Goal: Task Accomplishment & Management: Complete application form

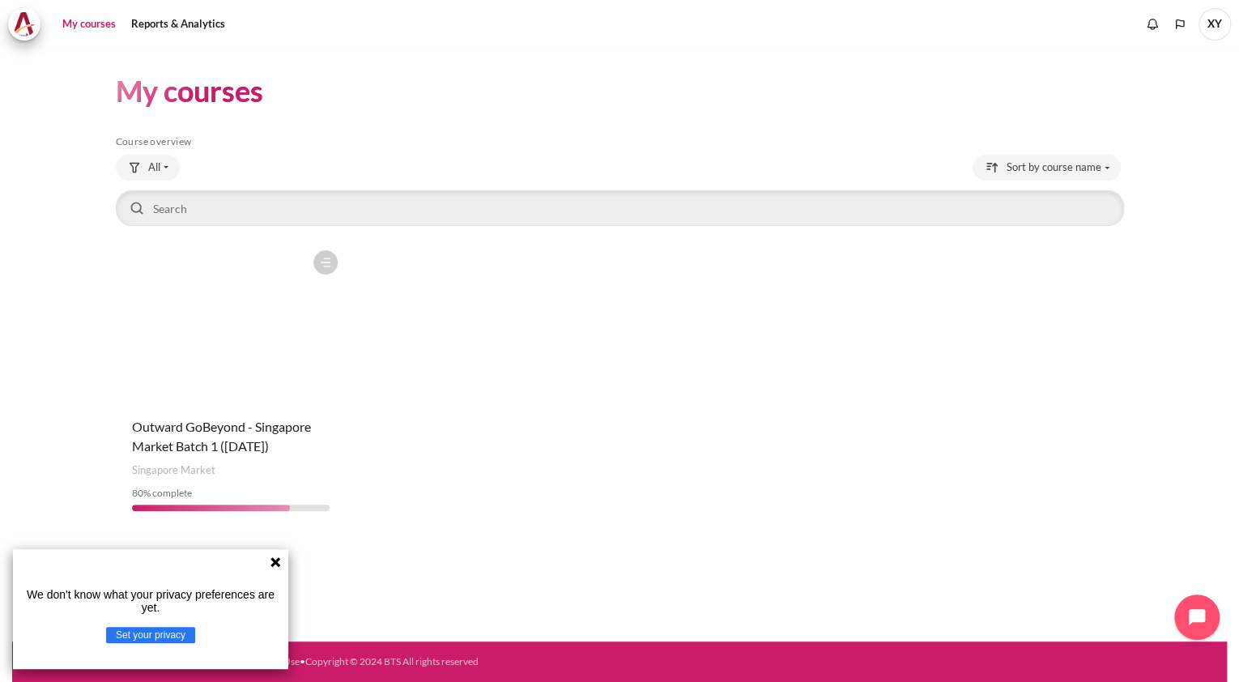
click at [270, 558] on icon at bounding box center [275, 561] width 13 height 13
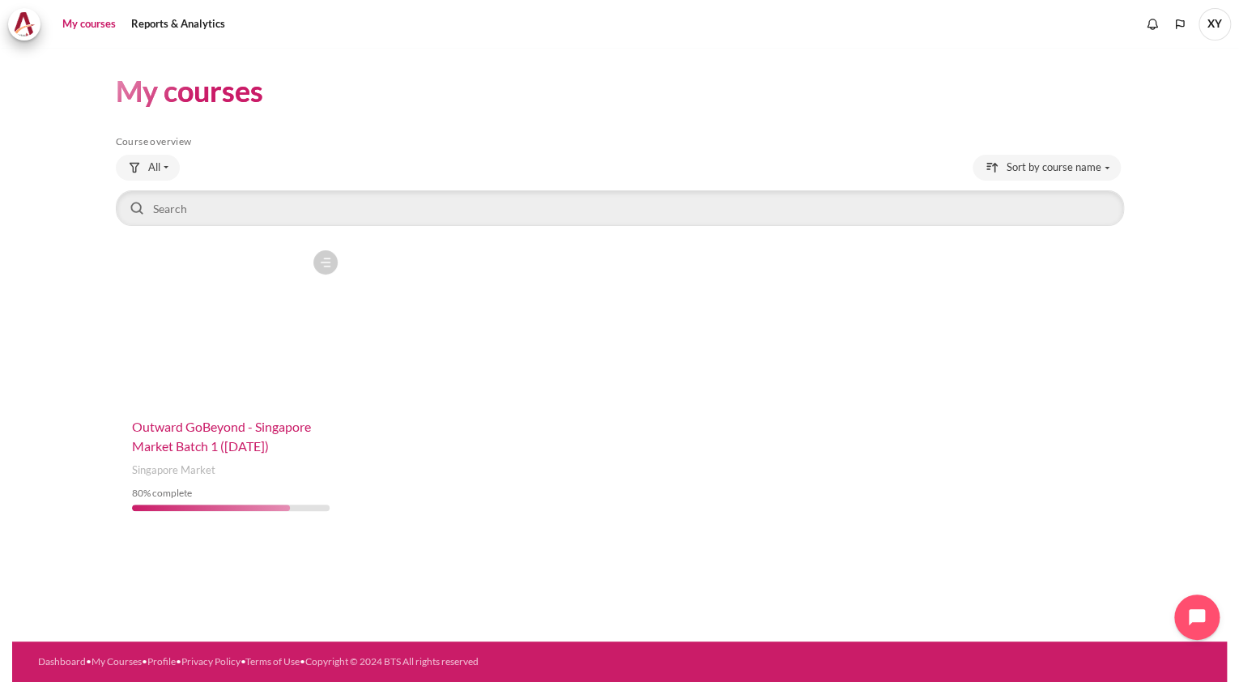
click at [226, 451] on span "Outward GoBeyond - Singapore Market Batch 1 ([DATE])" at bounding box center [221, 436] width 179 height 35
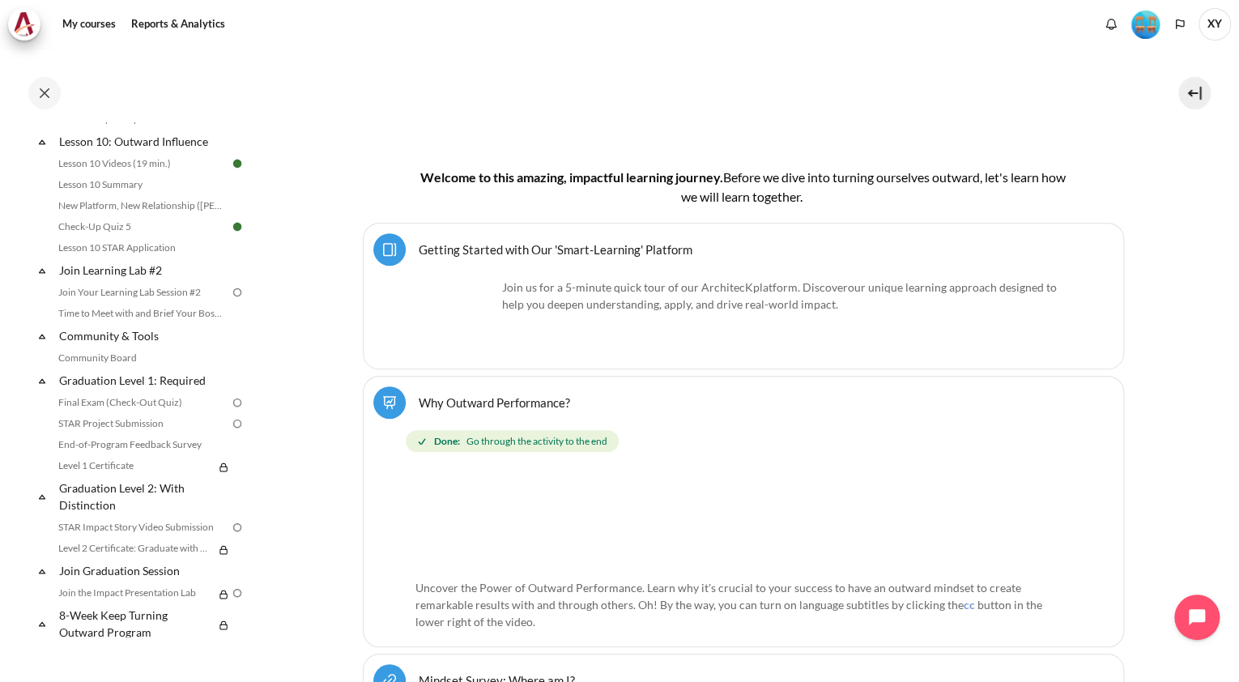
scroll to position [1538, 0]
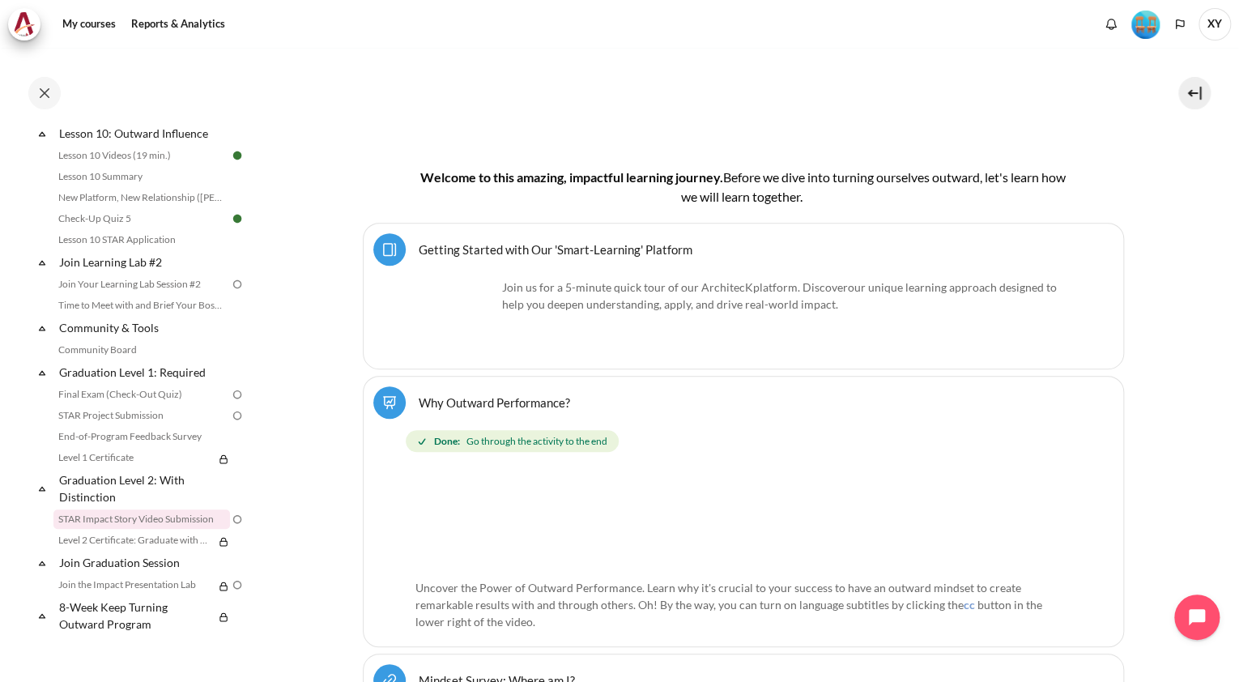
click at [159, 514] on link "STAR Impact Story Video Submission" at bounding box center [141, 518] width 177 height 19
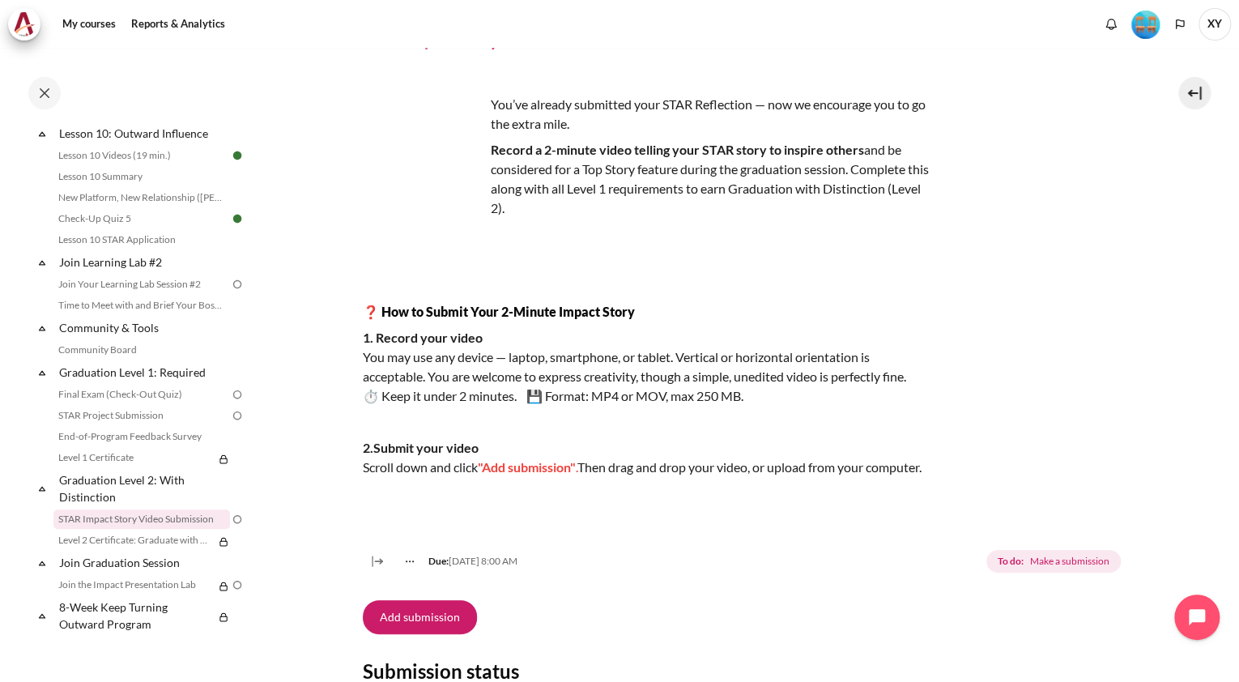
scroll to position [259, 0]
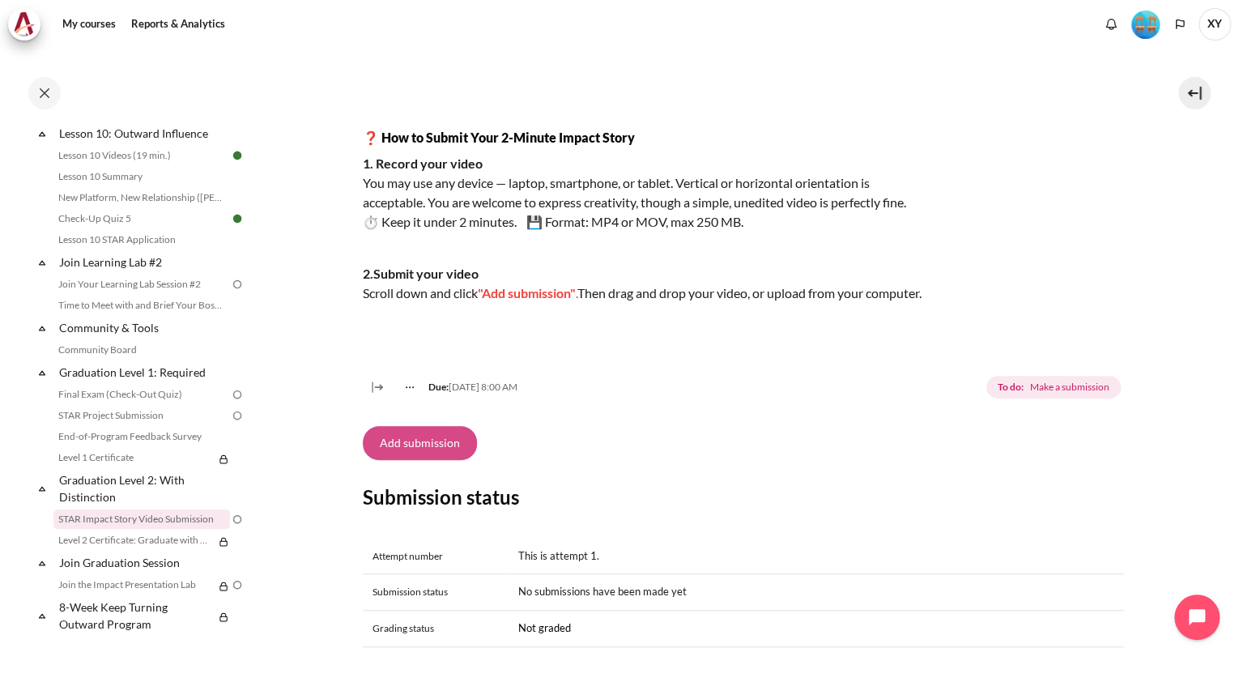
click at [449, 460] on button "Add submission" at bounding box center [420, 443] width 114 height 34
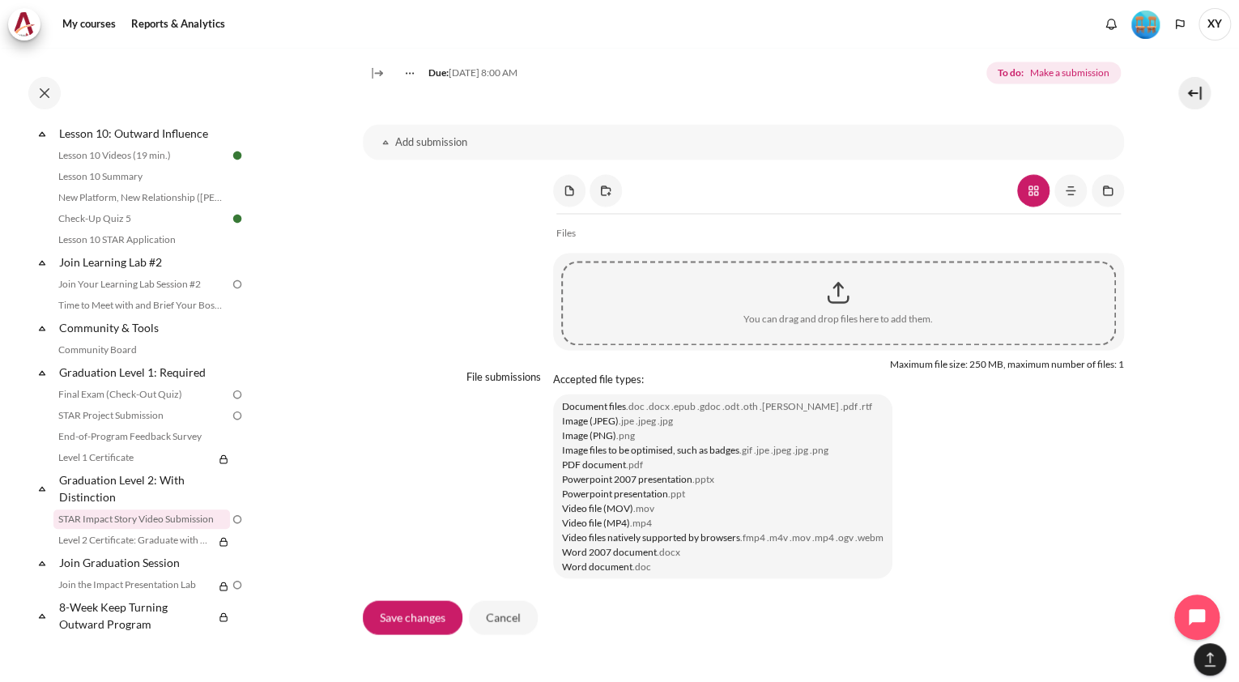
scroll to position [1231, 0]
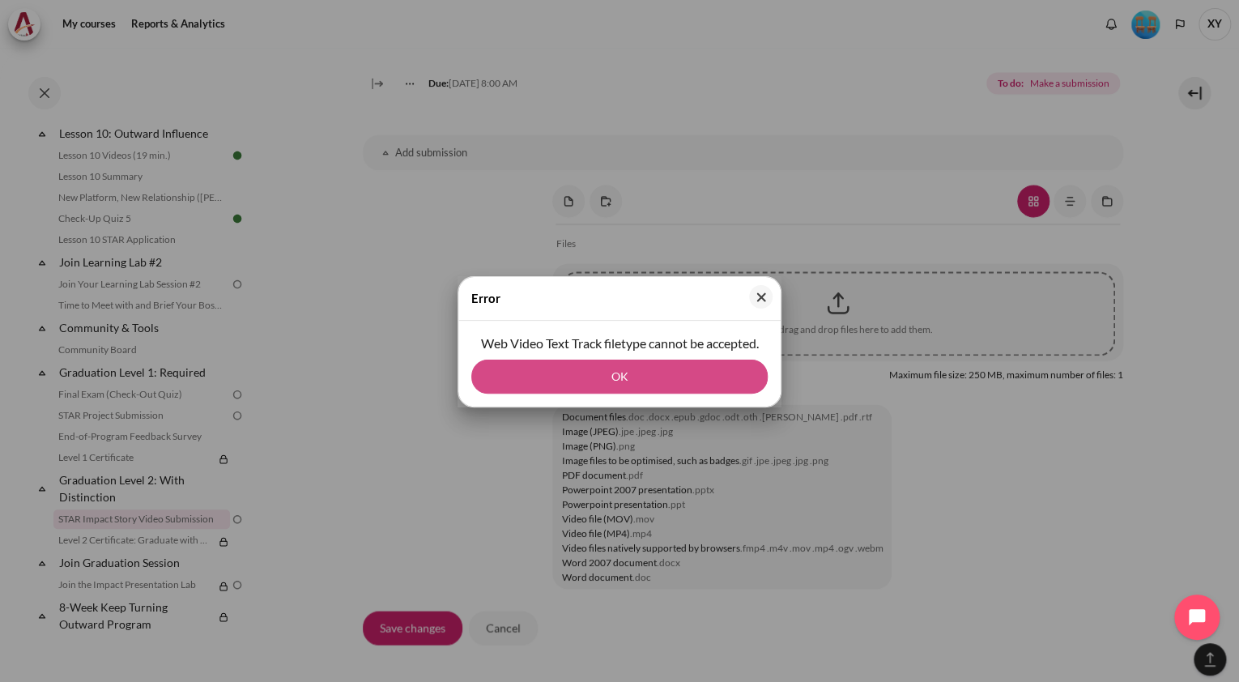
click at [638, 375] on button "OK" at bounding box center [619, 377] width 296 height 34
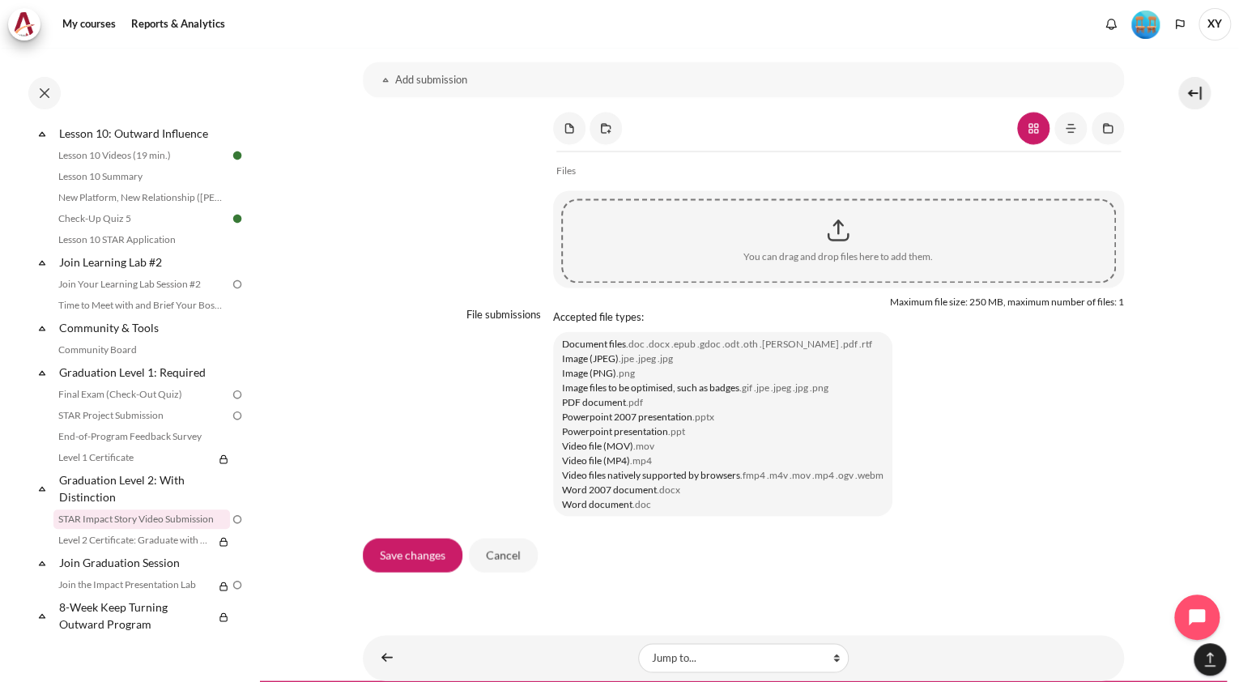
scroll to position [1360, 0]
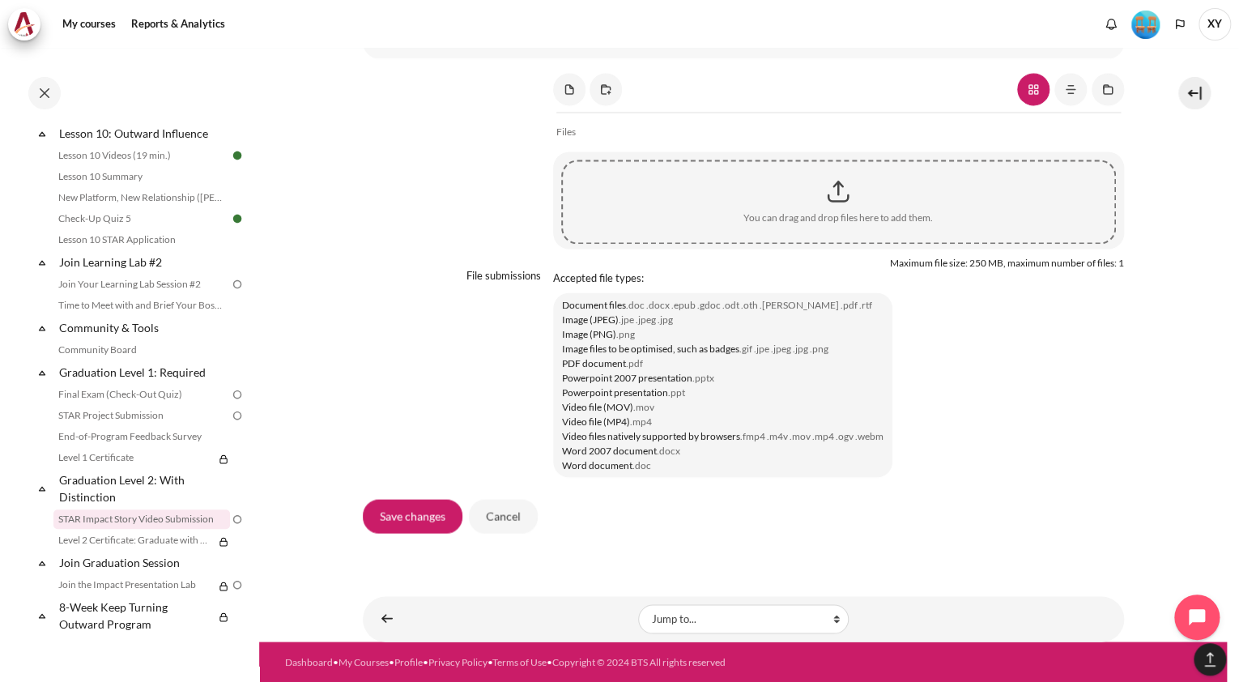
click at [800, 222] on div "You can drag and drop files here to add them." at bounding box center [837, 218] width 189 height 15
click at [828, 199] on div "Content" at bounding box center [838, 191] width 551 height 40
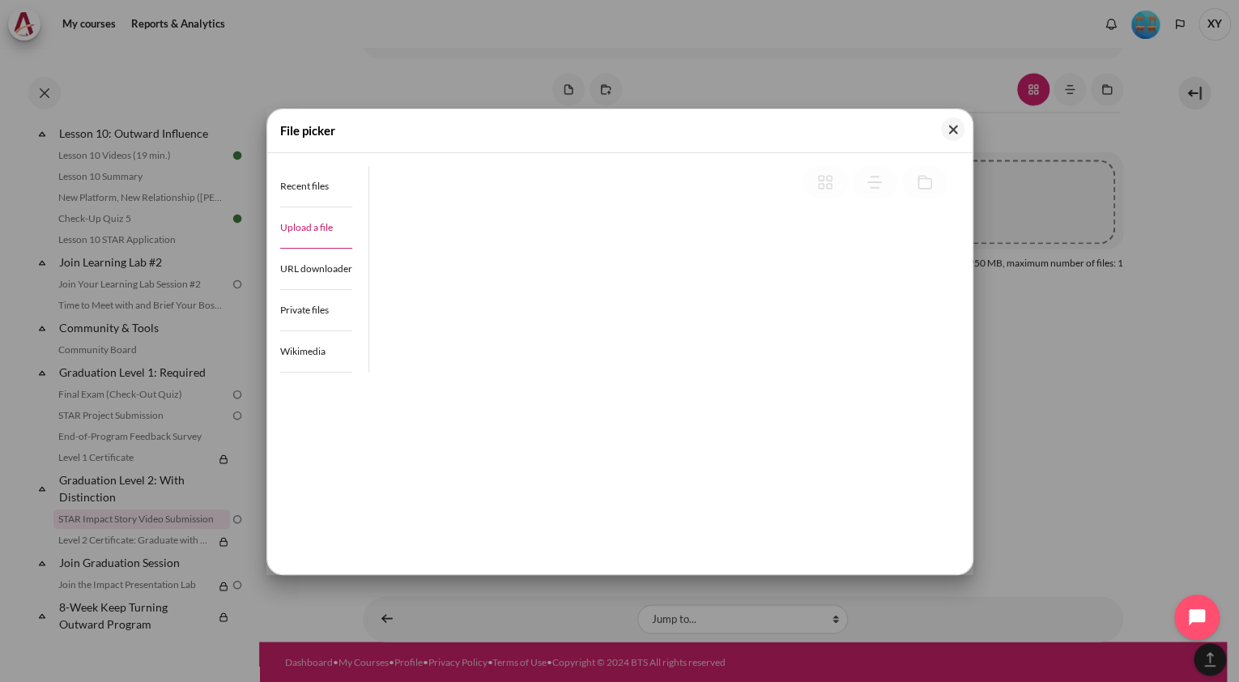
click at [322, 229] on span "Upload a file" at bounding box center [306, 227] width 53 height 12
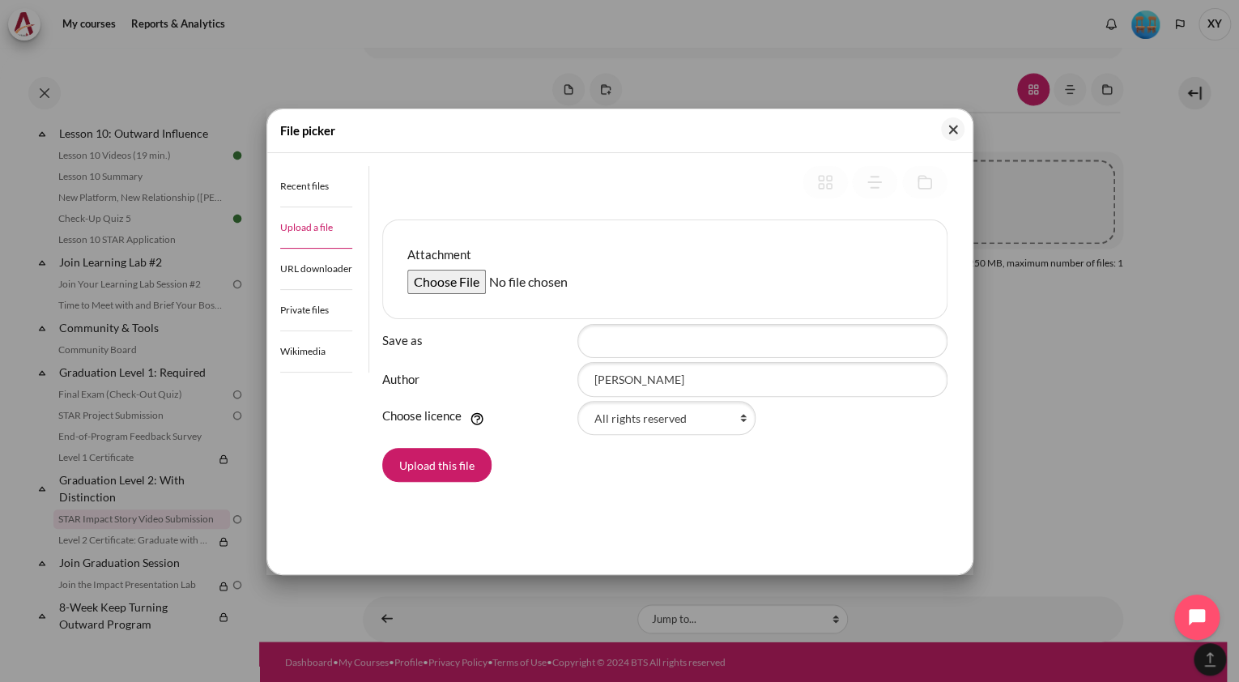
click at [438, 287] on input "Attachment" at bounding box center [531, 282] width 248 height 24
type input "C:\fakepath\Microsoft Teams meeting.vtt"
click at [462, 466] on button "Upload this file" at bounding box center [436, 465] width 109 height 34
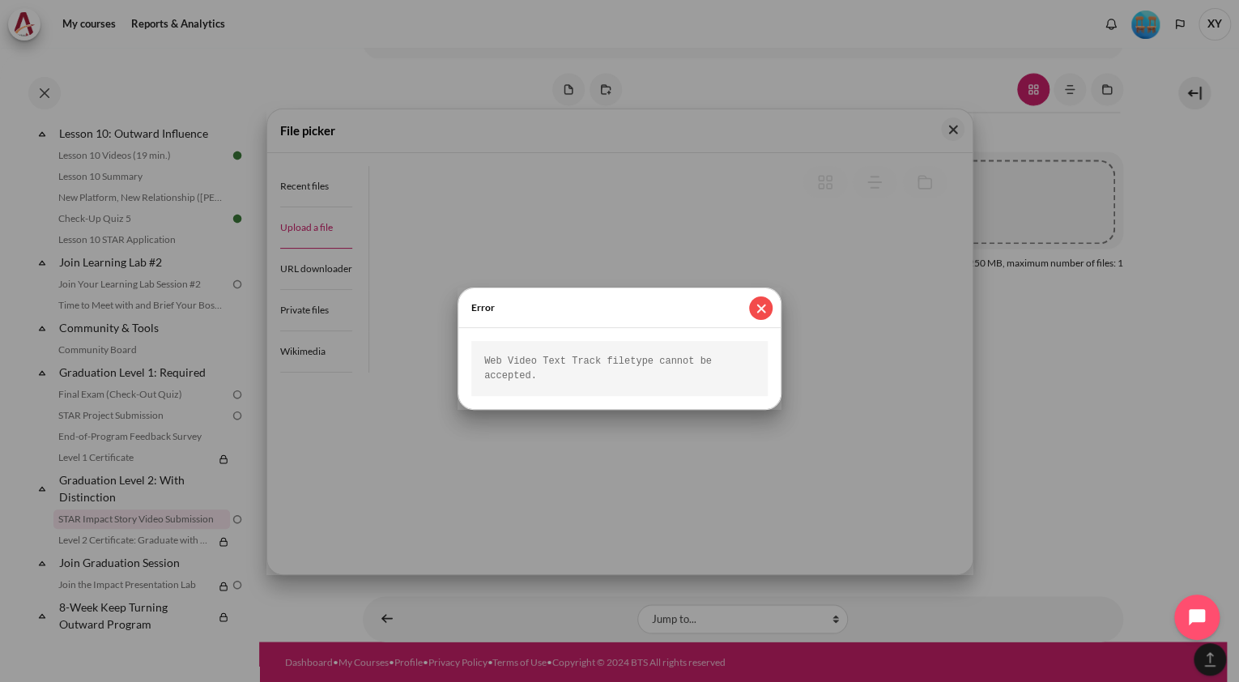
click at [762, 309] on button "Close" at bounding box center [760, 307] width 23 height 23
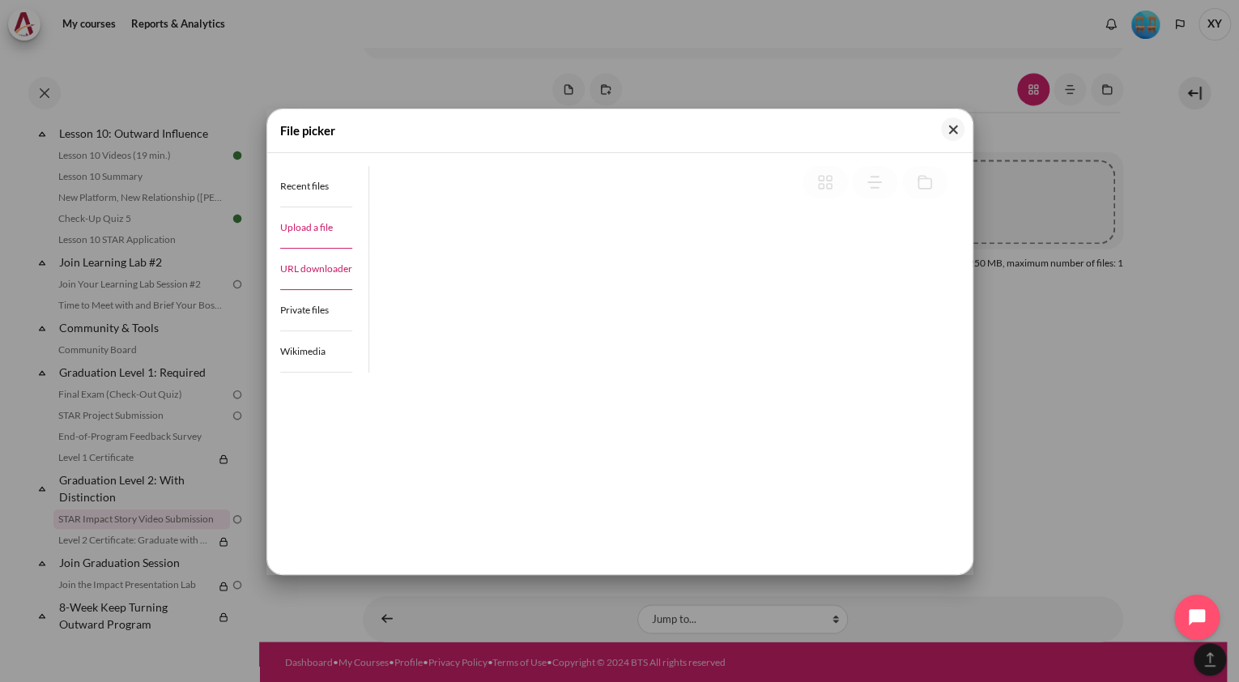
click at [293, 270] on span "URL downloader" at bounding box center [316, 268] width 72 height 12
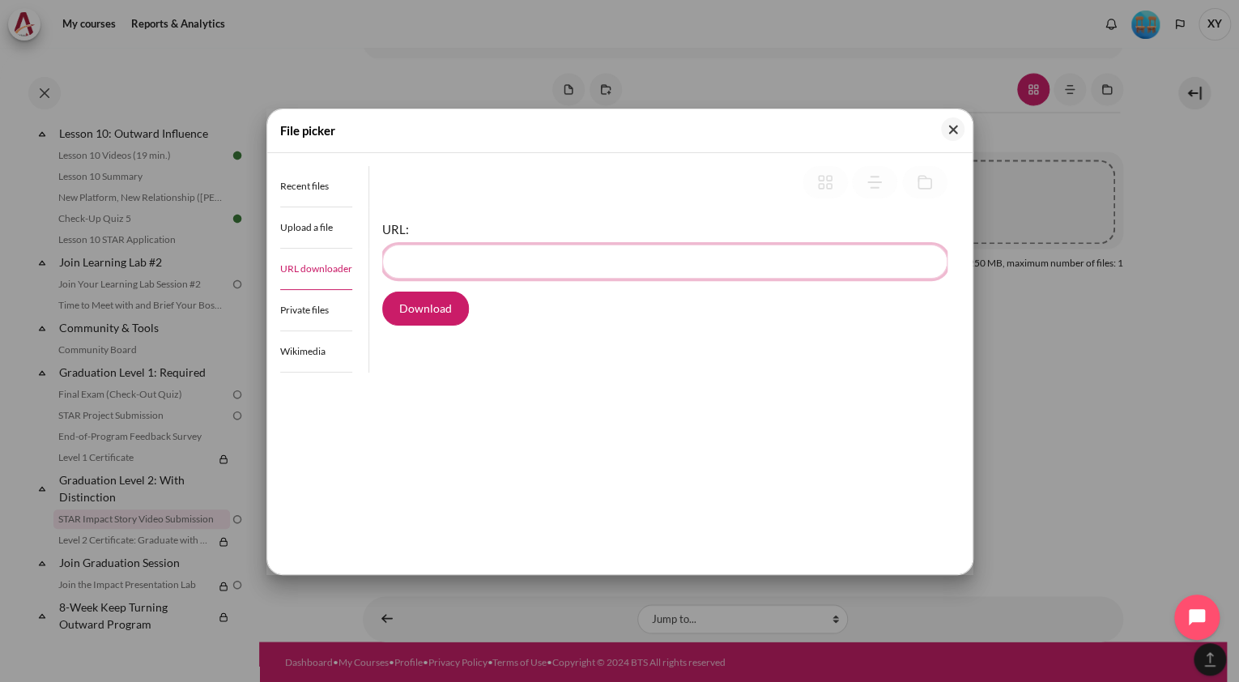
click at [545, 254] on input "URL:" at bounding box center [664, 262] width 565 height 34
paste input "https://zpssgpatientsolutions-my.sharepoint.com/personal/xwyao_zuelligpharma_co…"
type input "https://zpssgpatientsolutions-my.sharepoint.com/personal/xwyao_zuelligpharma_co…"
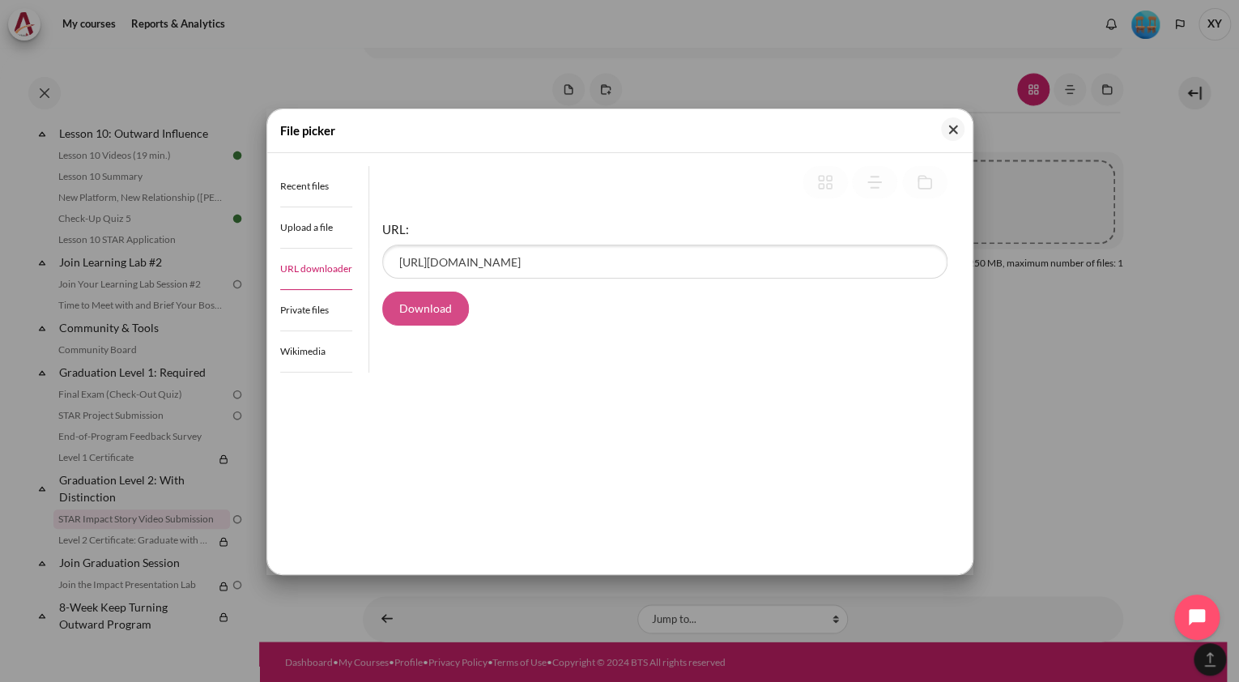
click at [424, 308] on button "Download" at bounding box center [425, 308] width 87 height 34
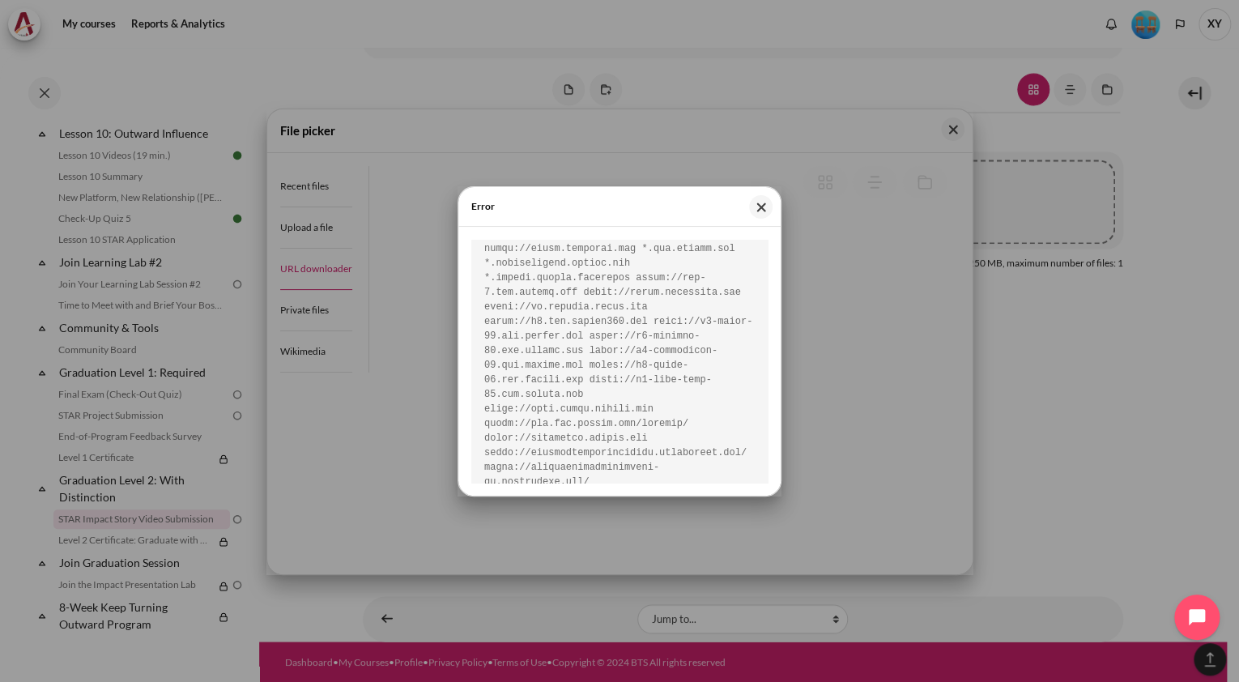
scroll to position [3644, 0]
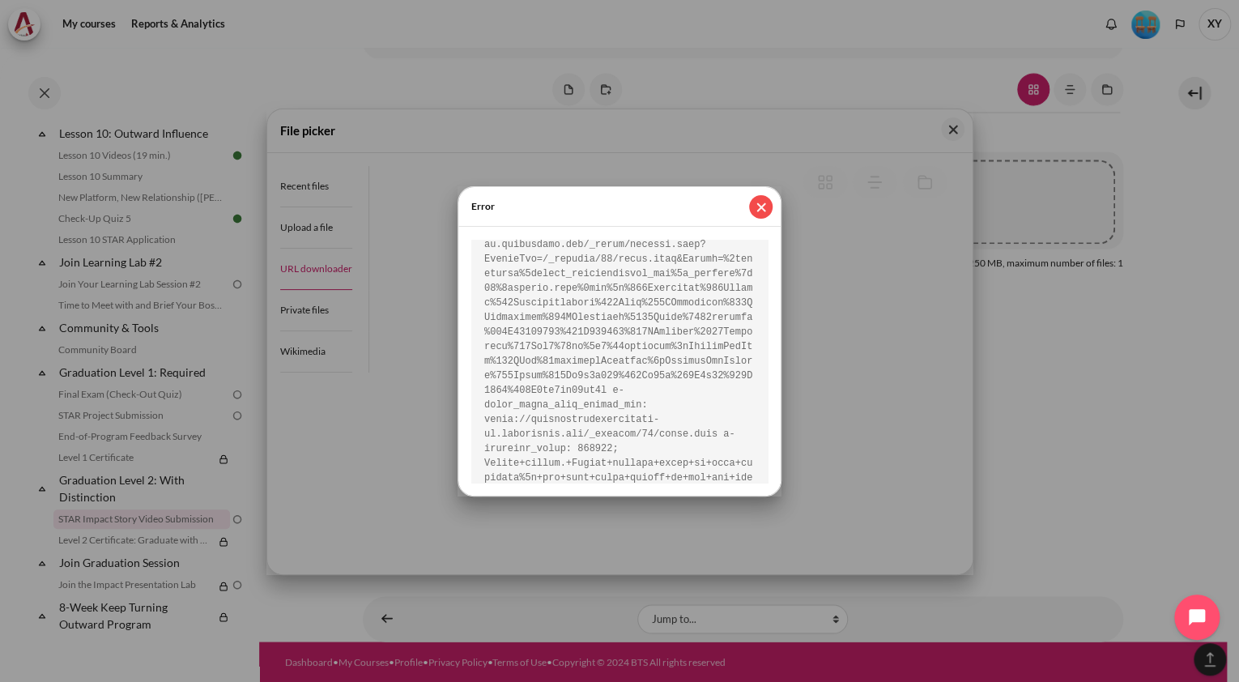
click at [764, 208] on button "Close" at bounding box center [760, 206] width 23 height 23
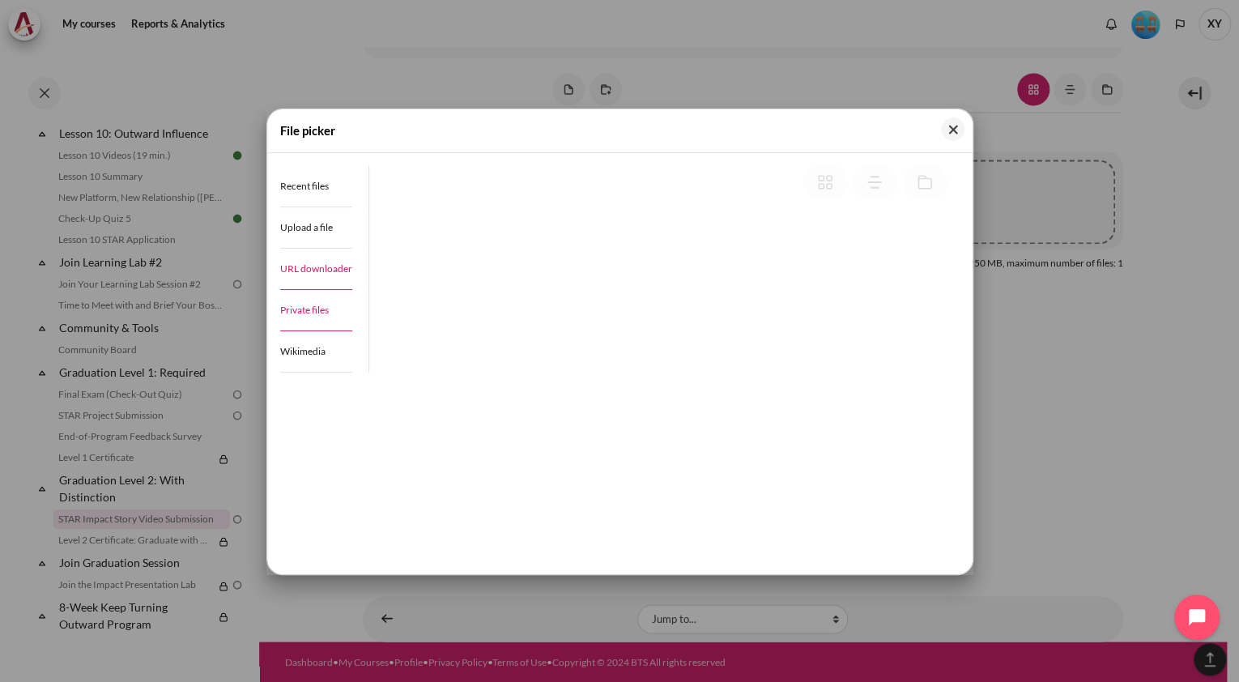
click at [311, 308] on span "Private files" at bounding box center [304, 310] width 49 height 12
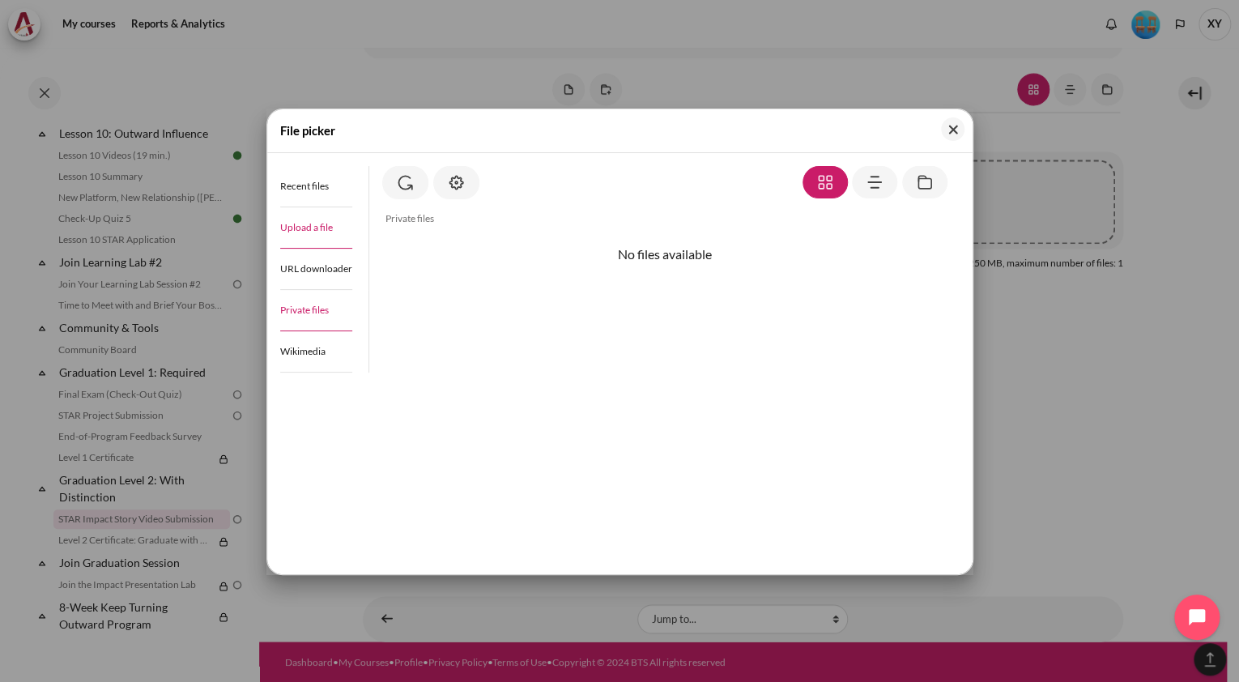
click at [312, 221] on span "Upload a file" at bounding box center [306, 227] width 53 height 12
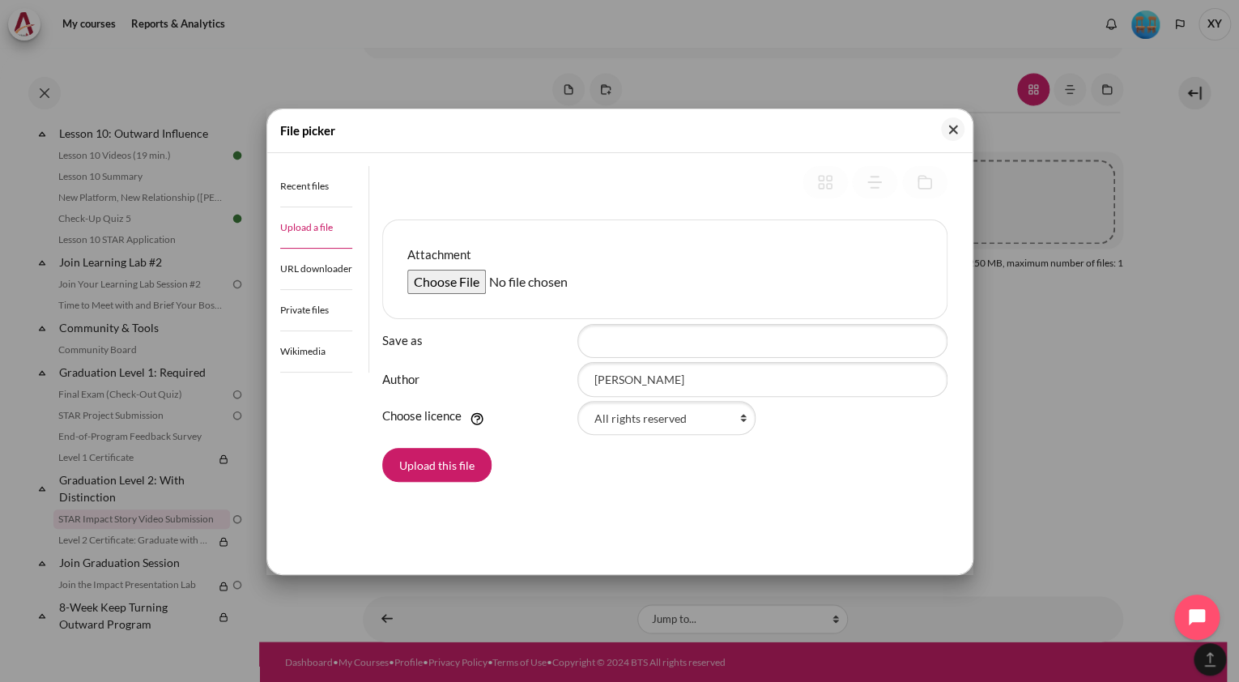
click at [440, 282] on input "Attachment" at bounding box center [531, 282] width 248 height 24
type input "C:\fakepath\Microsoft Teams meeting-20250902_170840-Meeting Recording.mp4"
click at [428, 453] on button "Upload this file" at bounding box center [436, 465] width 109 height 34
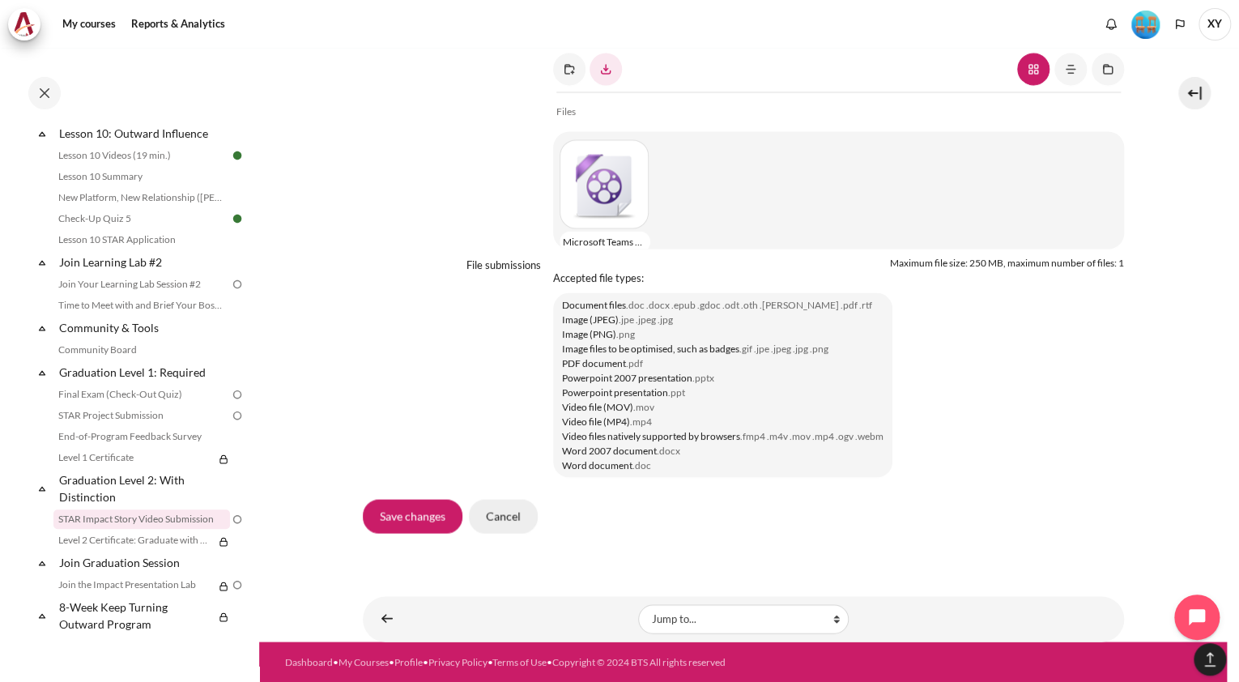
scroll to position [1381, 0]
click at [421, 511] on input "Save changes" at bounding box center [413, 516] width 100 height 34
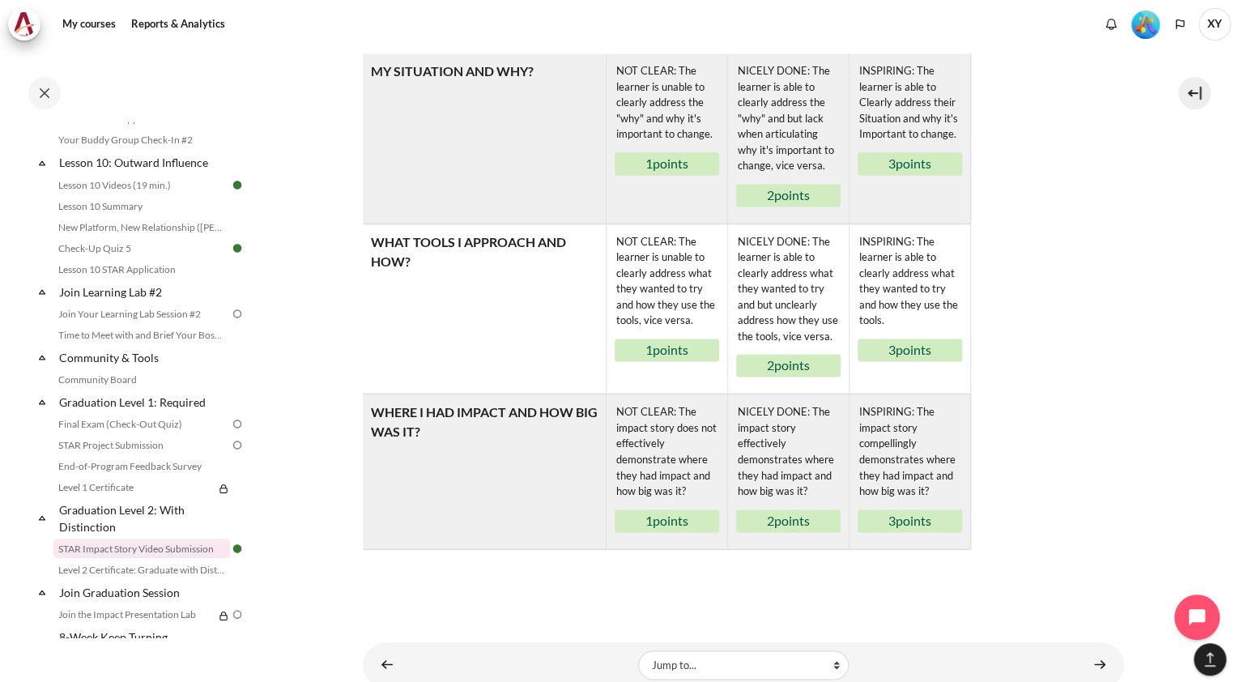
scroll to position [1408, 0]
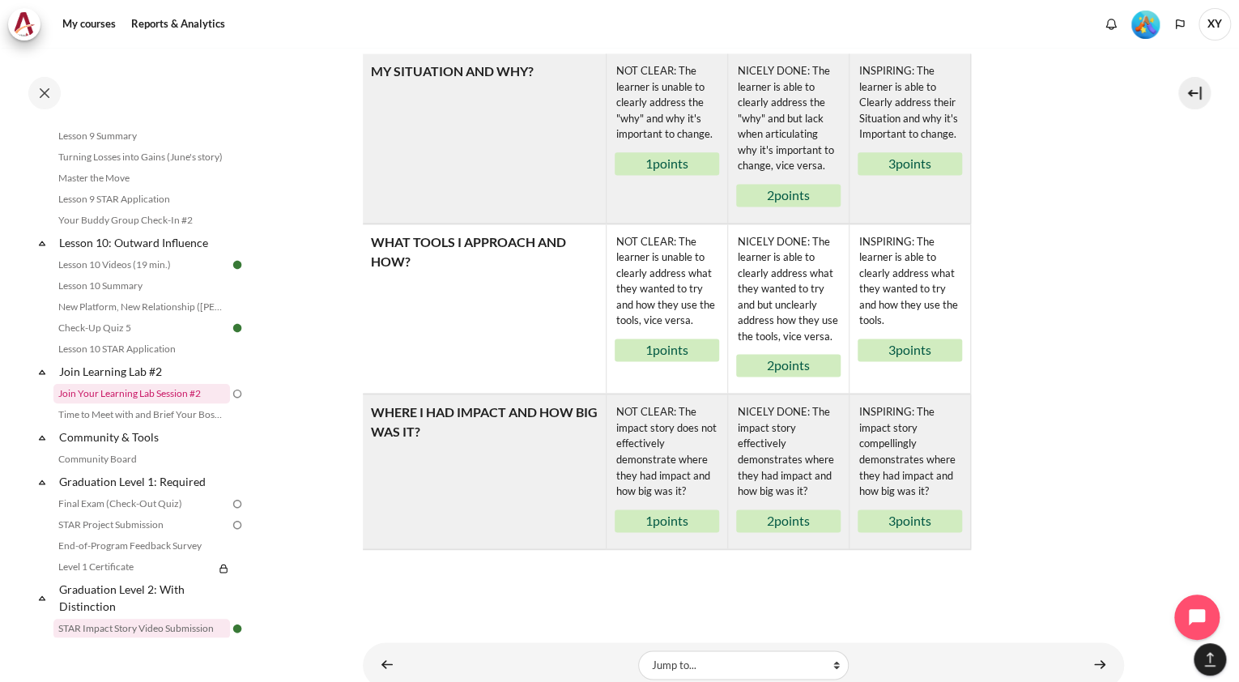
click at [113, 403] on link "Join Your Learning Lab Session #2" at bounding box center [141, 393] width 177 height 19
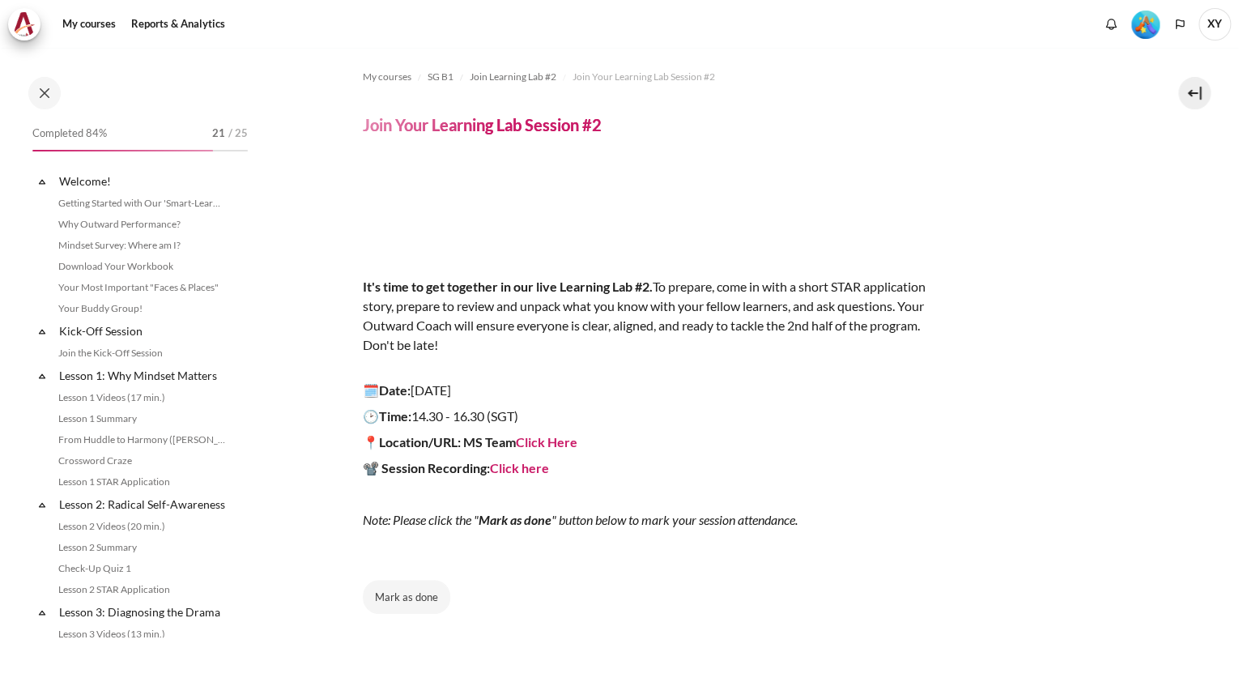
scroll to position [1441, 0]
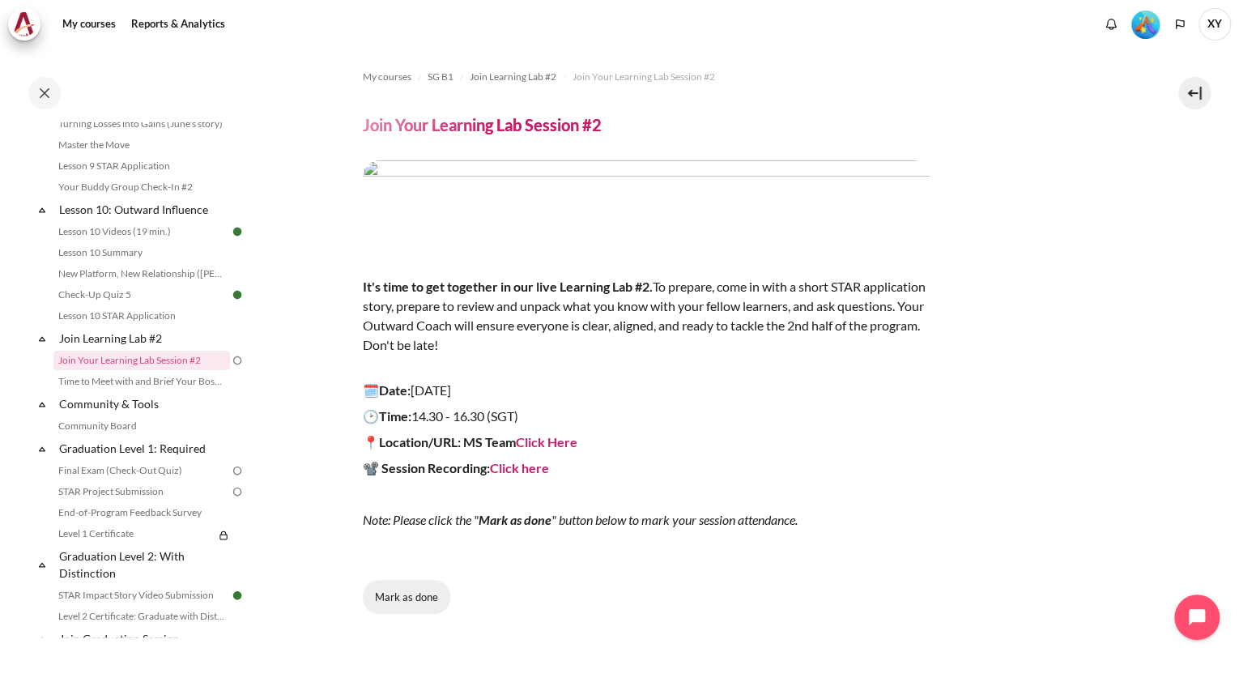
click at [396, 605] on button "Mark as done" at bounding box center [406, 597] width 87 height 34
click at [164, 480] on link "Final Exam (Check-Out Quiz)" at bounding box center [141, 470] width 177 height 19
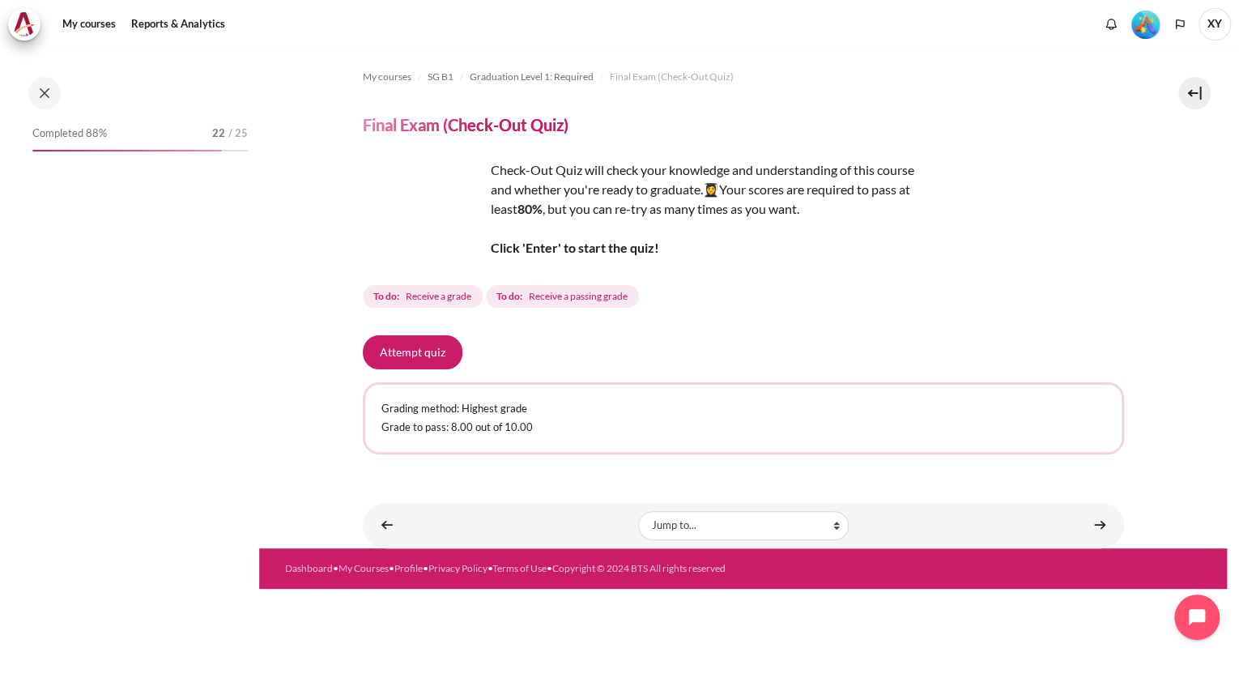
scroll to position [1538, 0]
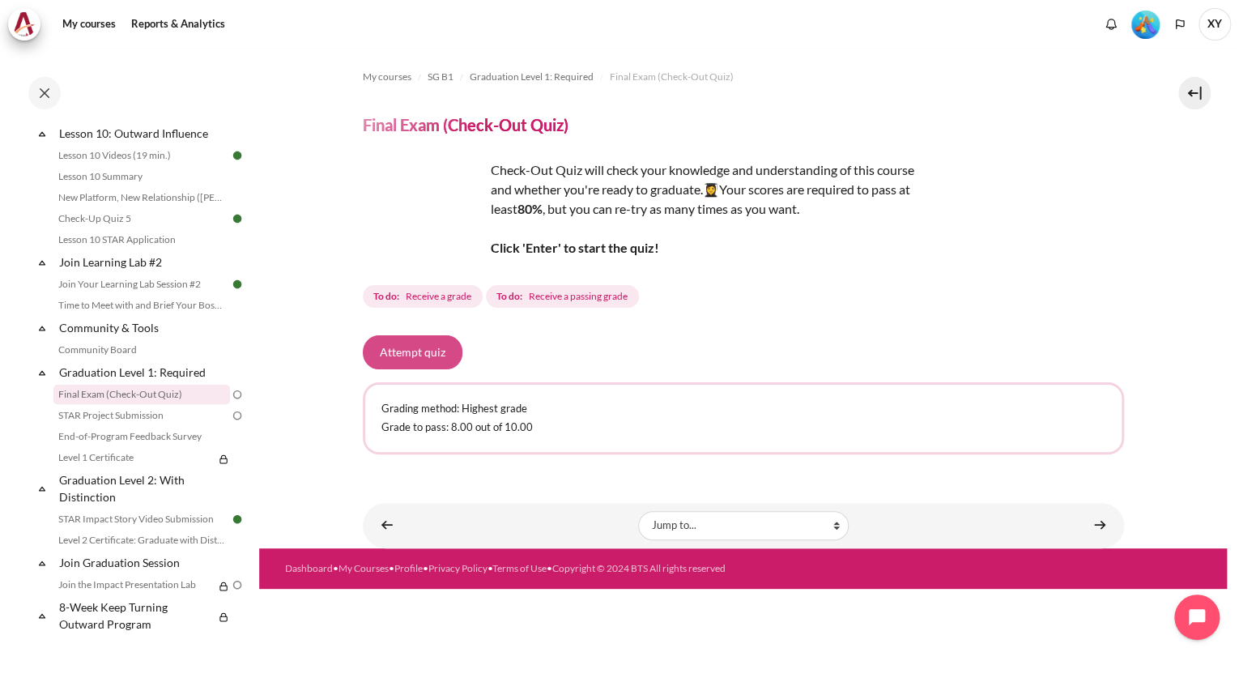
click at [424, 360] on button "Attempt quiz" at bounding box center [413, 352] width 100 height 34
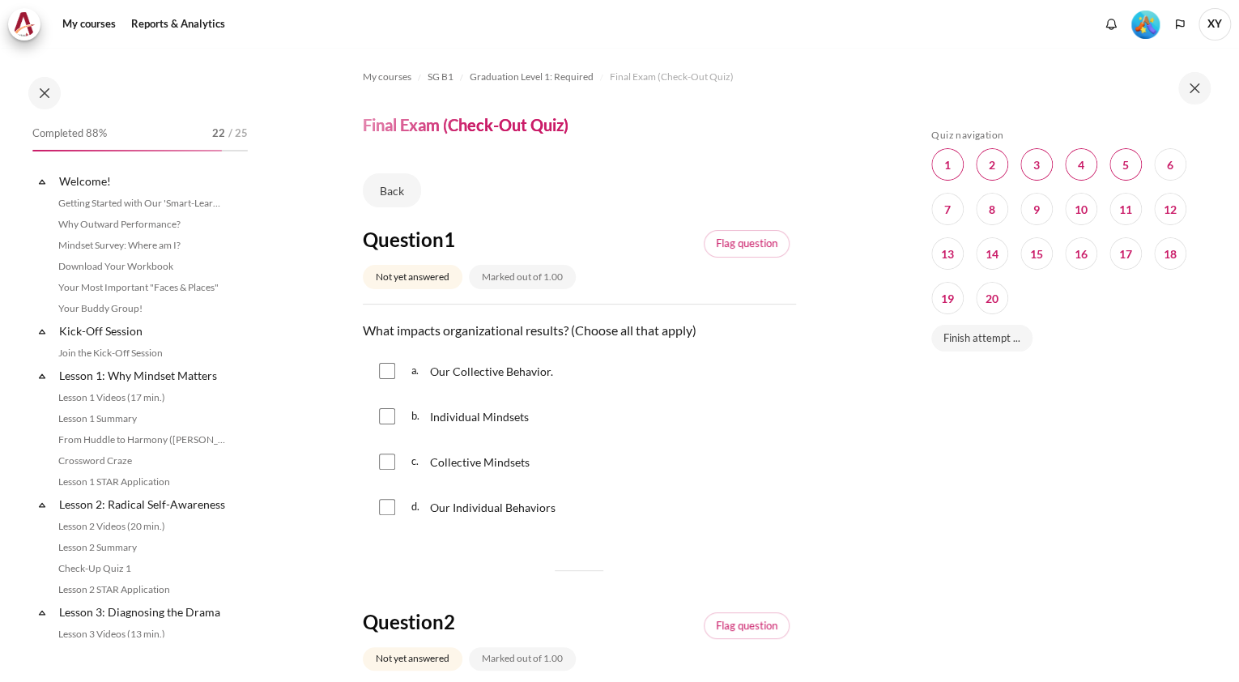
scroll to position [1538, 0]
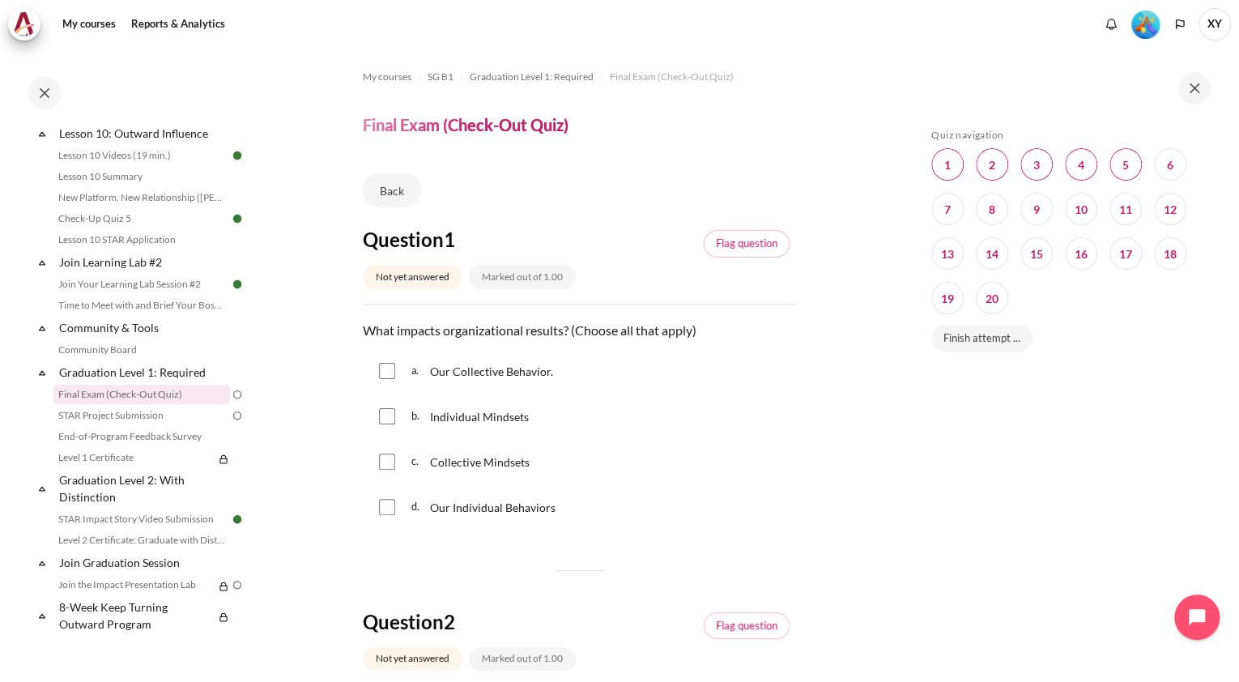
click at [387, 368] on input "Content" at bounding box center [387, 371] width 16 height 16
checkbox input "true"
click at [389, 409] on input "Content" at bounding box center [387, 416] width 16 height 16
checkbox input "true"
click at [394, 453] on input "Content" at bounding box center [387, 461] width 16 height 16
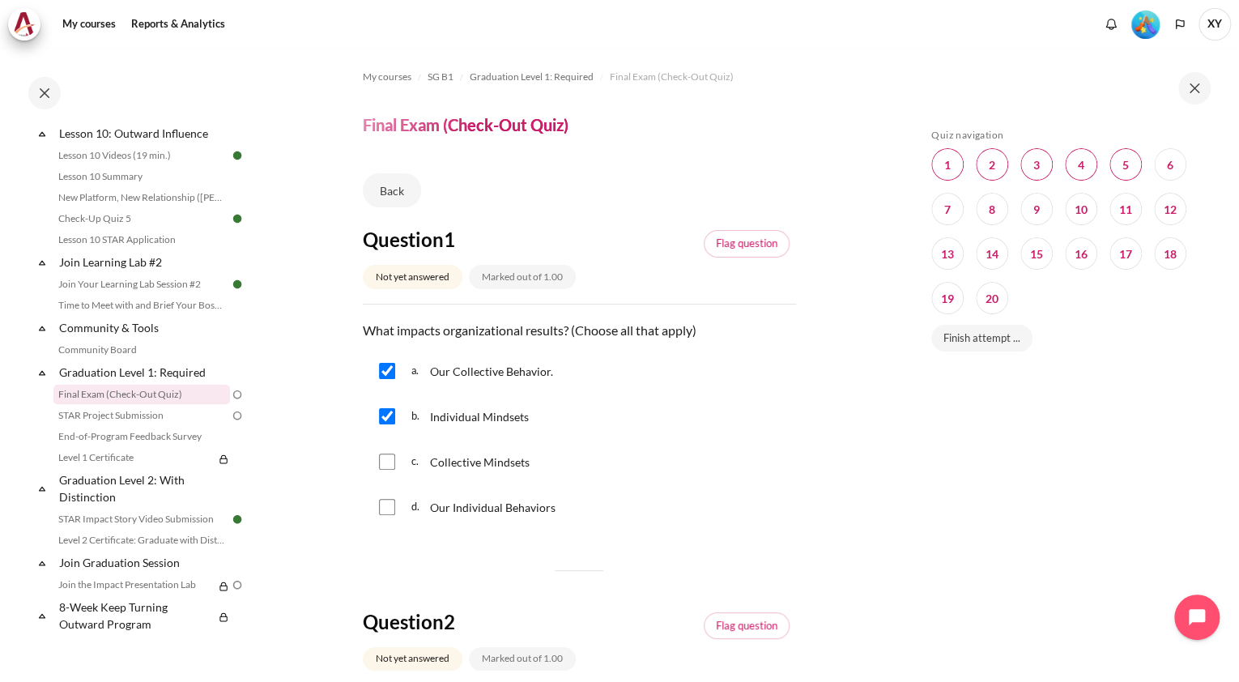
checkbox input "true"
click at [389, 504] on input "Content" at bounding box center [387, 507] width 16 height 16
checkbox input "true"
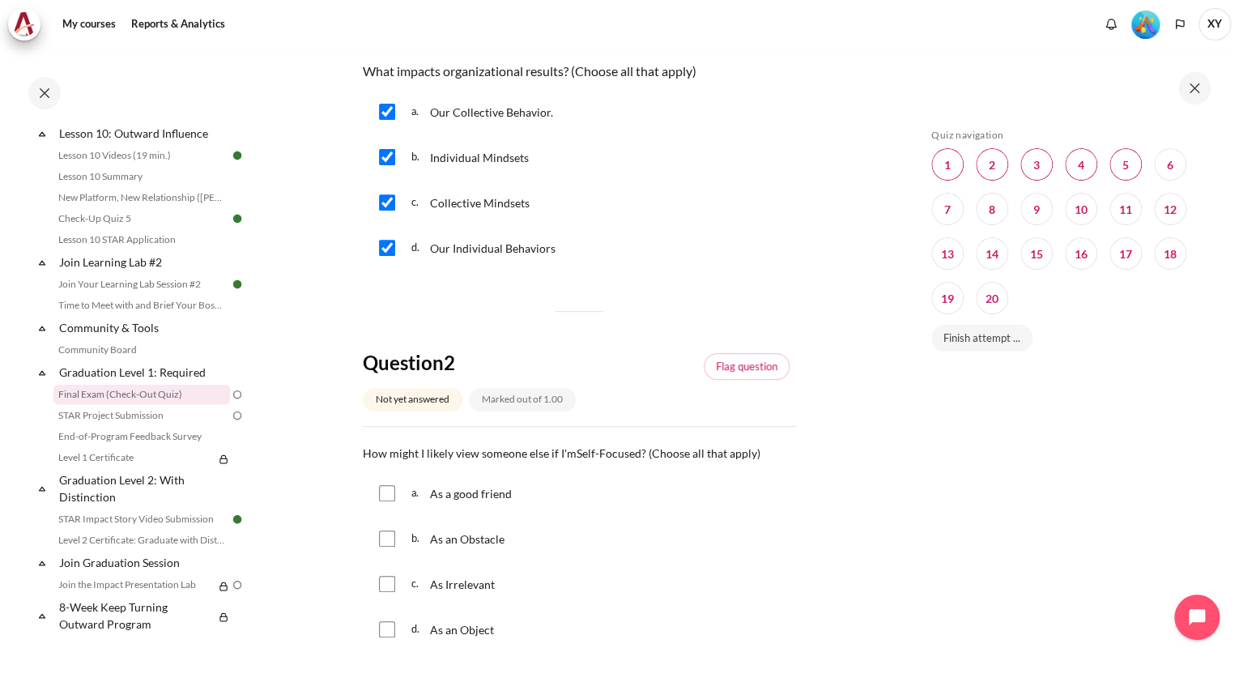
scroll to position [324, 0]
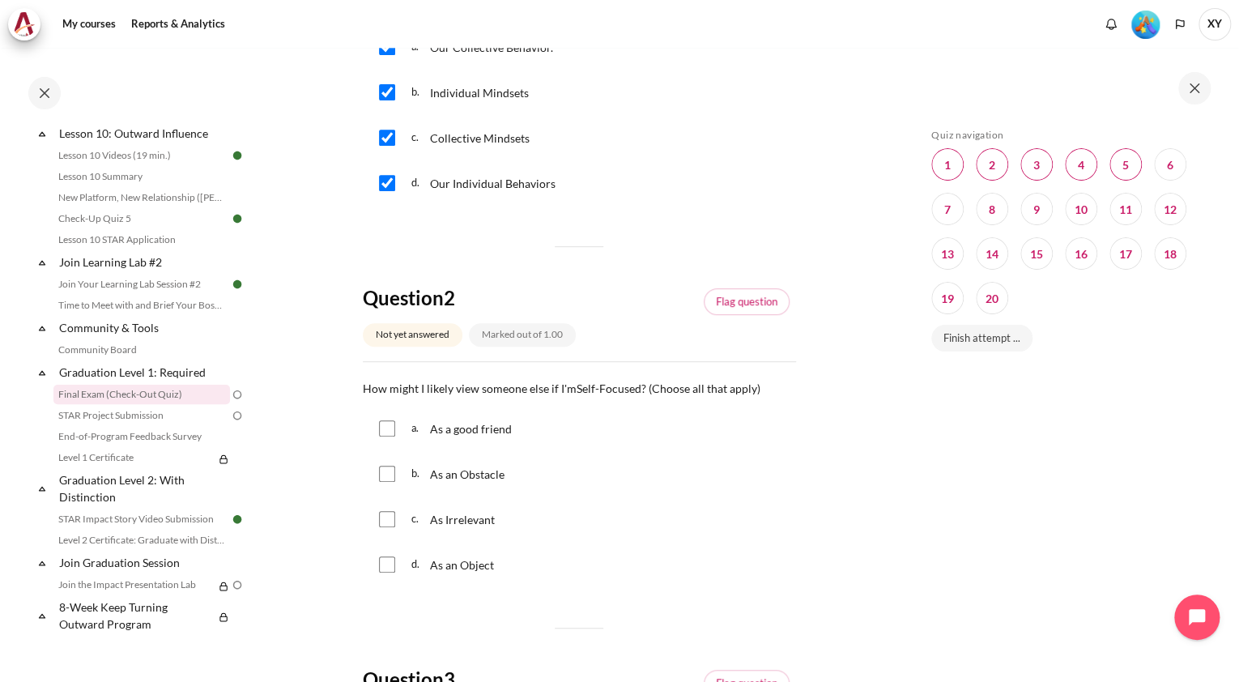
click at [385, 472] on input "Content" at bounding box center [387, 474] width 16 height 16
checkbox input "true"
drag, startPoint x: 385, startPoint y: 528, endPoint x: 386, endPoint y: 541, distance: 13.0
click at [385, 530] on div "c. As Irrelevant" at bounding box center [579, 519] width 433 height 42
click at [392, 576] on div "d. As an Object" at bounding box center [579, 564] width 433 height 42
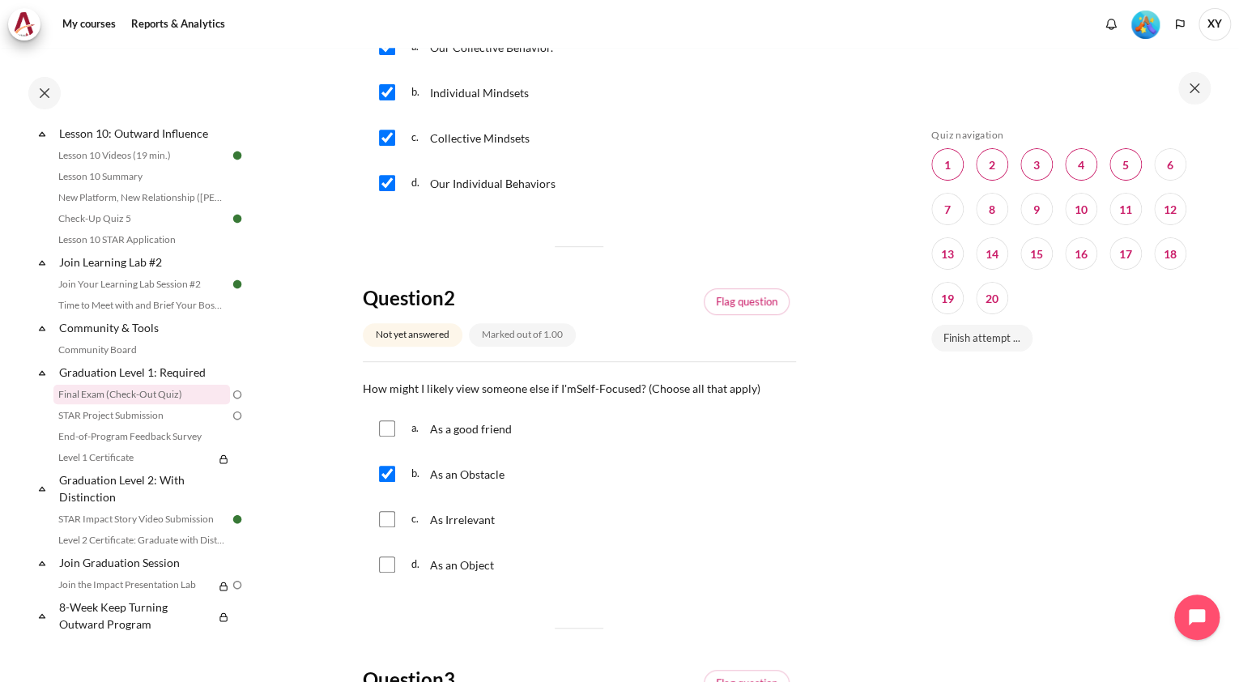
click at [387, 521] on input "Content" at bounding box center [387, 519] width 16 height 16
checkbox input "true"
click at [387, 562] on input "Content" at bounding box center [387, 564] width 16 height 16
checkbox input "true"
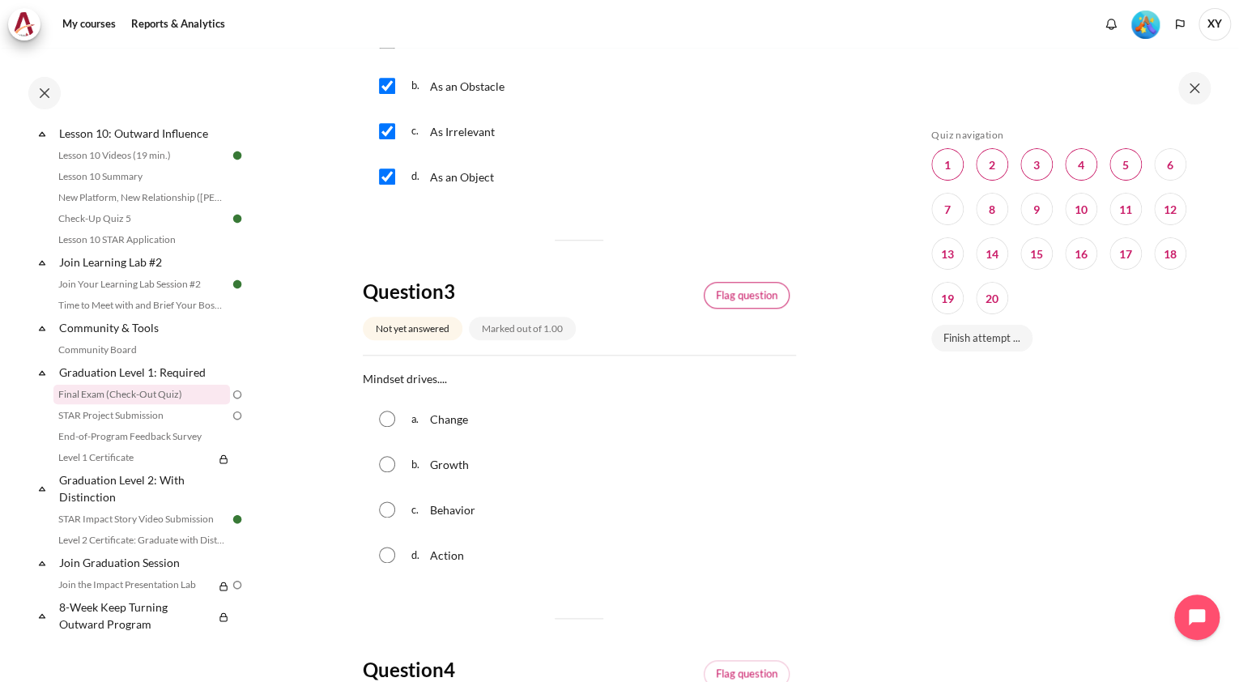
scroll to position [713, 0]
click at [382, 512] on input "Content" at bounding box center [387, 508] width 16 height 16
radio input "true"
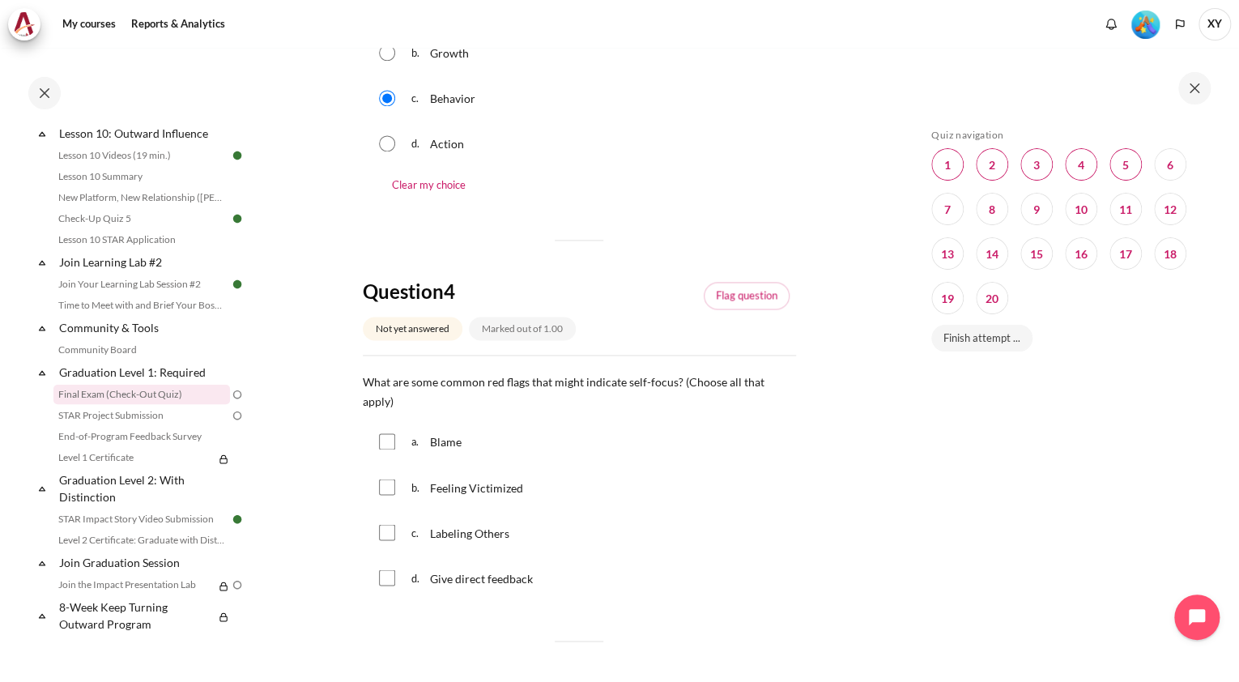
scroll to position [1166, 0]
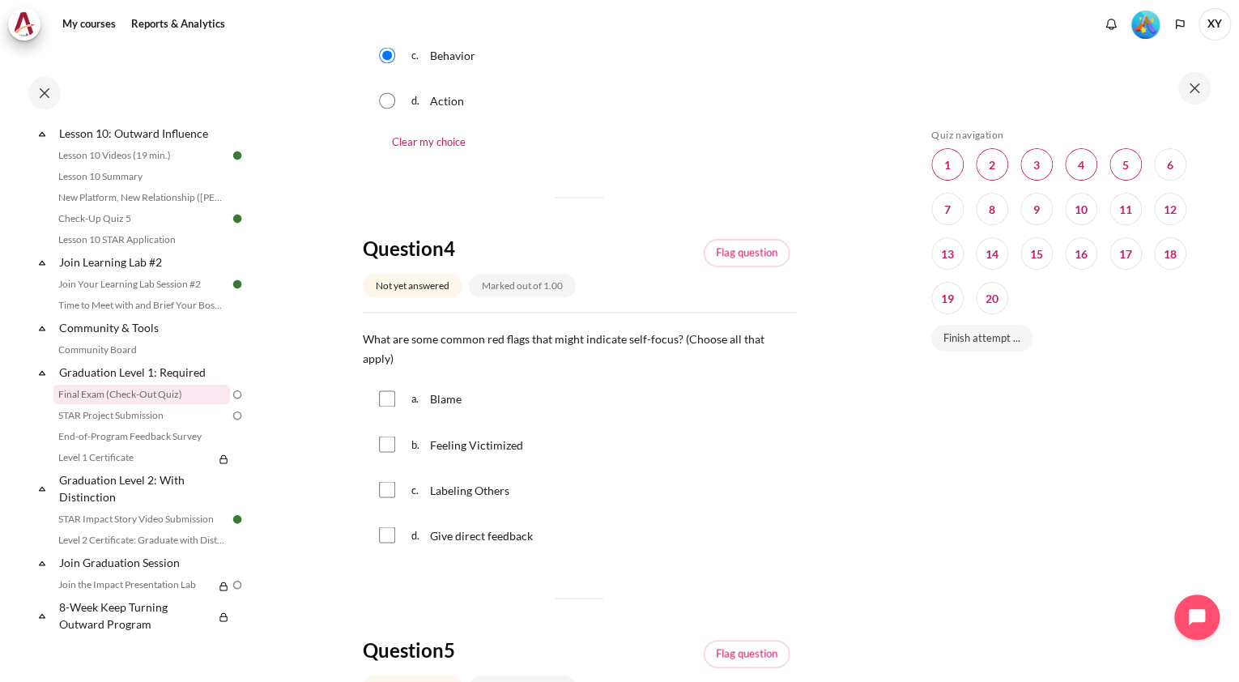
click at [381, 405] on input "Content" at bounding box center [387, 398] width 16 height 16
checkbox input "true"
click at [389, 448] on input "Content" at bounding box center [387, 444] width 16 height 16
checkbox input "true"
click at [390, 488] on input "Content" at bounding box center [387, 489] width 16 height 16
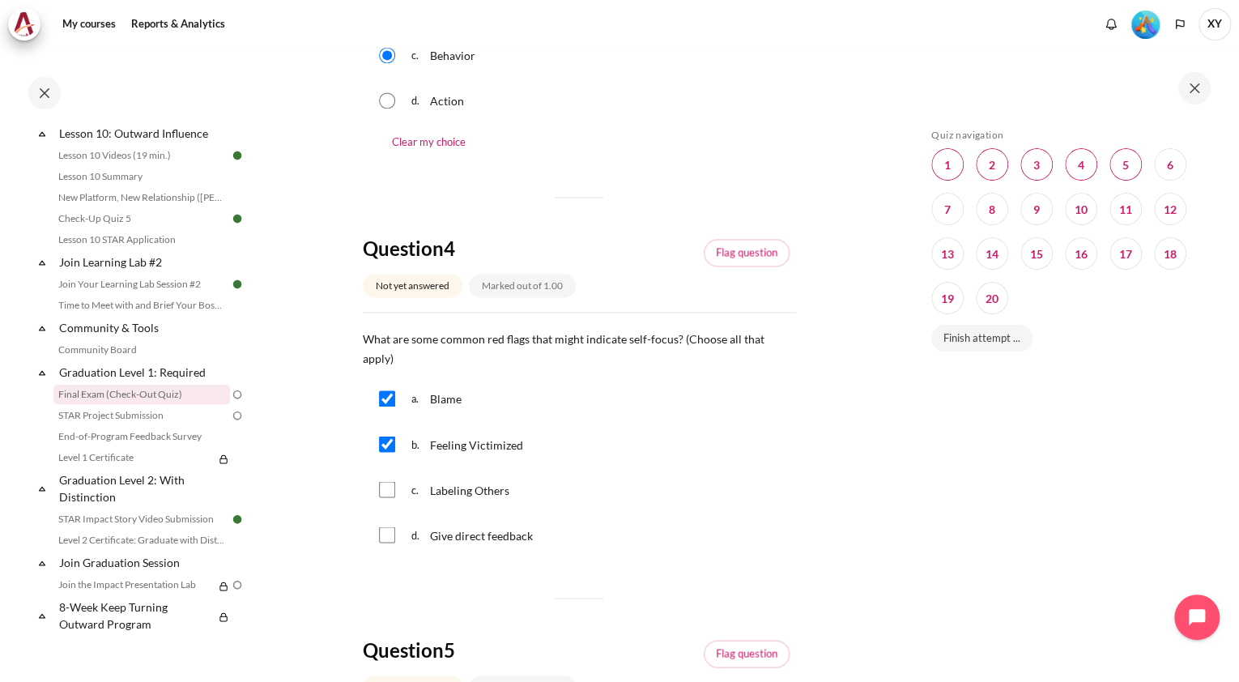
checkbox input "true"
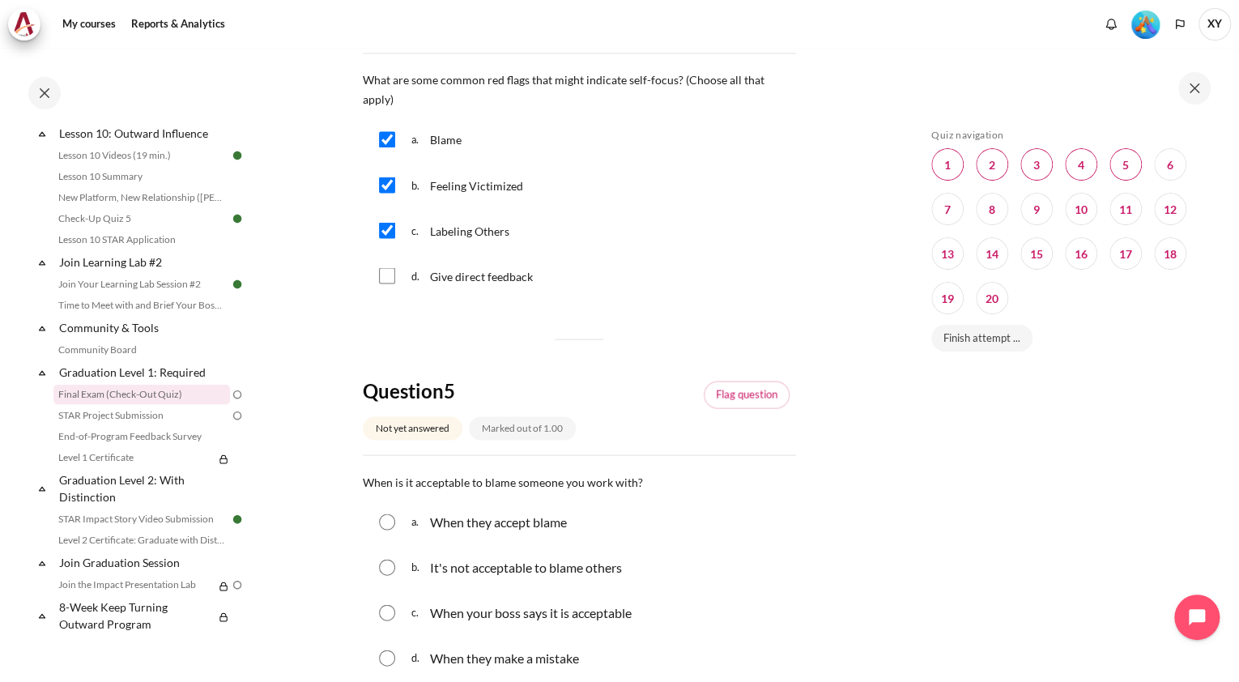
scroll to position [1490, 0]
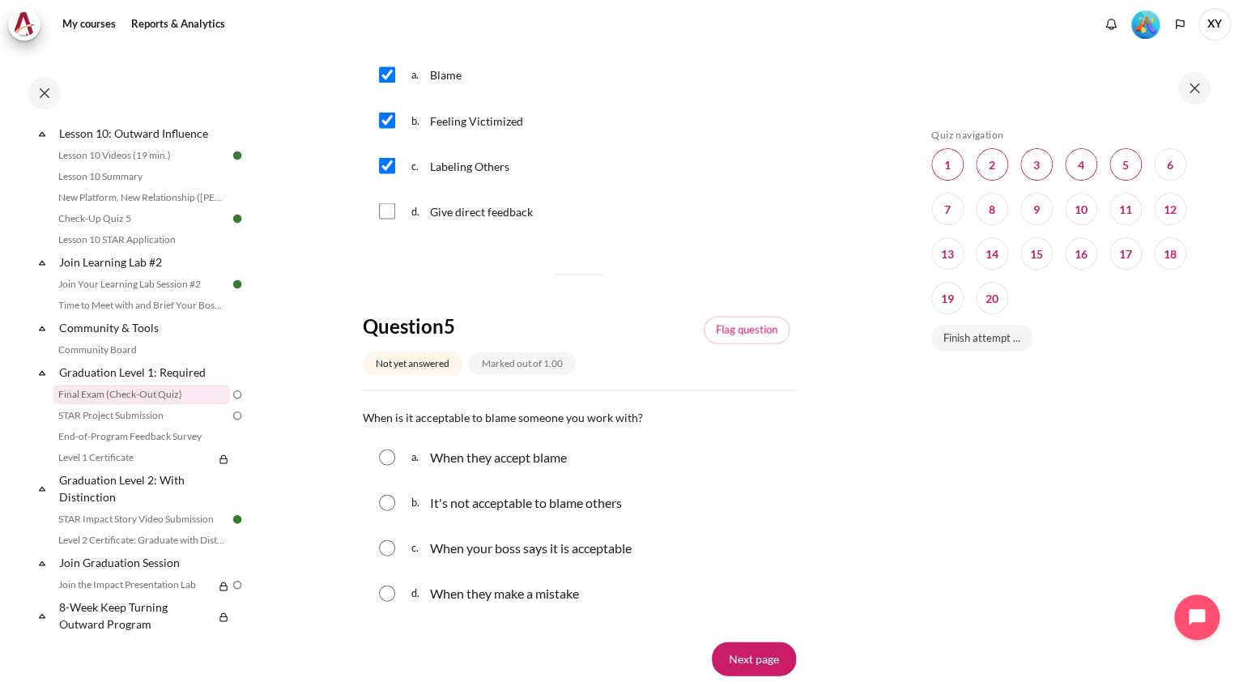
click at [389, 498] on input "Content" at bounding box center [387, 502] width 16 height 16
radio input "true"
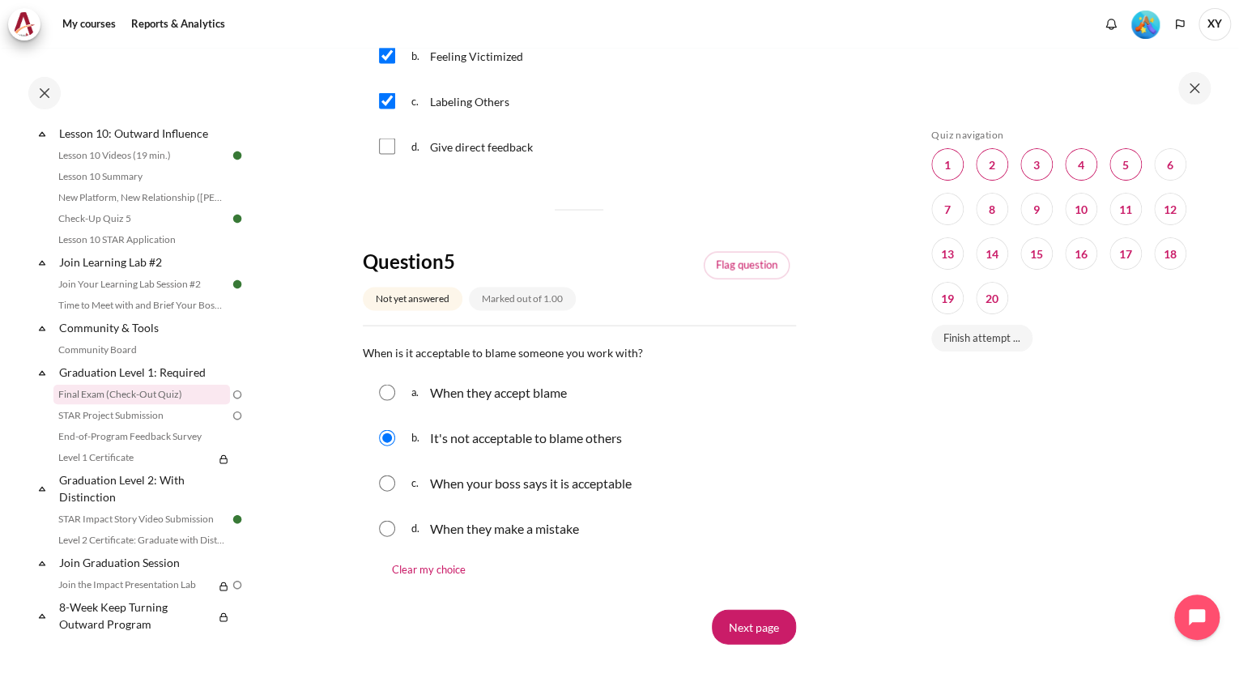
scroll to position [1667, 0]
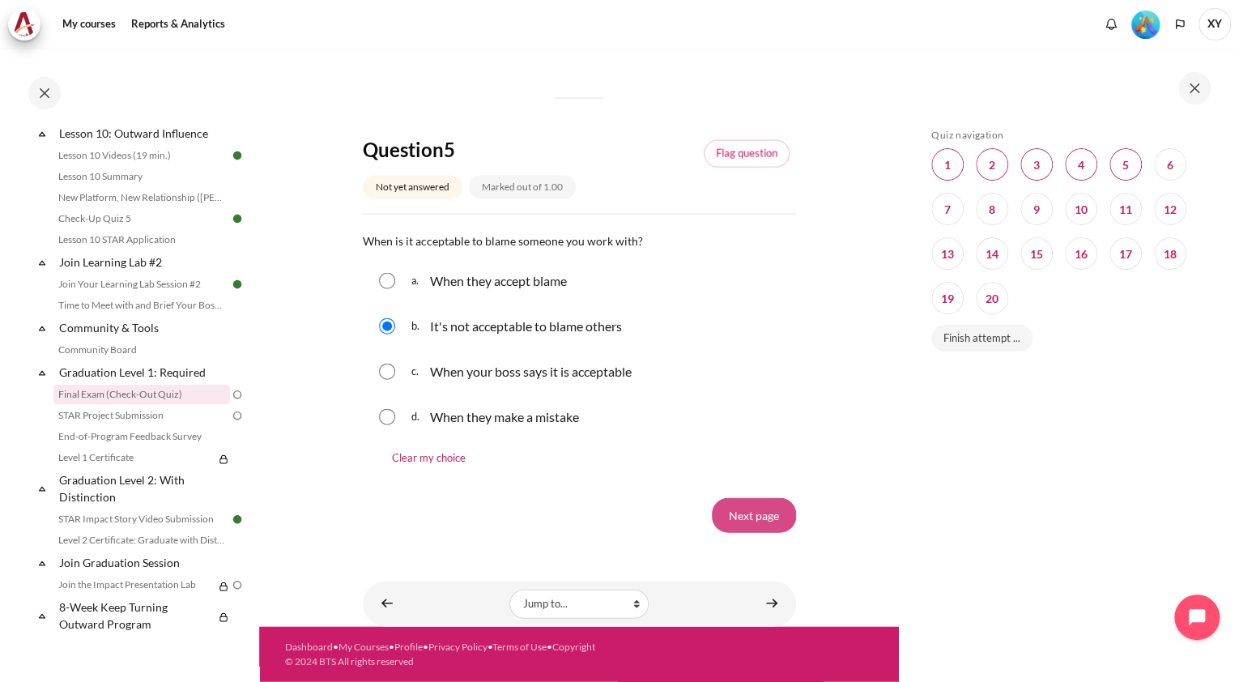
click at [747, 517] on input "Next page" at bounding box center [754, 515] width 84 height 34
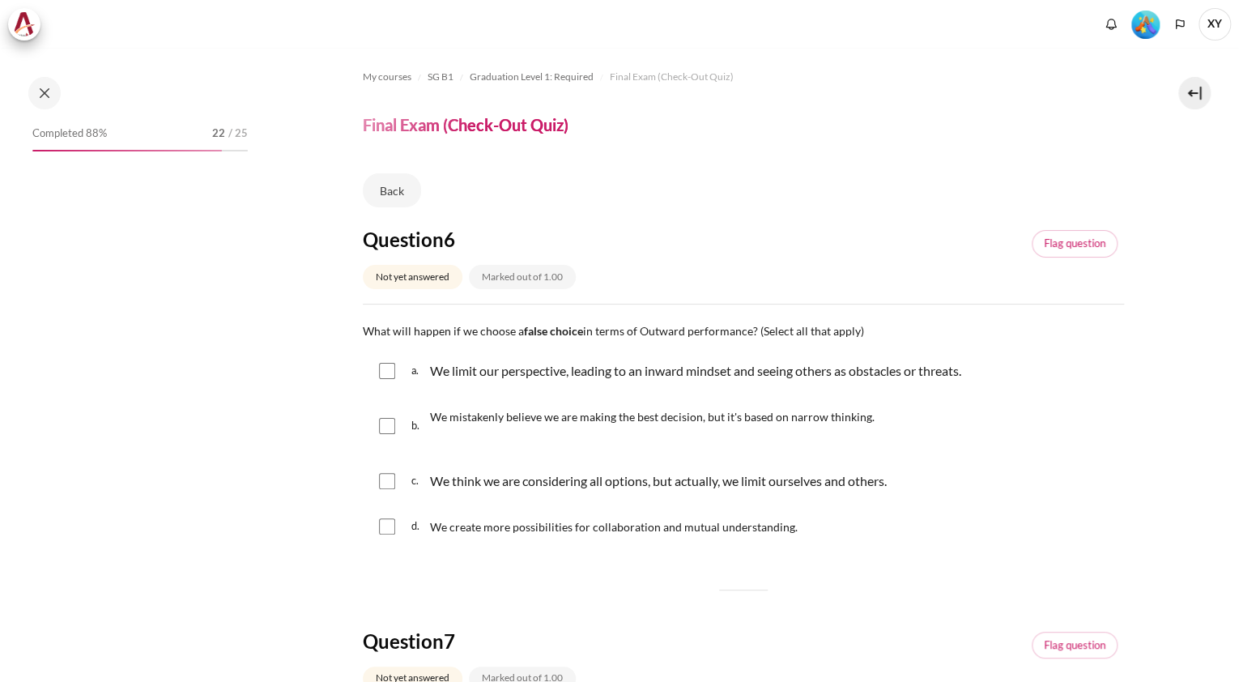
scroll to position [1538, 0]
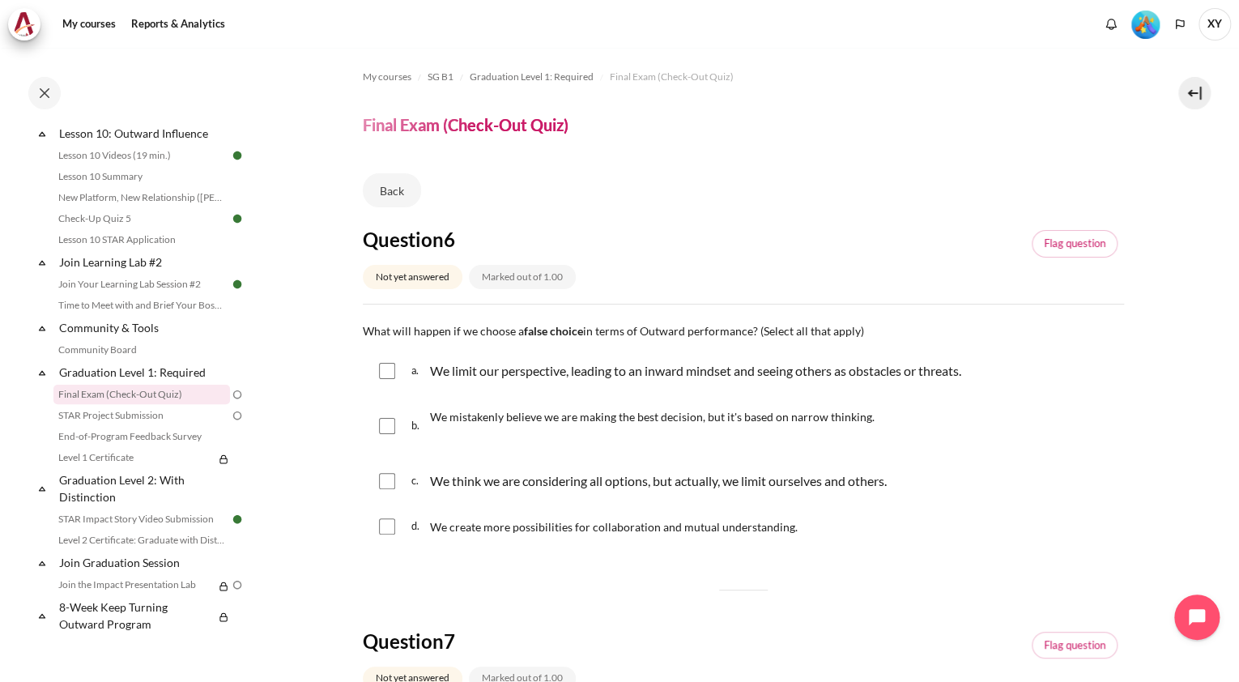
click at [382, 371] on input "Content" at bounding box center [387, 371] width 16 height 16
checkbox input "true"
click at [388, 423] on input "Content" at bounding box center [387, 426] width 16 height 16
checkbox input "true"
click at [385, 479] on input "Content" at bounding box center [387, 481] width 16 height 16
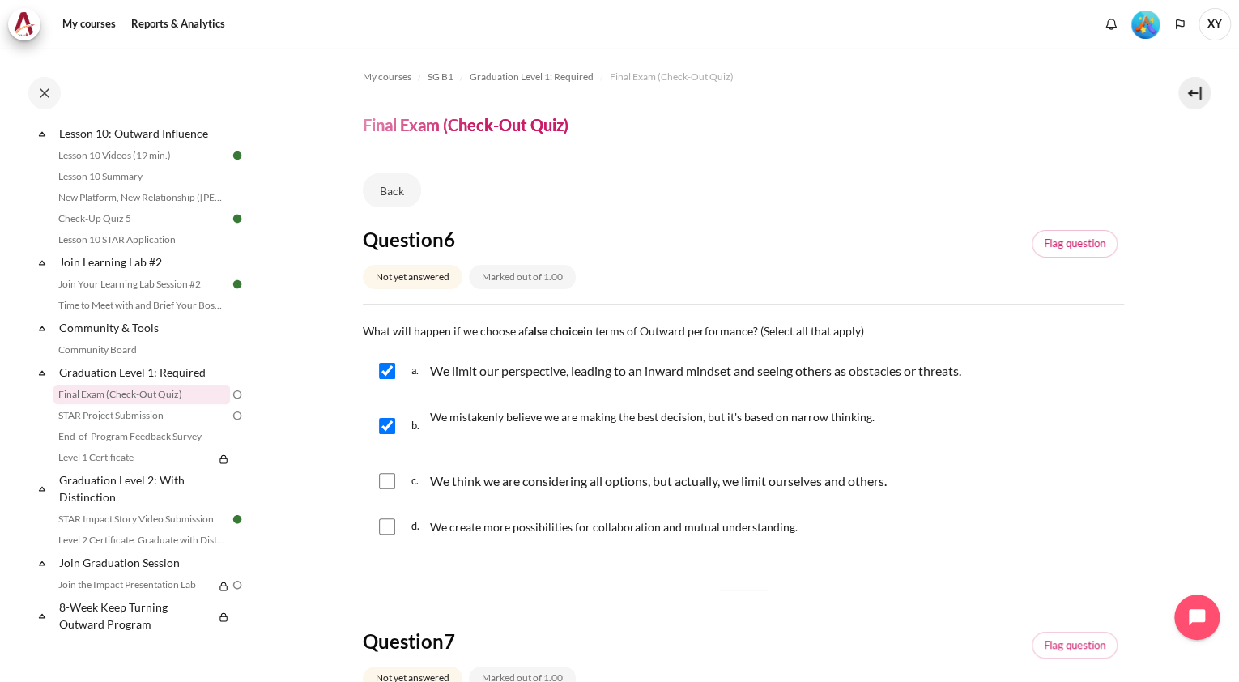
checkbox input "true"
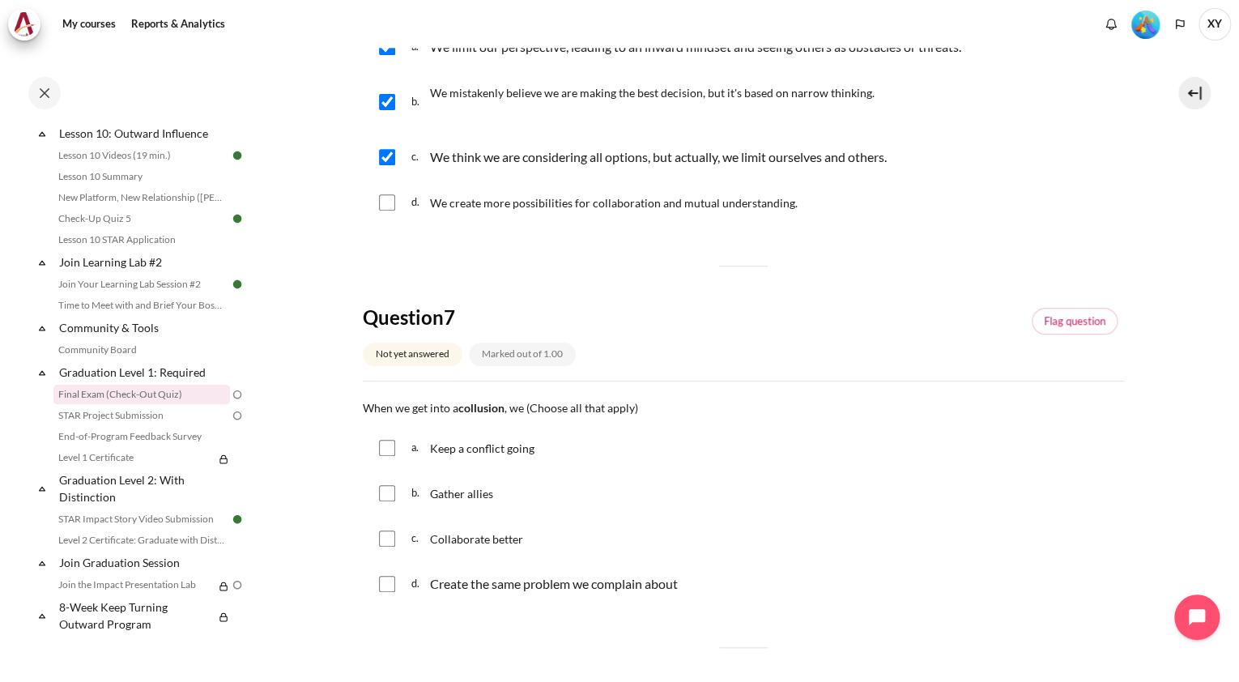
scroll to position [389, 0]
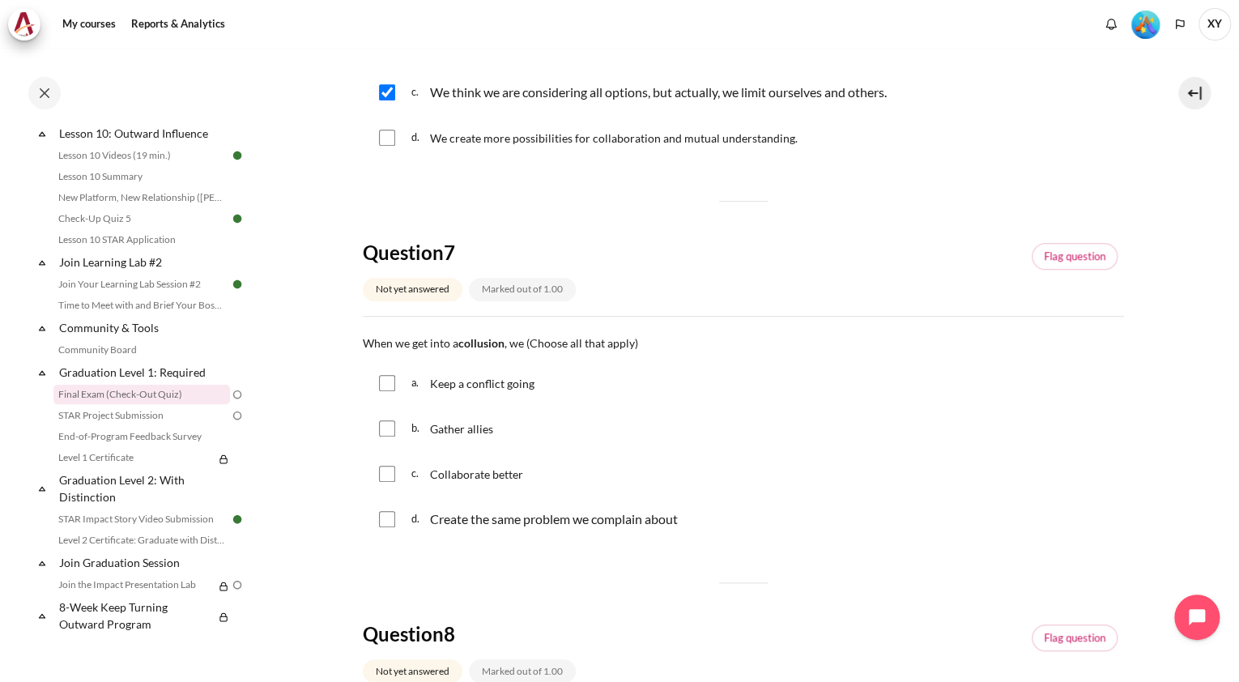
click at [382, 384] on input "Content" at bounding box center [387, 383] width 16 height 16
checkbox input "true"
click at [381, 506] on div "d. Create the same problem we complain about" at bounding box center [743, 519] width 761 height 42
click at [385, 524] on input "Content" at bounding box center [387, 519] width 16 height 16
checkbox input "true"
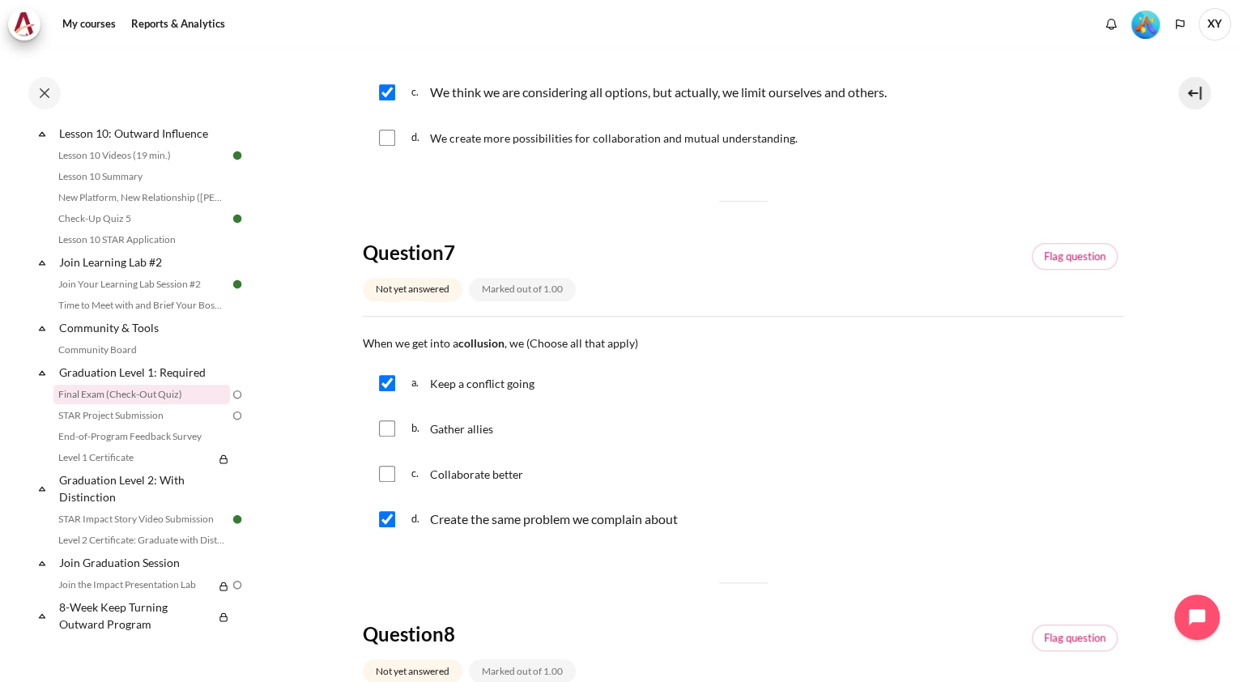
scroll to position [583, 0]
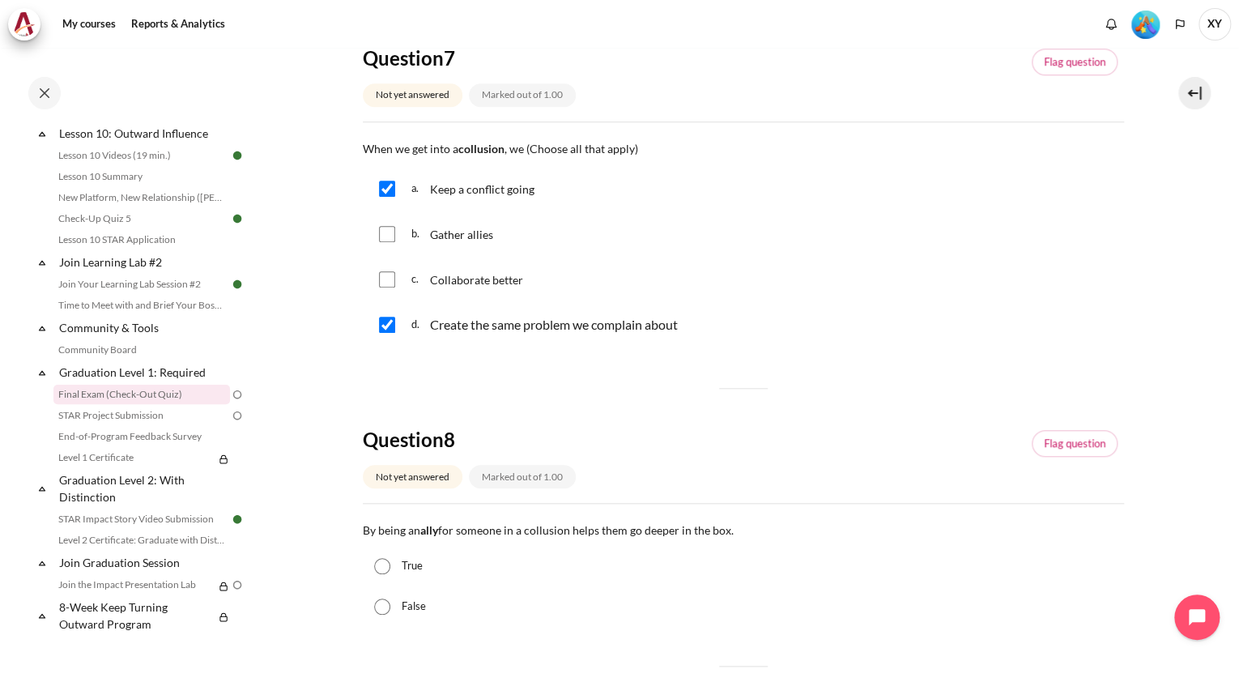
drag, startPoint x: 385, startPoint y: 233, endPoint x: 472, endPoint y: 247, distance: 88.5
click at [385, 234] on input "Content" at bounding box center [387, 234] width 16 height 16
checkbox input "true"
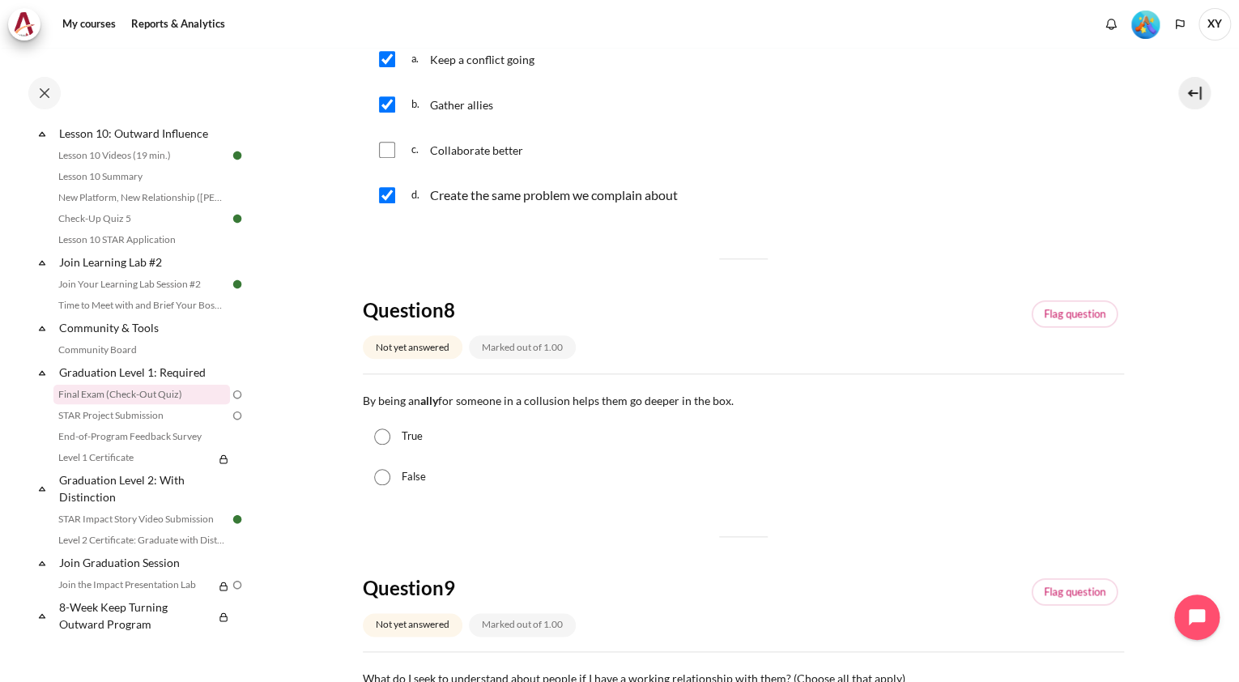
click at [381, 439] on input "True" at bounding box center [382, 436] width 16 height 16
radio input "true"
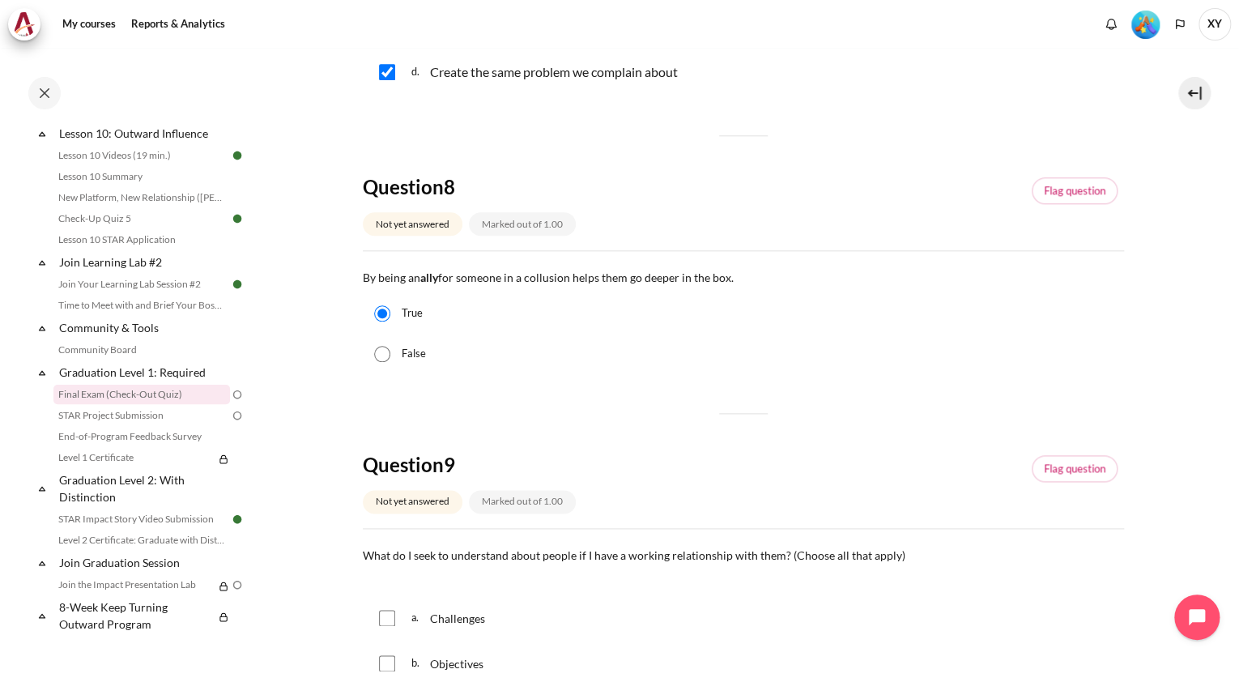
scroll to position [972, 0]
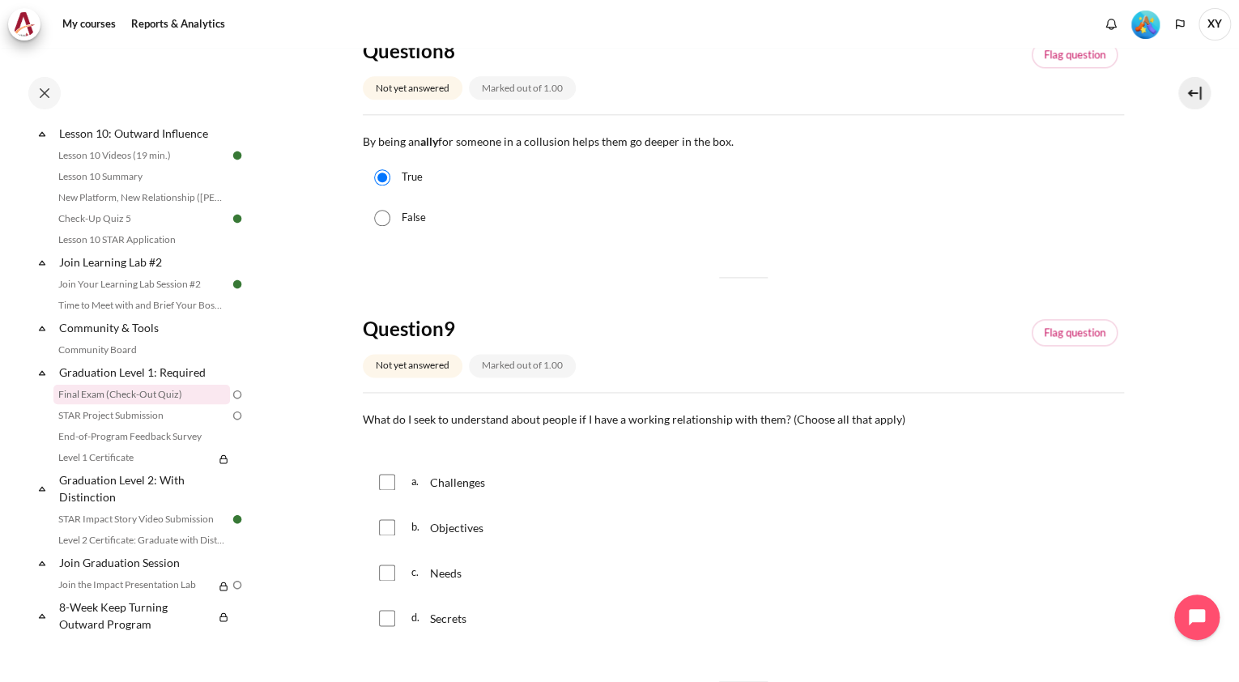
drag, startPoint x: 382, startPoint y: 577, endPoint x: 544, endPoint y: 539, distance: 166.2
click at [382, 577] on input "Content" at bounding box center [387, 572] width 16 height 16
checkbox input "true"
click at [387, 528] on input "Content" at bounding box center [387, 527] width 16 height 16
checkbox input "true"
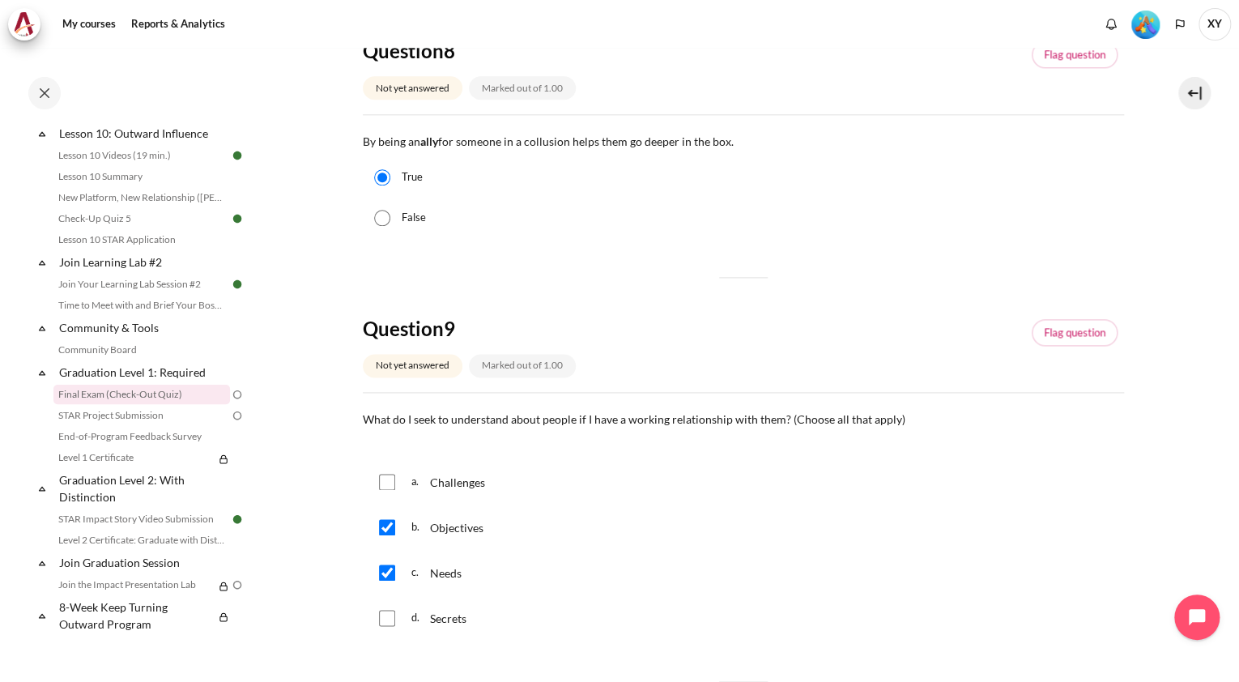
click at [372, 476] on div "a. Challenges" at bounding box center [743, 482] width 761 height 42
click at [383, 474] on input "Content" at bounding box center [387, 482] width 16 height 16
checkbox input "true"
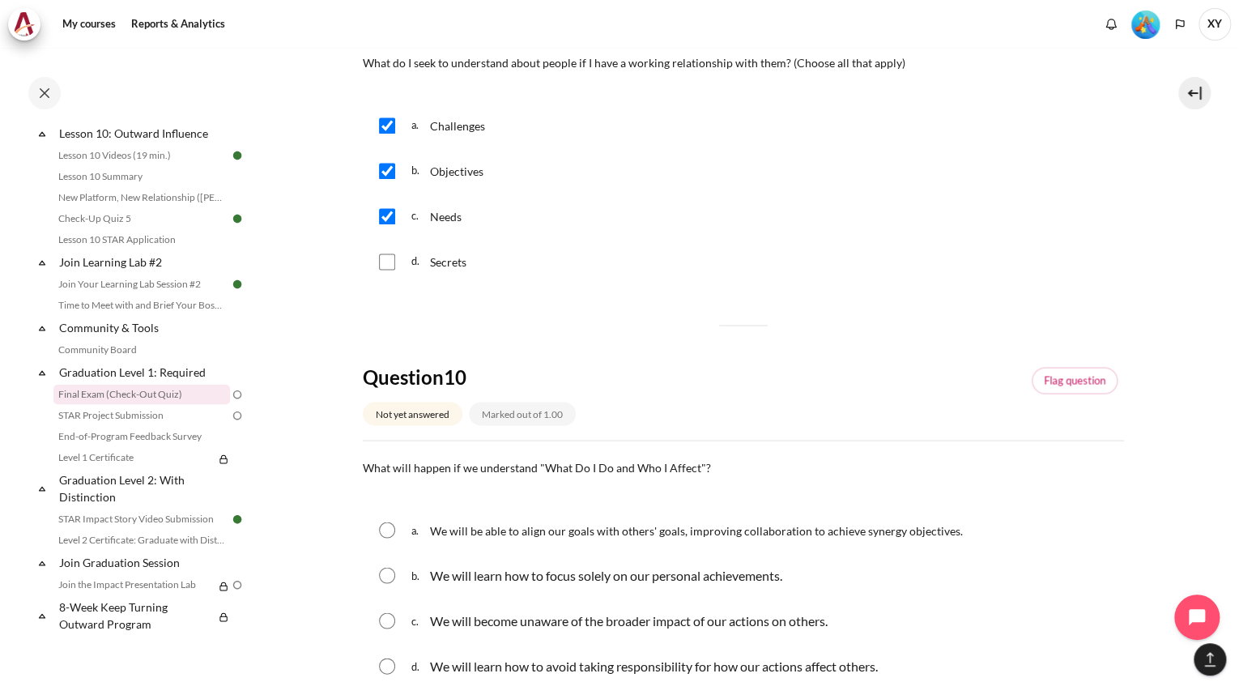
scroll to position [1425, 0]
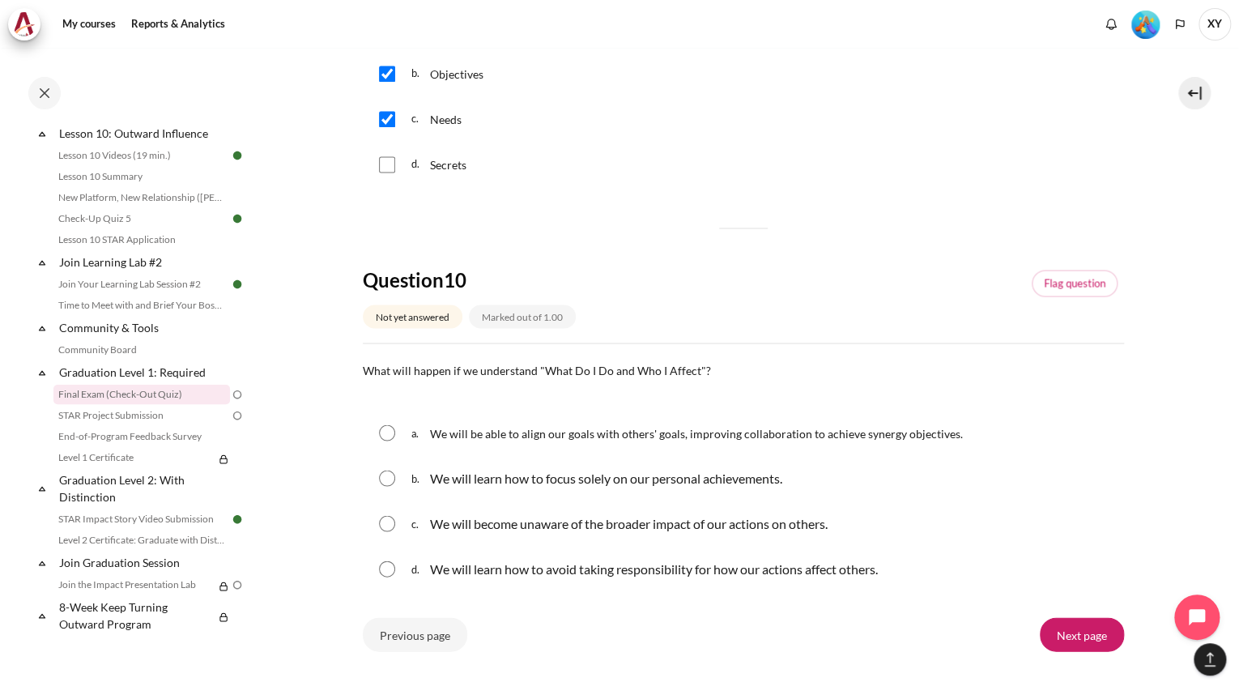
click at [384, 435] on input "Content" at bounding box center [387, 432] width 16 height 16
radio input "true"
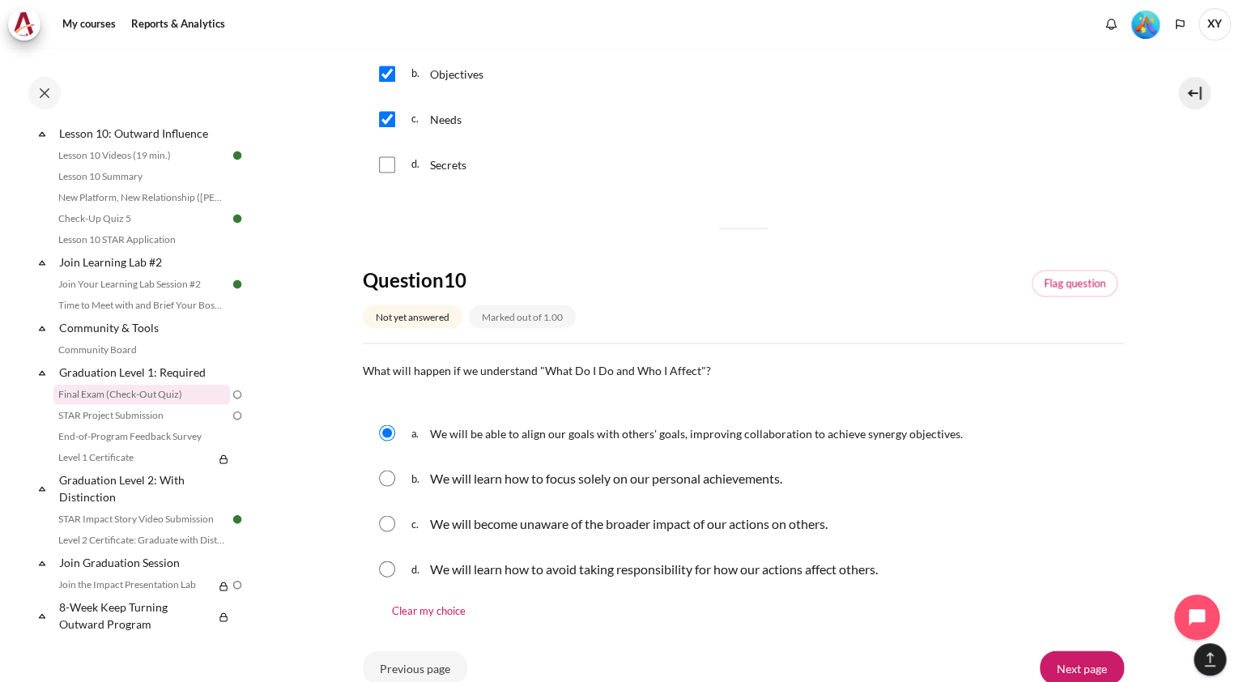
click at [389, 483] on input "Content" at bounding box center [387, 478] width 16 height 16
radio input "true"
click at [395, 435] on div "a. We will be able to align our goals with others' goals, improving collaborati…" at bounding box center [743, 432] width 761 height 42
click at [385, 436] on input "Content" at bounding box center [387, 432] width 16 height 16
radio input "true"
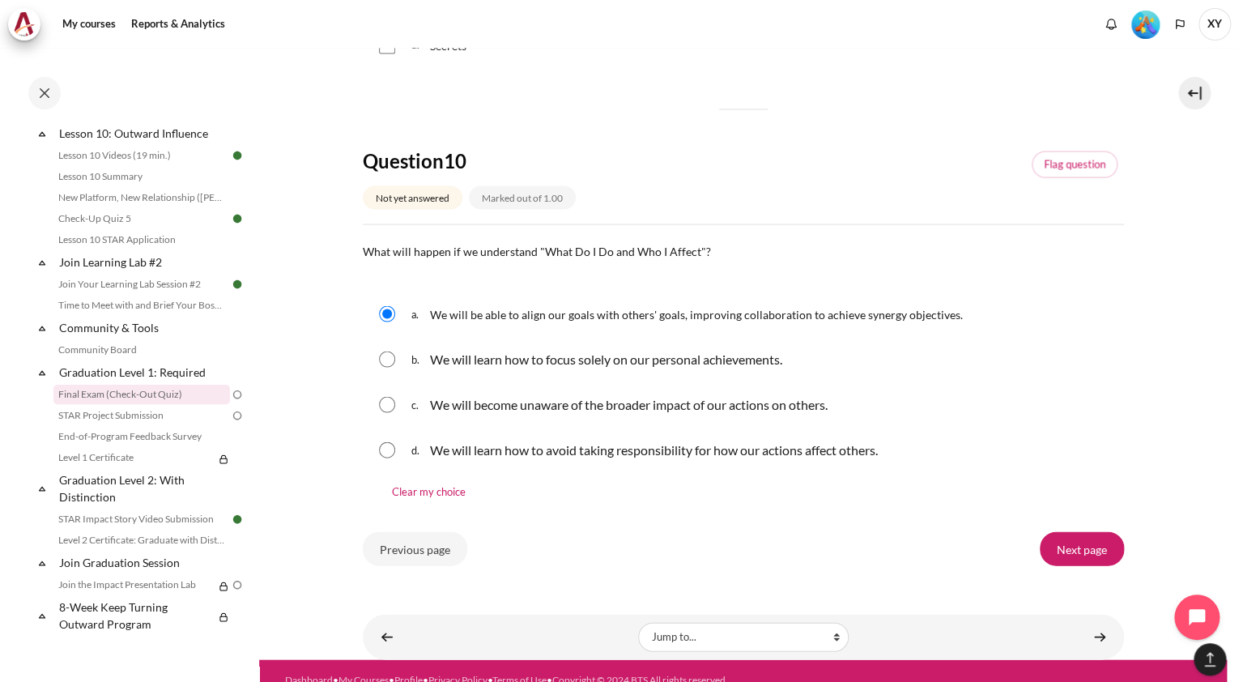
scroll to position [1564, 0]
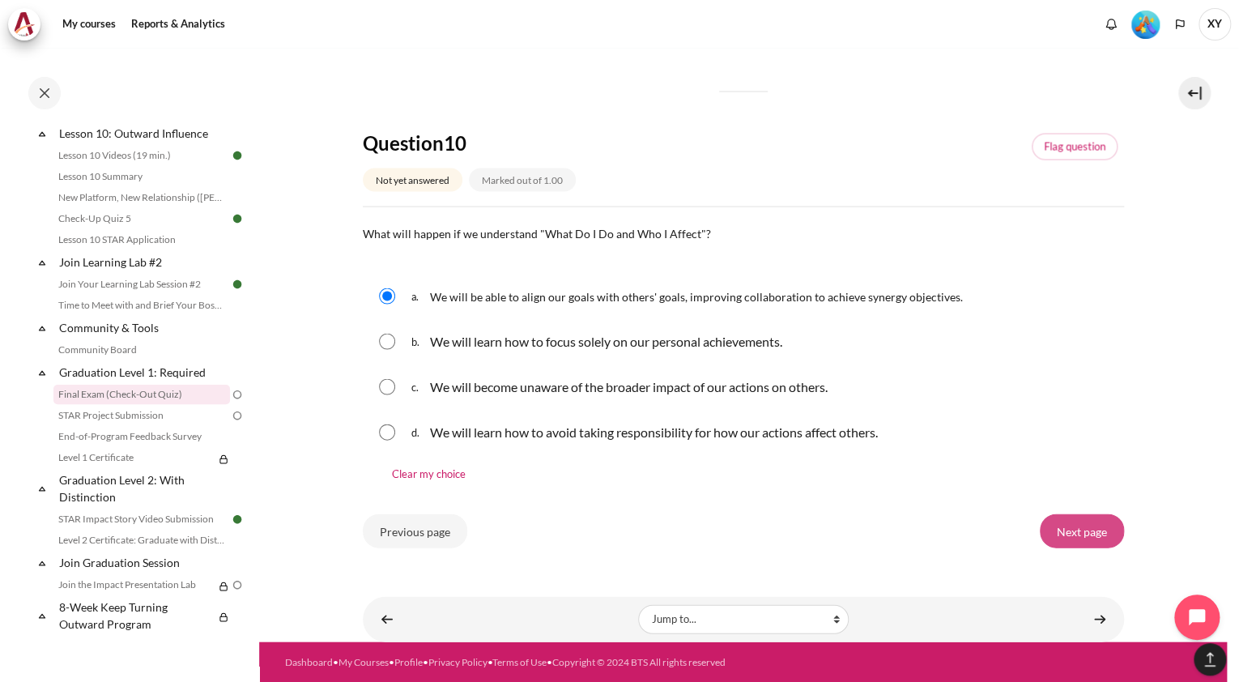
click at [1059, 524] on input "Next page" at bounding box center [1082, 530] width 84 height 34
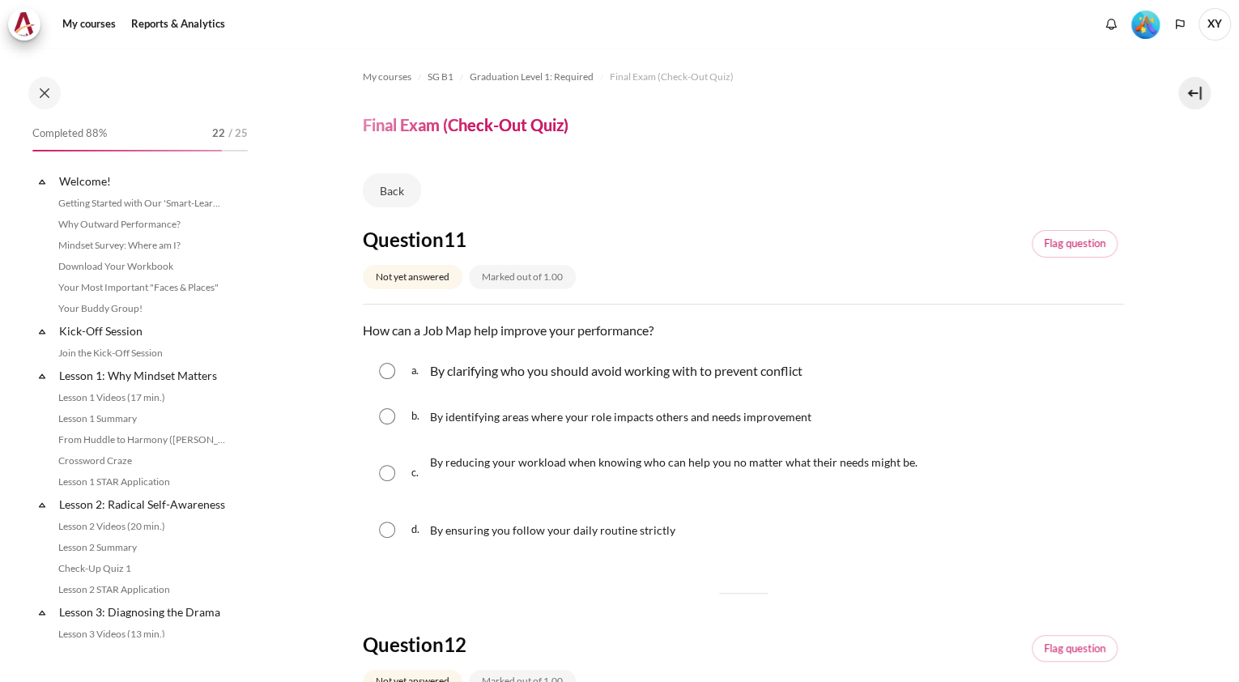
scroll to position [1538, 0]
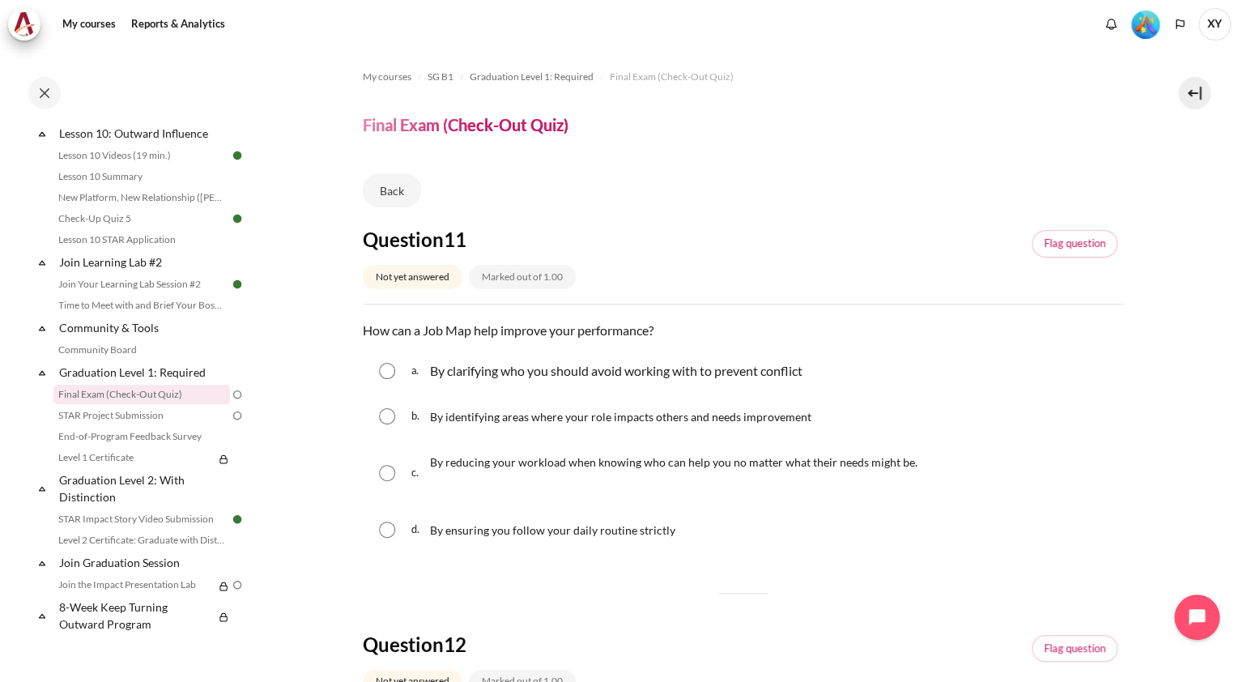
click at [389, 413] on input "Content" at bounding box center [387, 416] width 16 height 16
radio input "true"
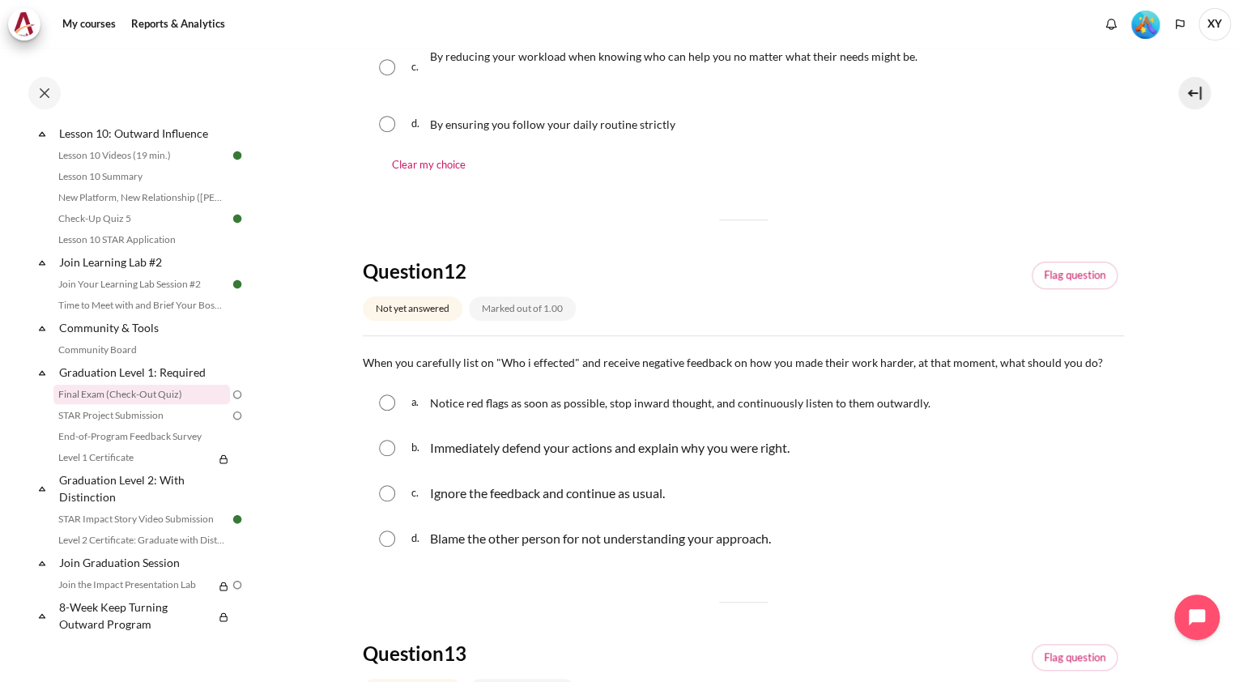
scroll to position [453, 0]
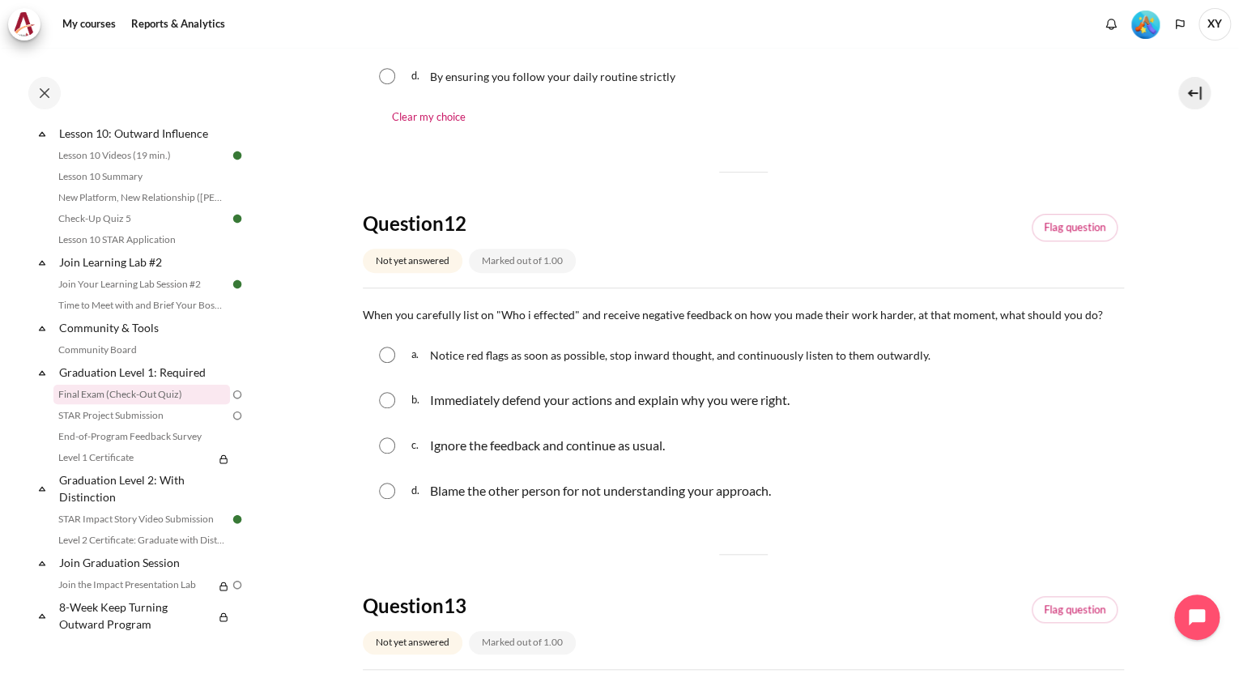
click at [385, 351] on input "Content" at bounding box center [387, 355] width 16 height 16
radio input "true"
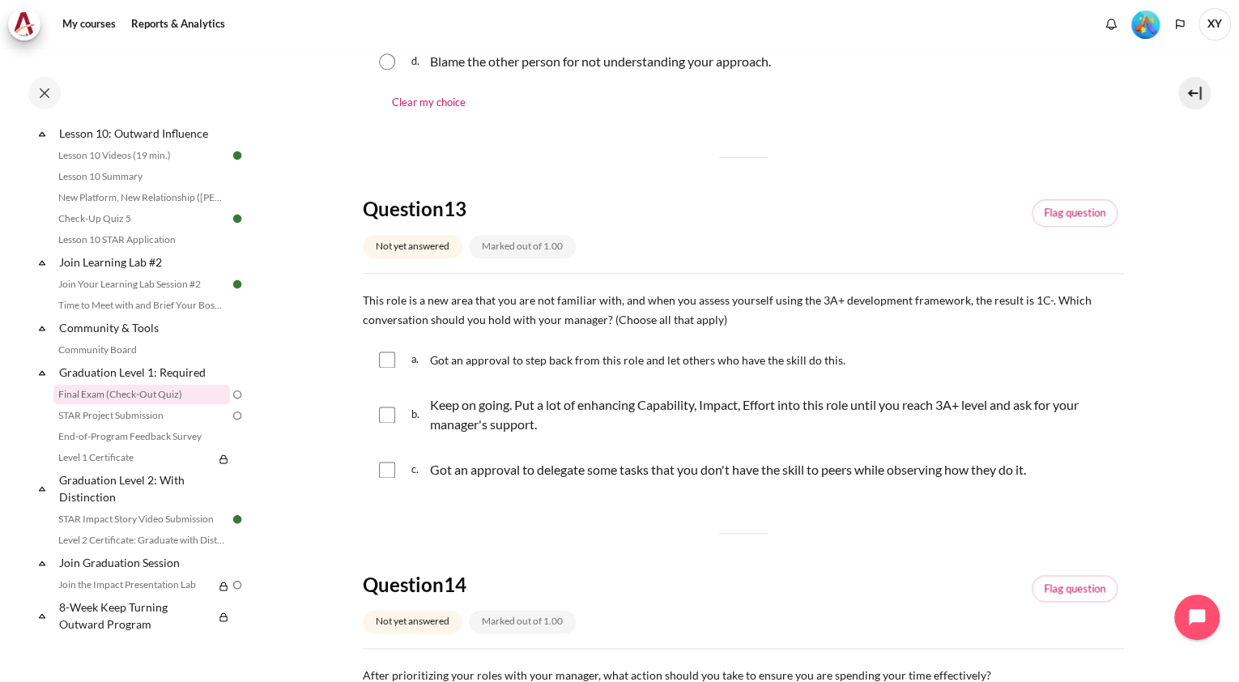
scroll to position [907, 0]
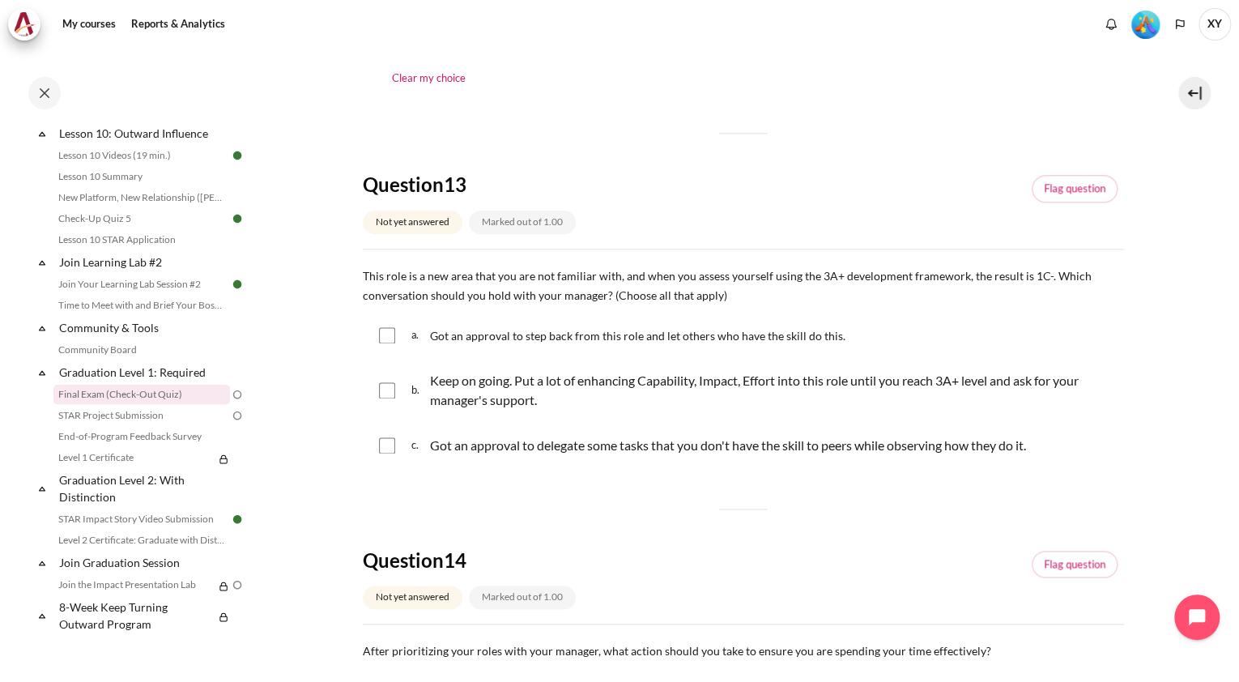
click at [389, 390] on input "Content" at bounding box center [387, 390] width 16 height 16
checkbox input "true"
click at [391, 449] on input "Content" at bounding box center [387, 445] width 16 height 16
checkbox input "true"
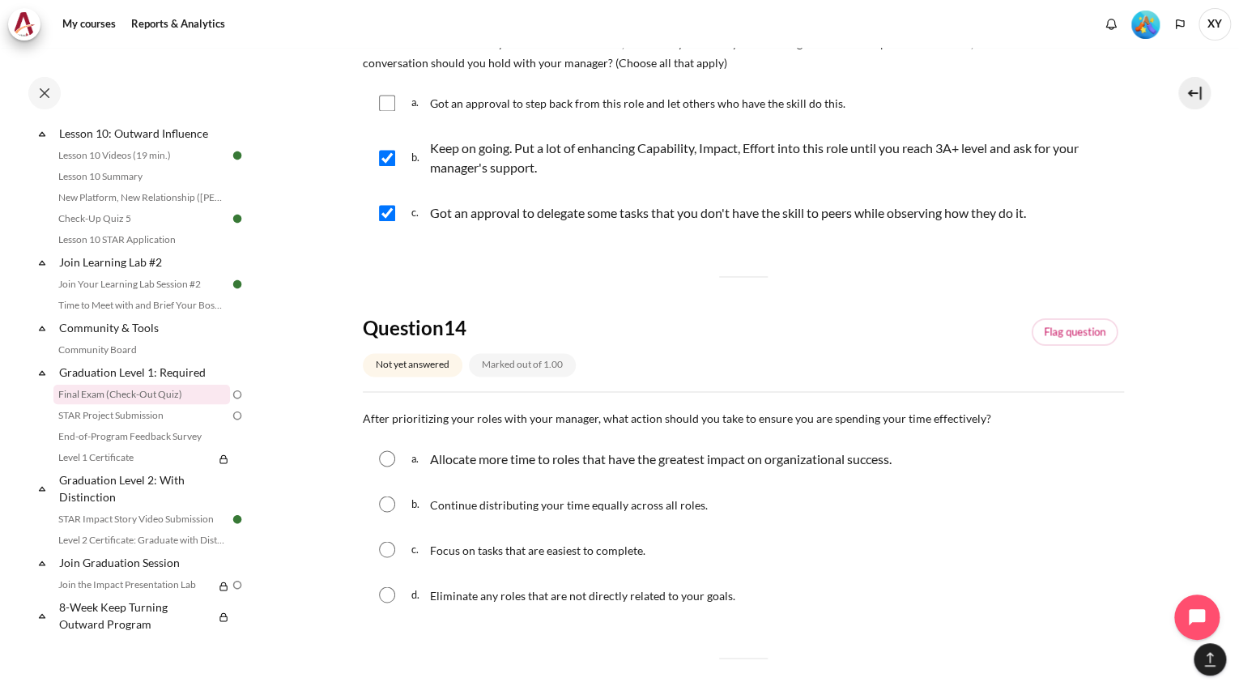
scroll to position [1166, 0]
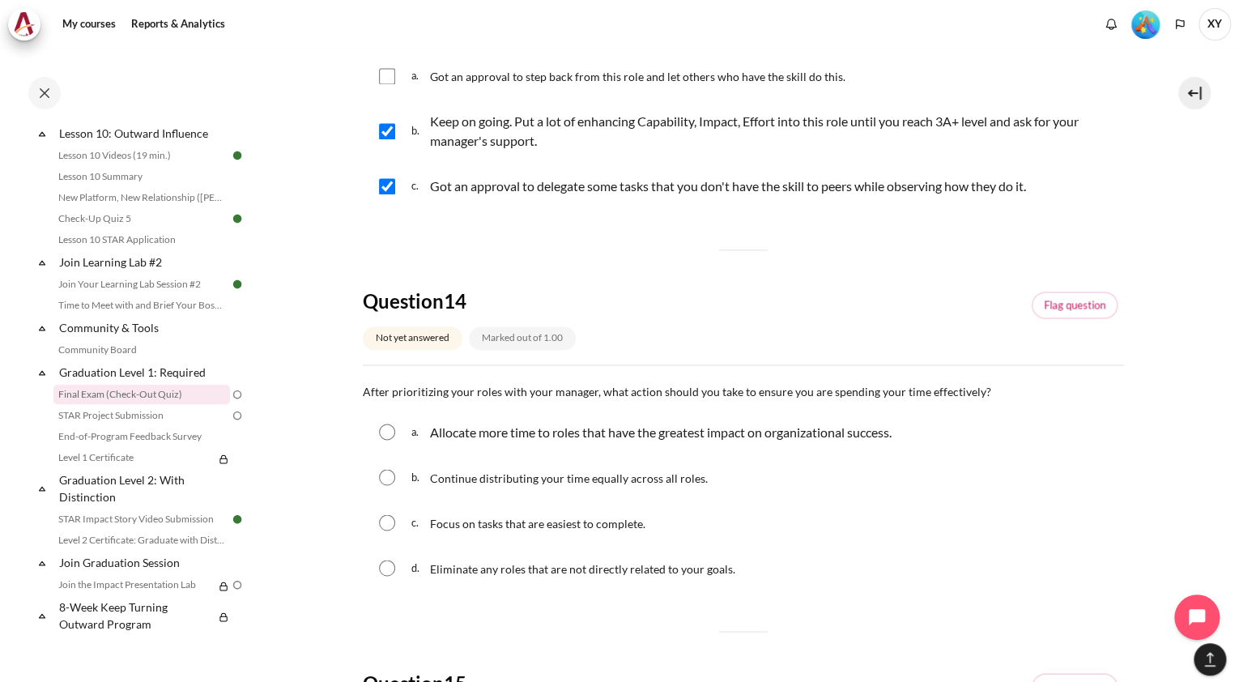
click at [486, 436] on p "Allocate more time to roles that have the greatest impact on organizational suc…" at bounding box center [661, 431] width 462 height 19
radio input "true"
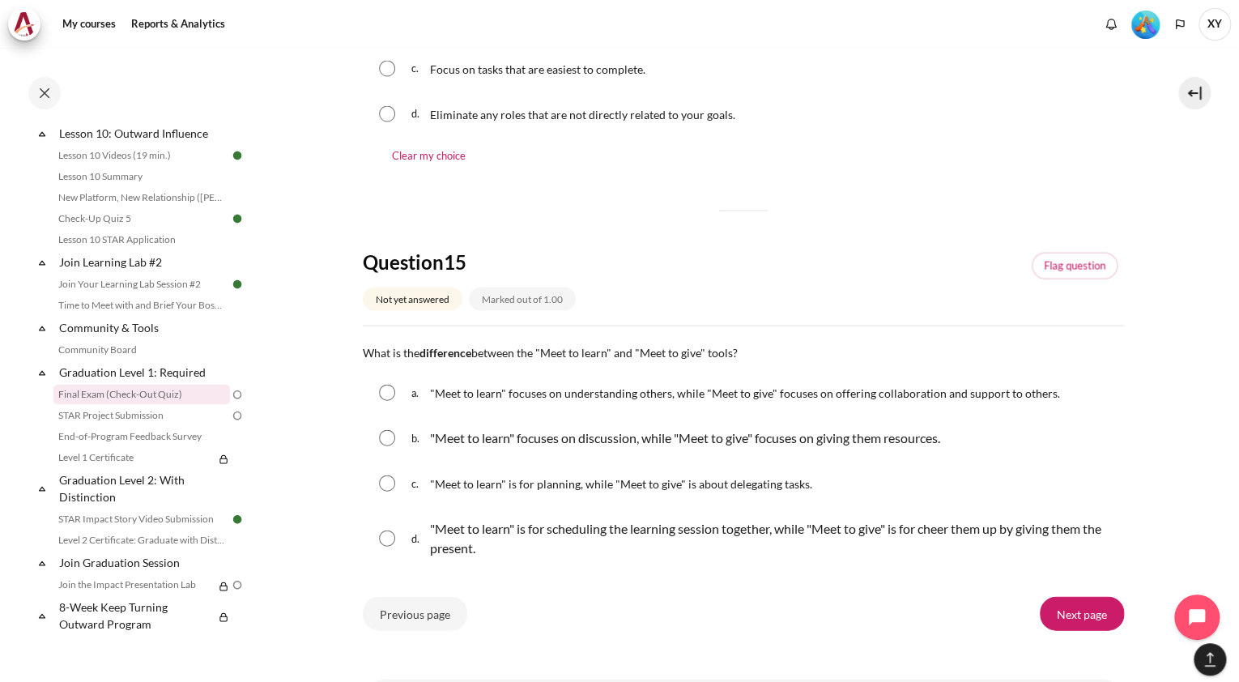
scroll to position [1704, 0]
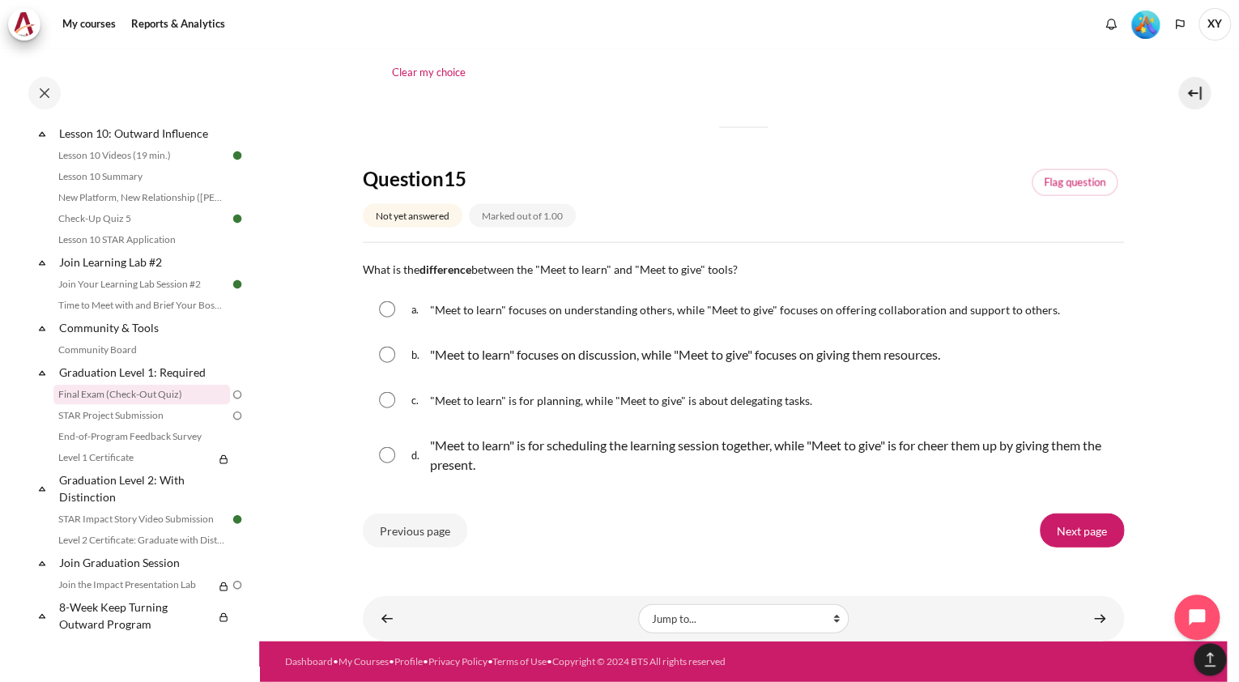
click at [386, 311] on input "Content" at bounding box center [387, 309] width 16 height 16
radio input "true"
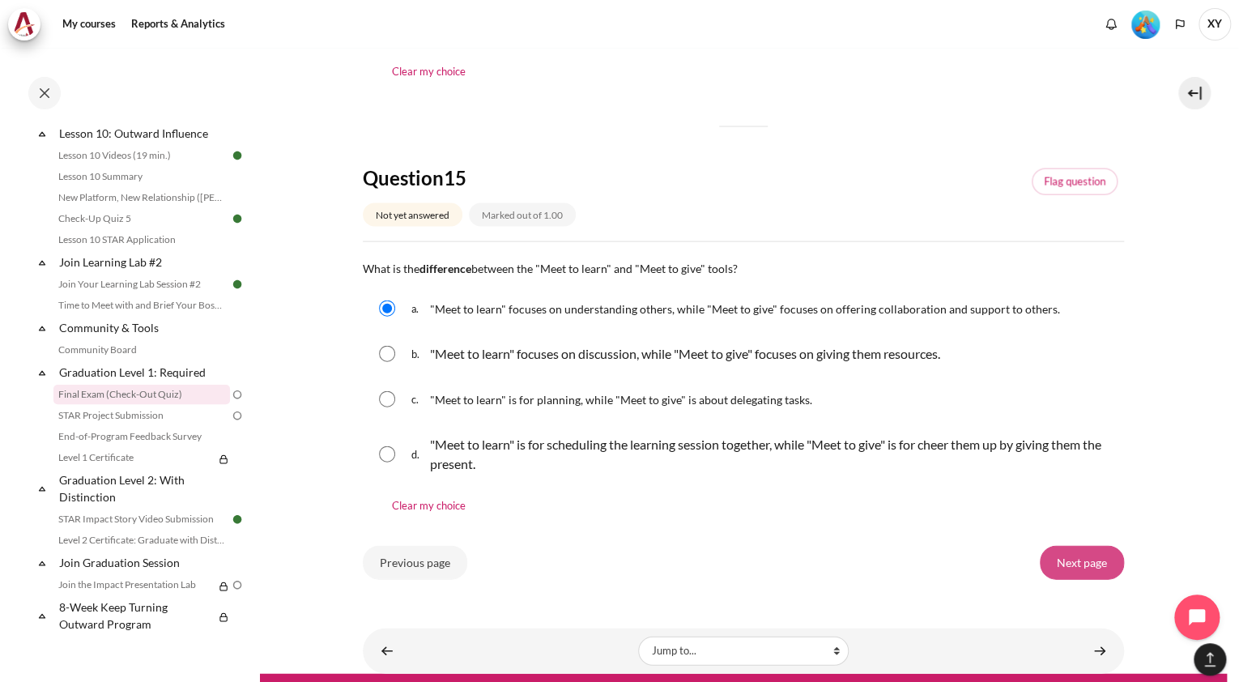
click at [1066, 554] on input "Next page" at bounding box center [1082, 563] width 84 height 34
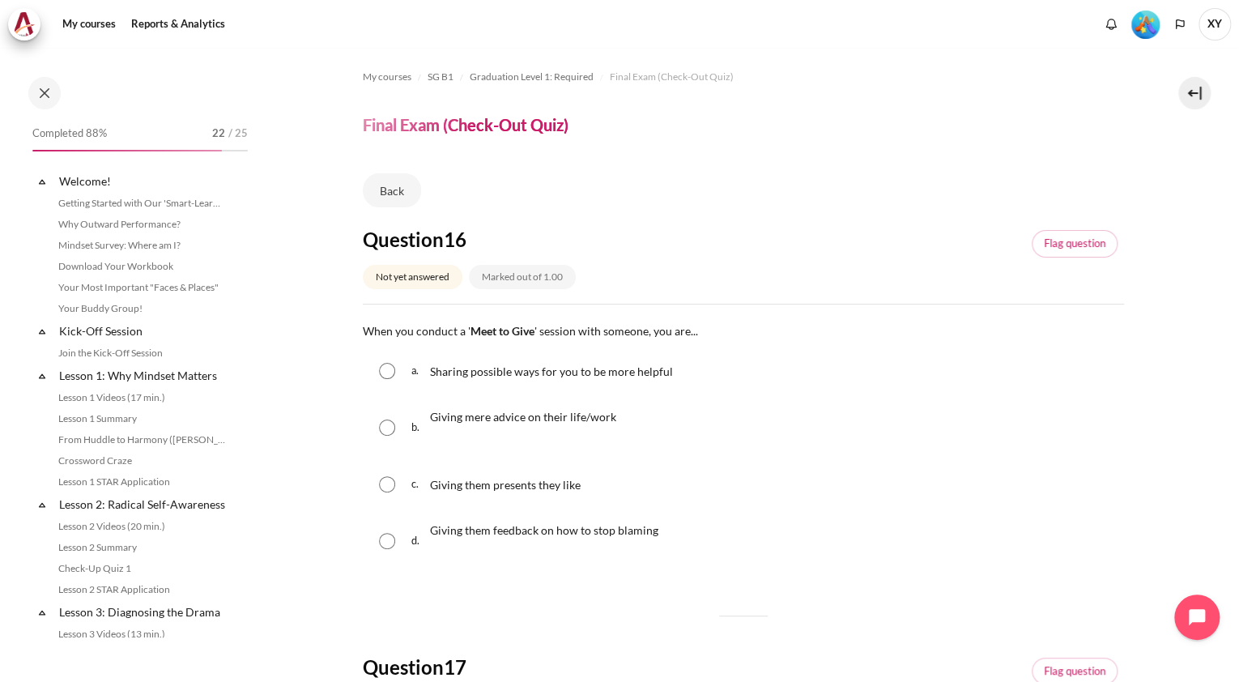
scroll to position [1538, 0]
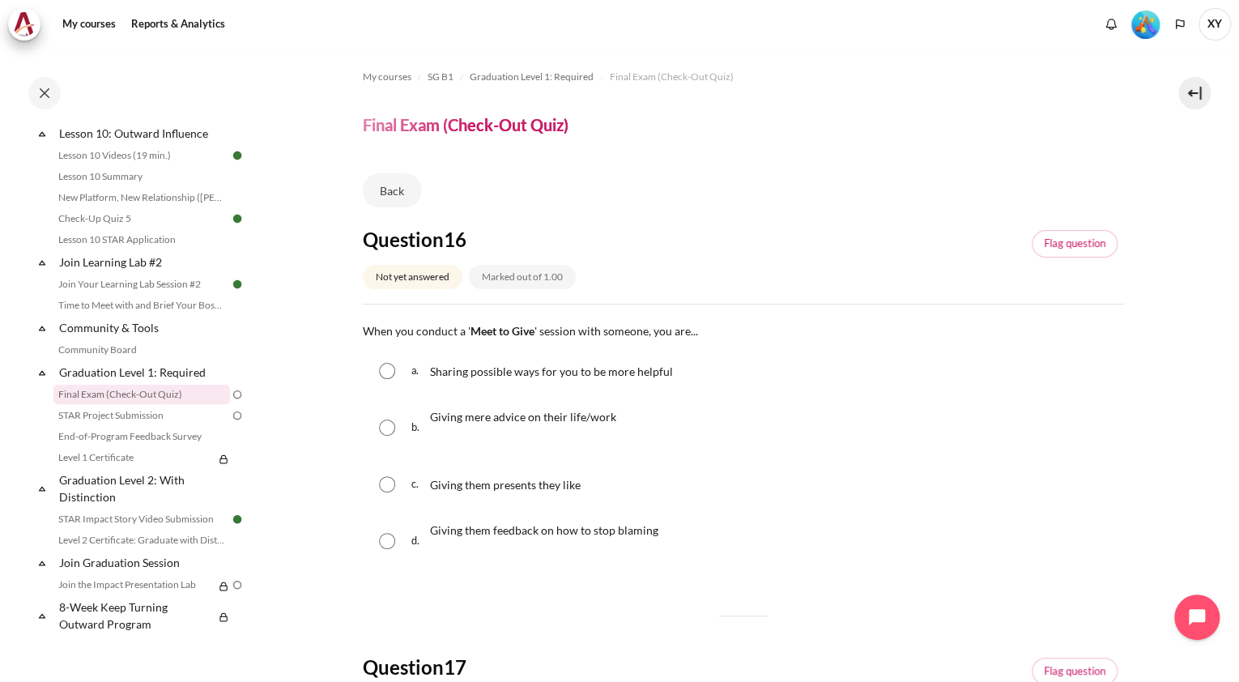
click at [384, 370] on input "Content" at bounding box center [387, 371] width 16 height 16
radio input "true"
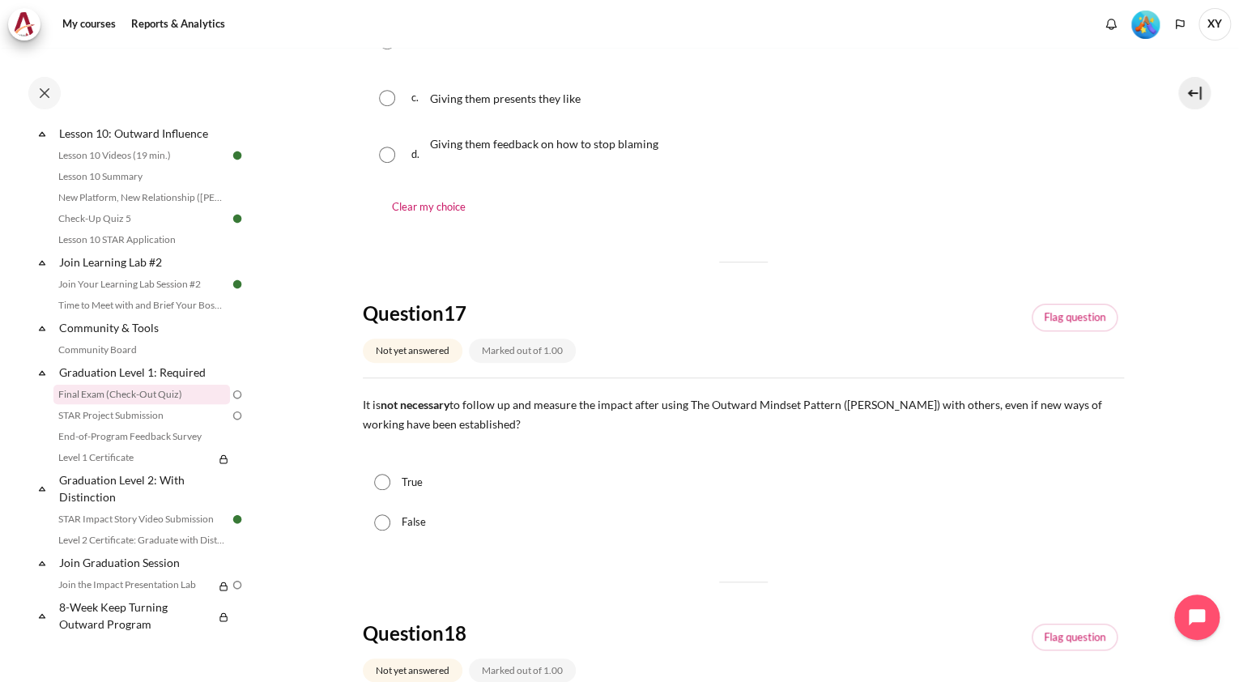
scroll to position [389, 0]
click at [394, 520] on div "False" at bounding box center [743, 520] width 761 height 40
click at [377, 518] on input "False" at bounding box center [382, 520] width 16 height 16
radio input "true"
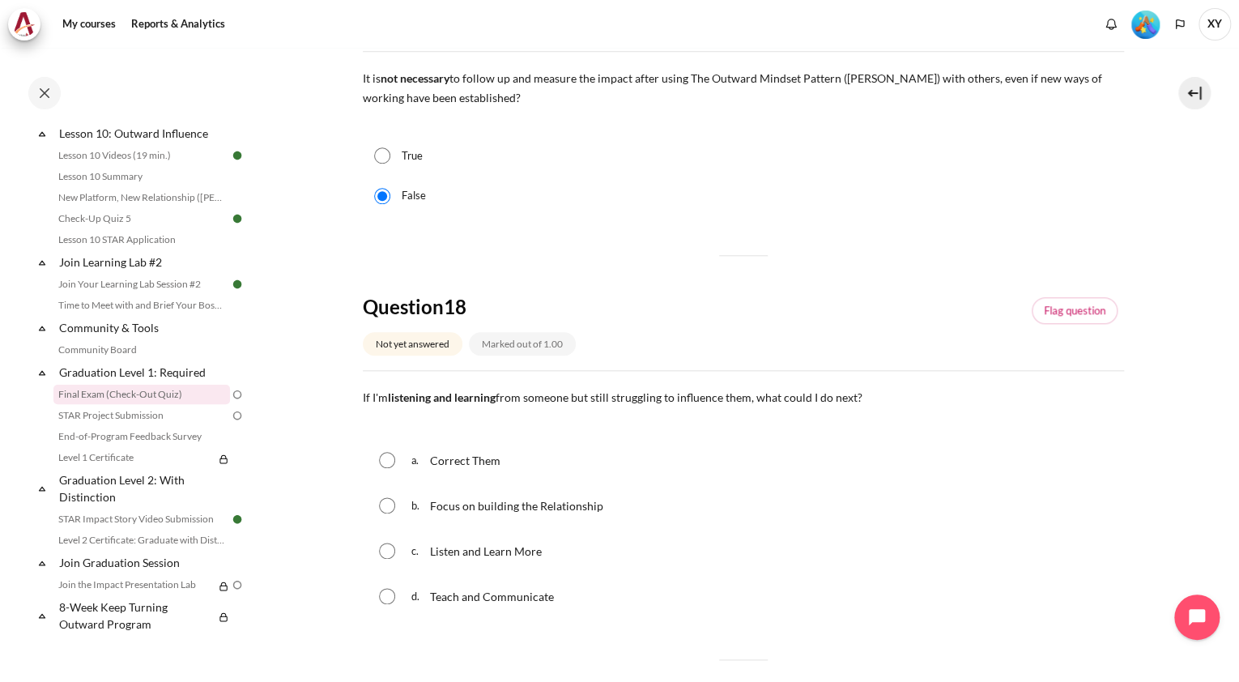
click at [390, 547] on input "Content" at bounding box center [387, 550] width 16 height 16
radio input "true"
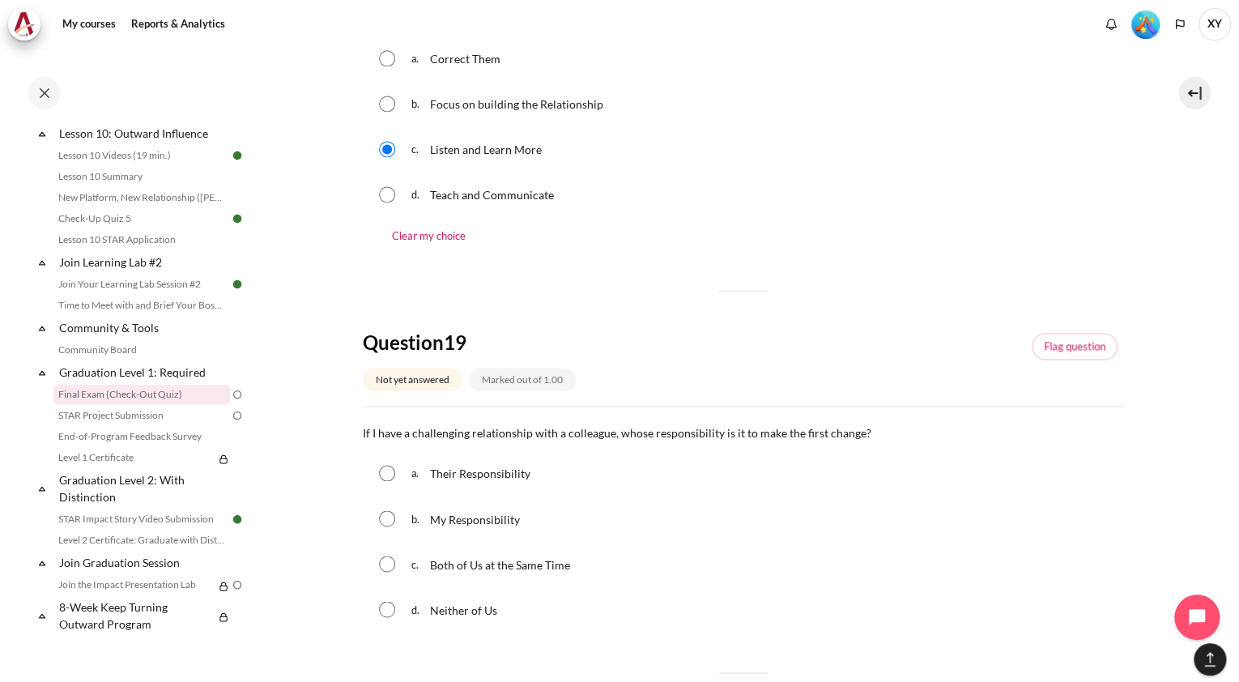
scroll to position [1166, 0]
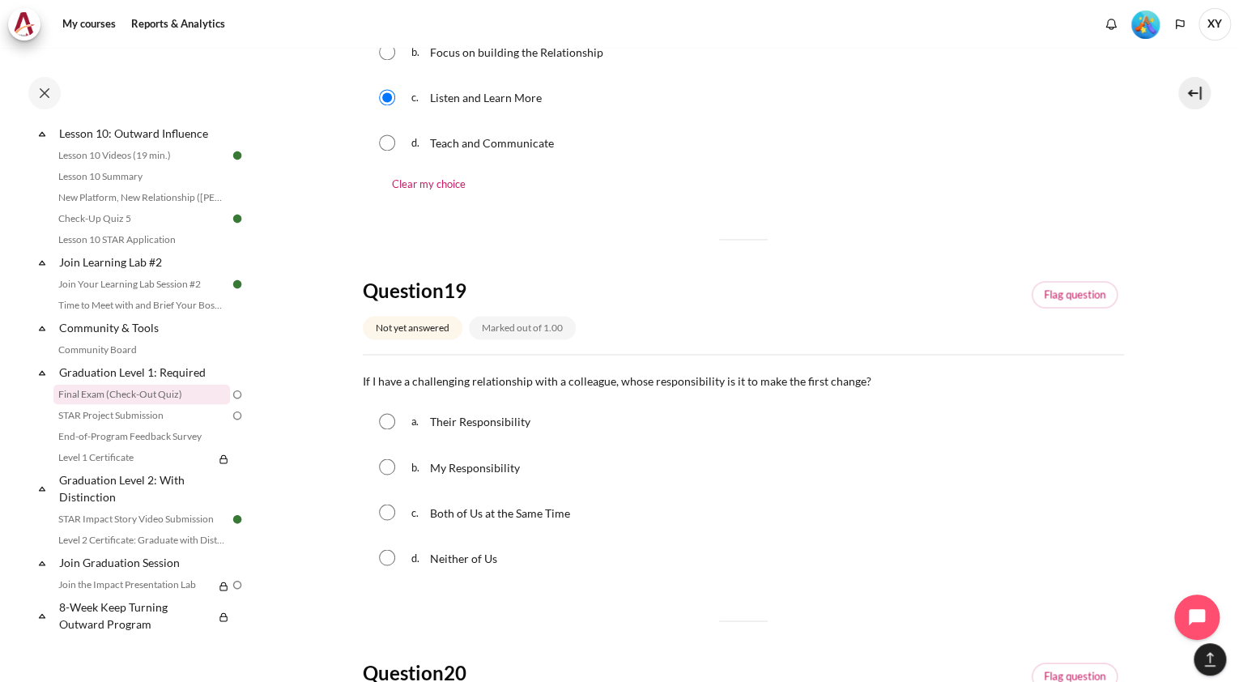
click at [393, 467] on input "Content" at bounding box center [387, 466] width 16 height 16
radio input "true"
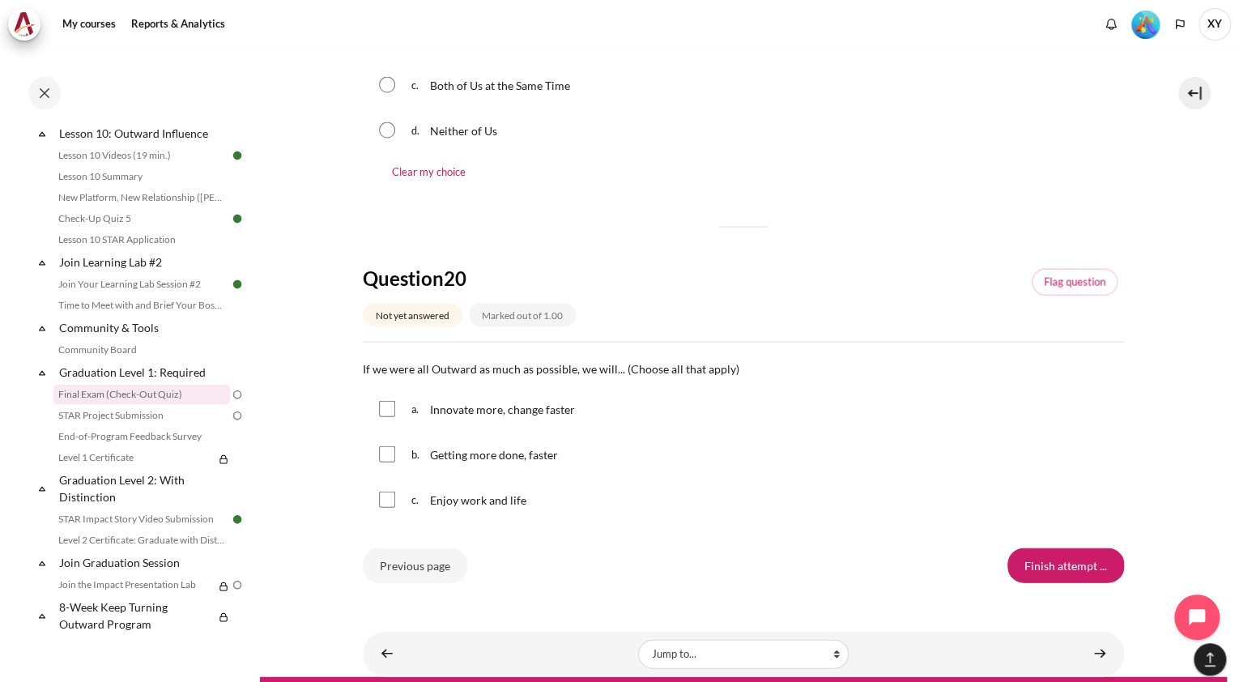
scroll to position [1630, 0]
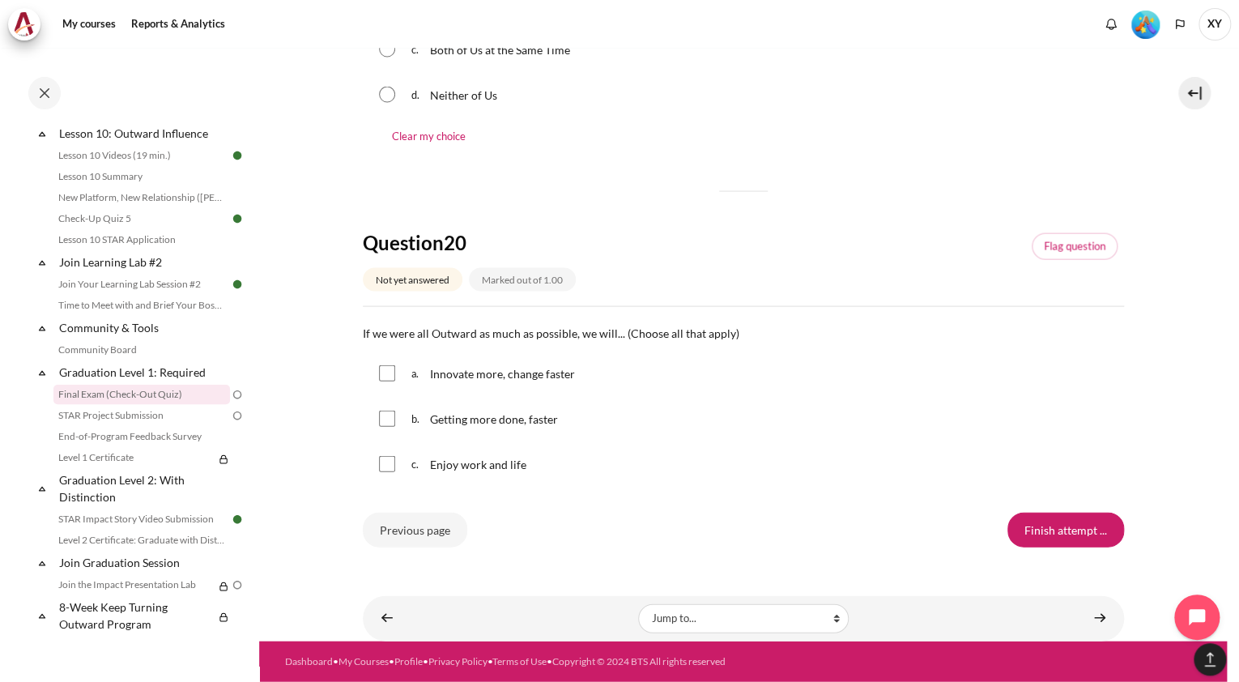
click at [386, 465] on input "Content" at bounding box center [387, 464] width 16 height 16
checkbox input "true"
click at [1064, 524] on input "Finish attempt ..." at bounding box center [1065, 530] width 117 height 34
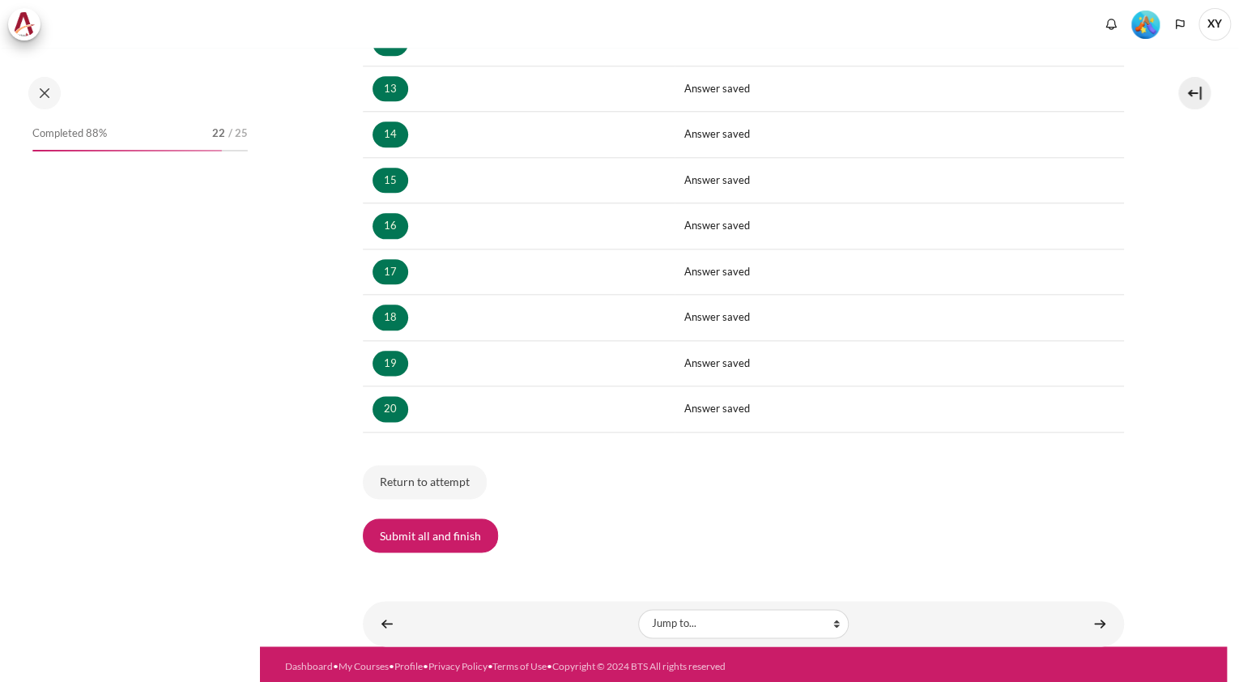
scroll to position [1538, 0]
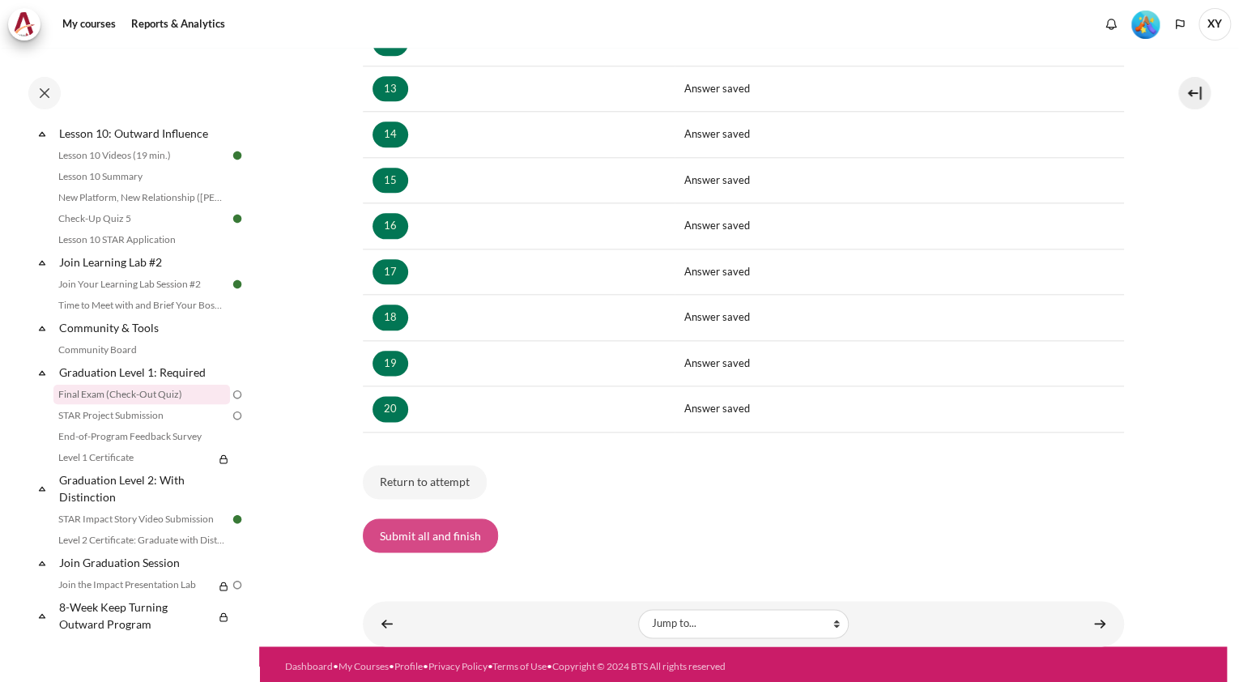
click at [455, 534] on button "Submit all and finish" at bounding box center [430, 535] width 135 height 34
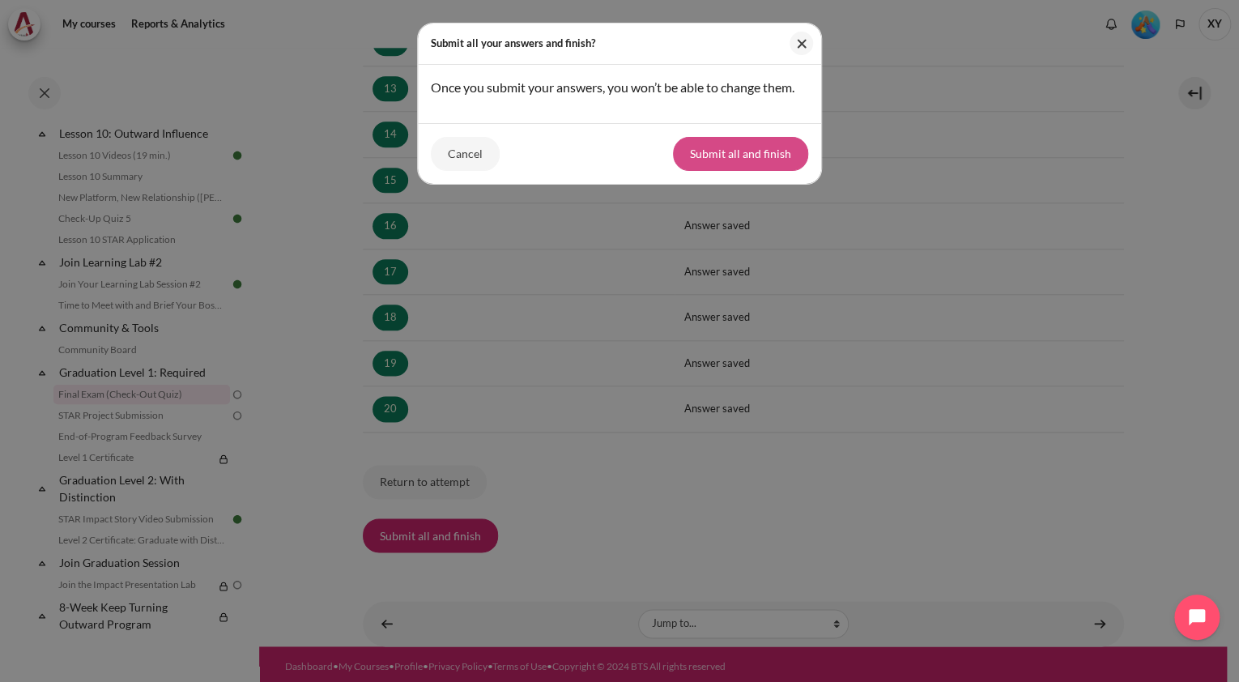
click at [751, 147] on button "Submit all and finish" at bounding box center [740, 154] width 135 height 34
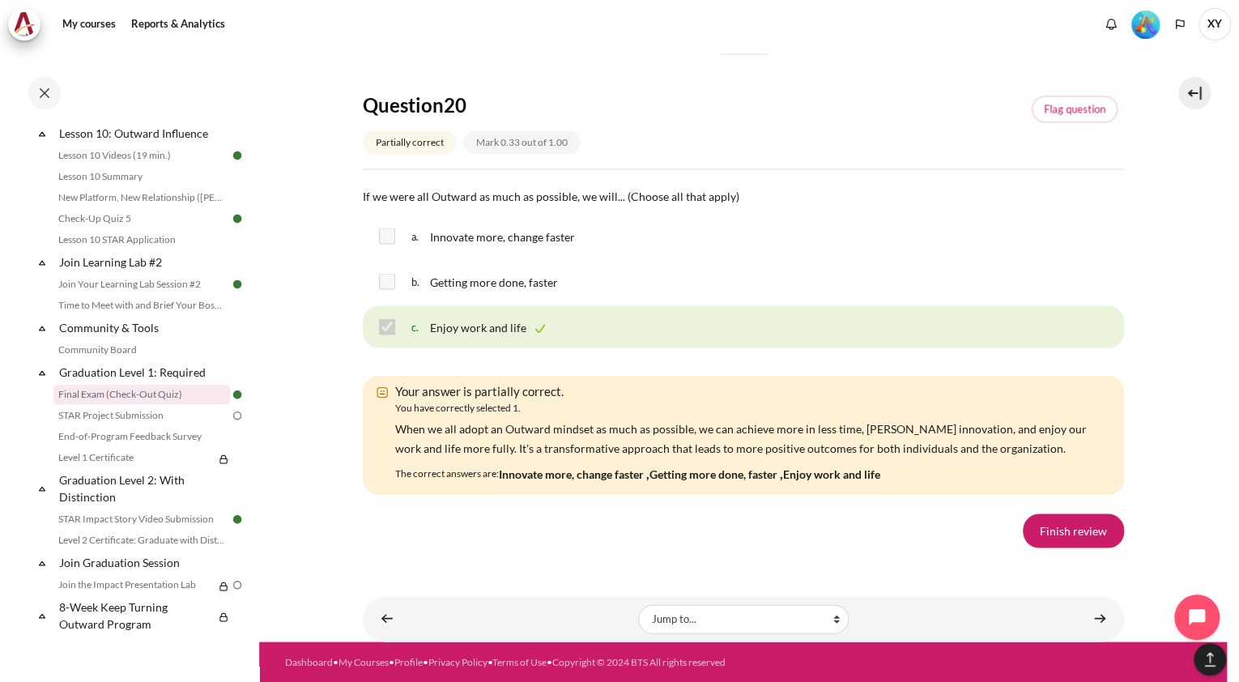
scroll to position [11442, 0]
click at [1078, 538] on link "Finish review" at bounding box center [1073, 530] width 101 height 34
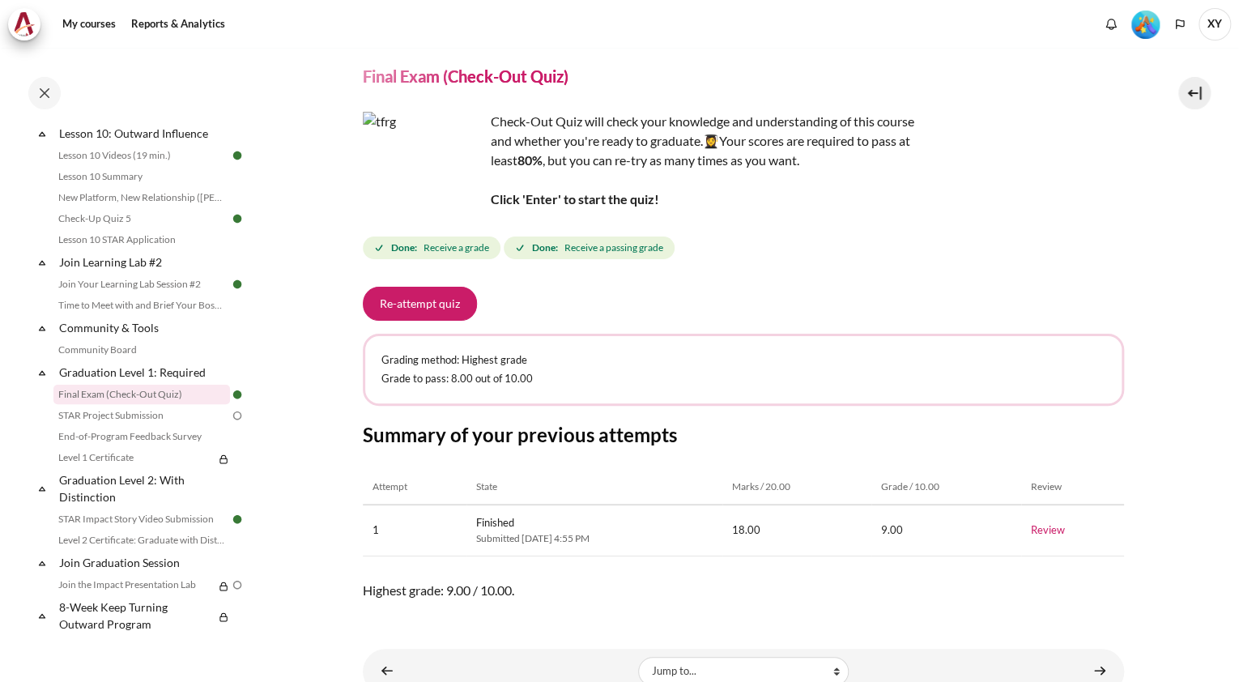
scroll to position [99, 0]
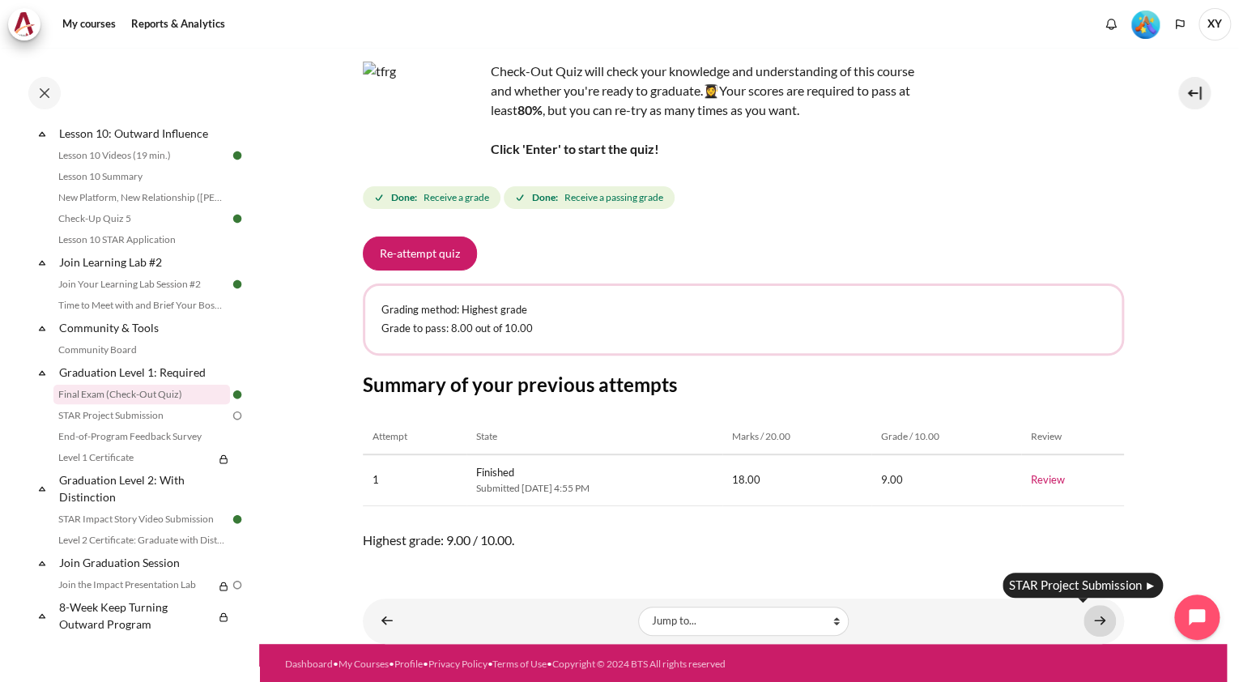
click at [1091, 619] on link "Content" at bounding box center [1099, 621] width 32 height 32
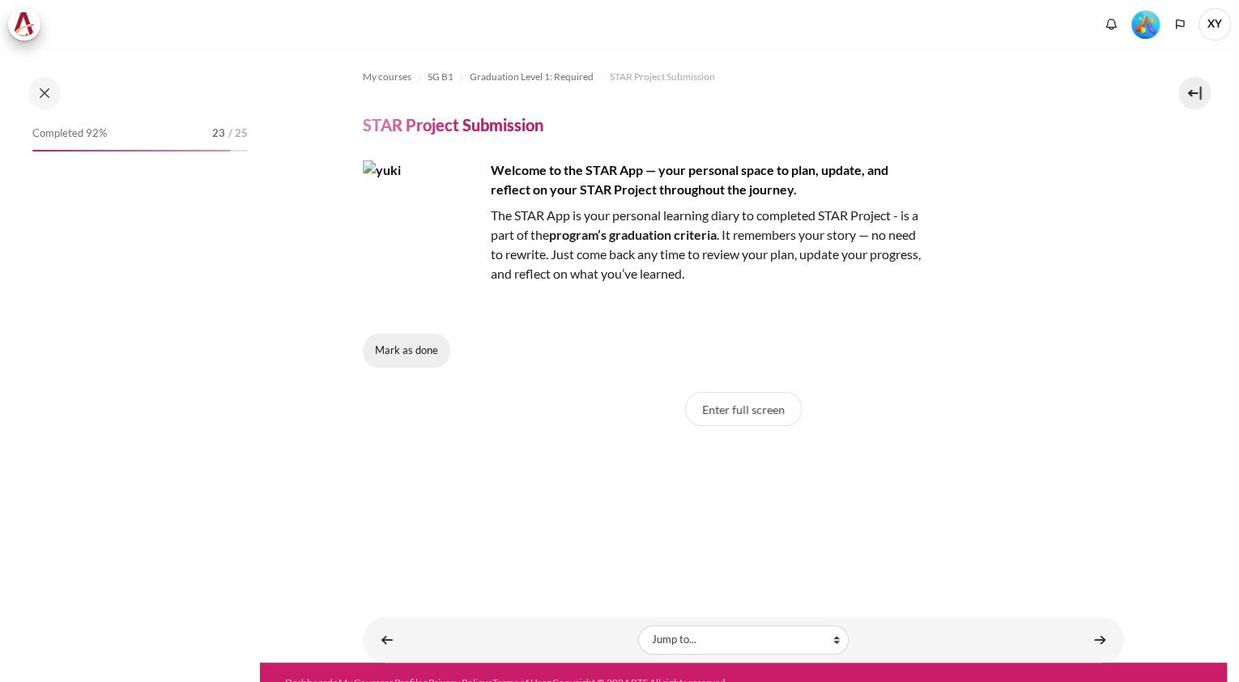
click at [418, 355] on button "Mark as done" at bounding box center [406, 351] width 87 height 34
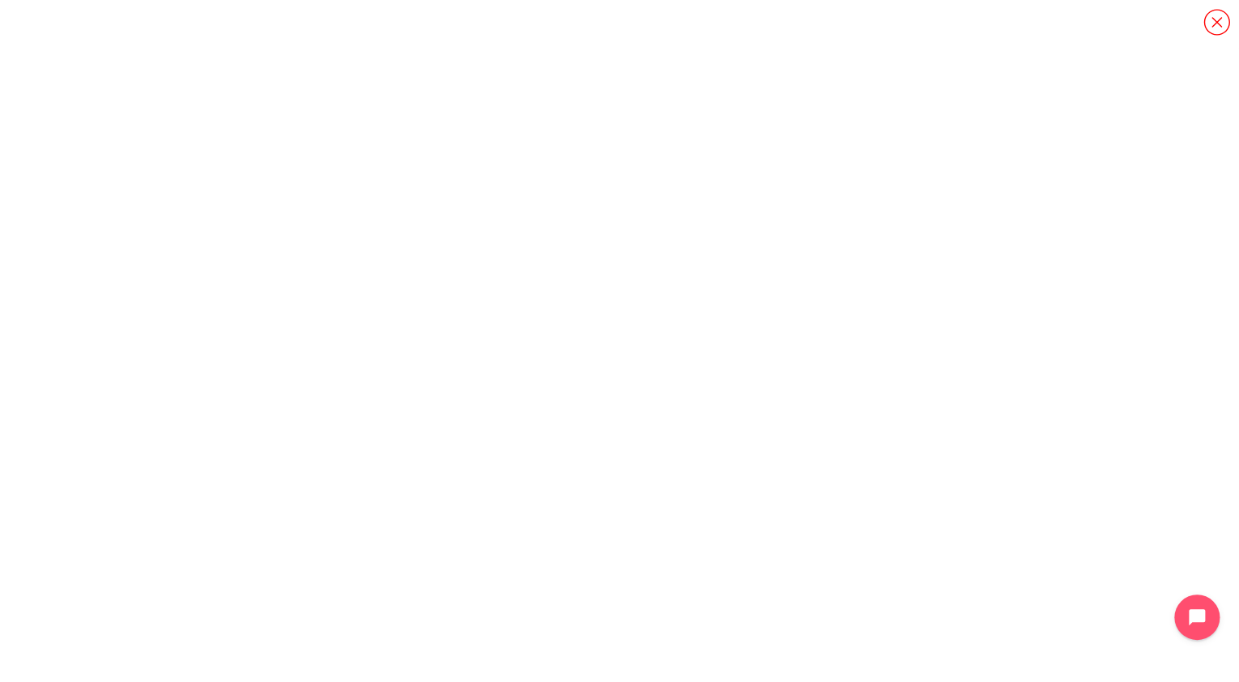
click at [1214, 23] on icon "Content" at bounding box center [1216, 22] width 28 height 28
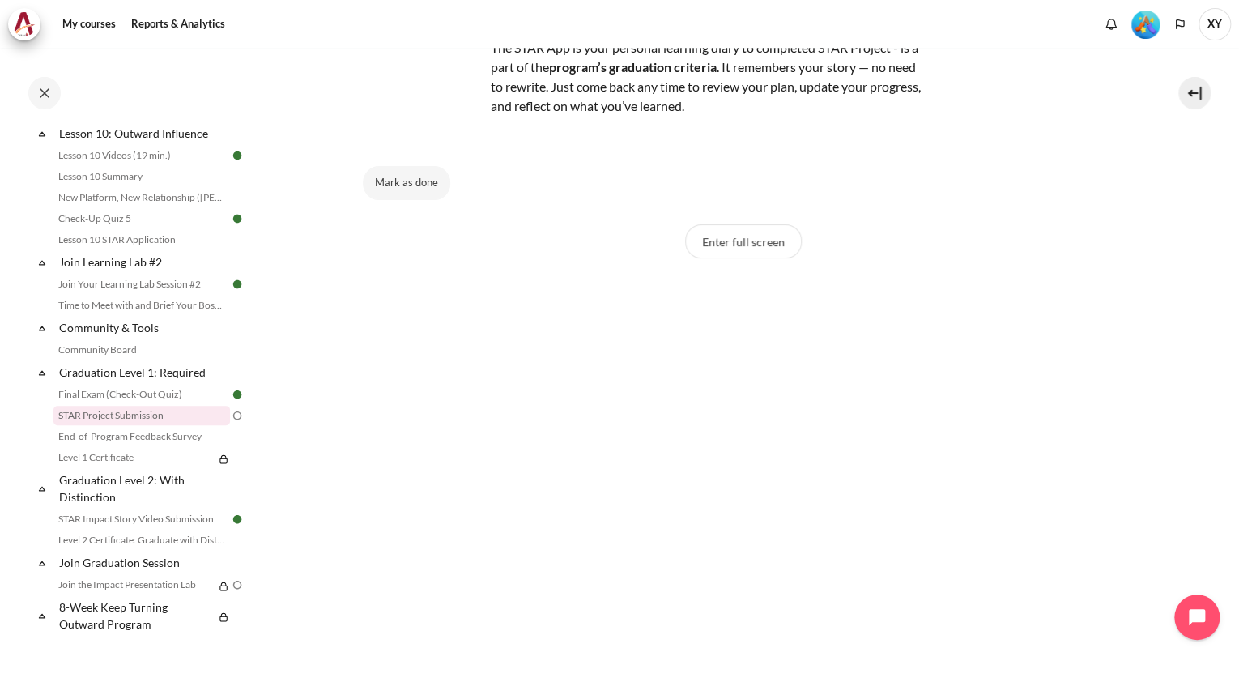
scroll to position [324, 0]
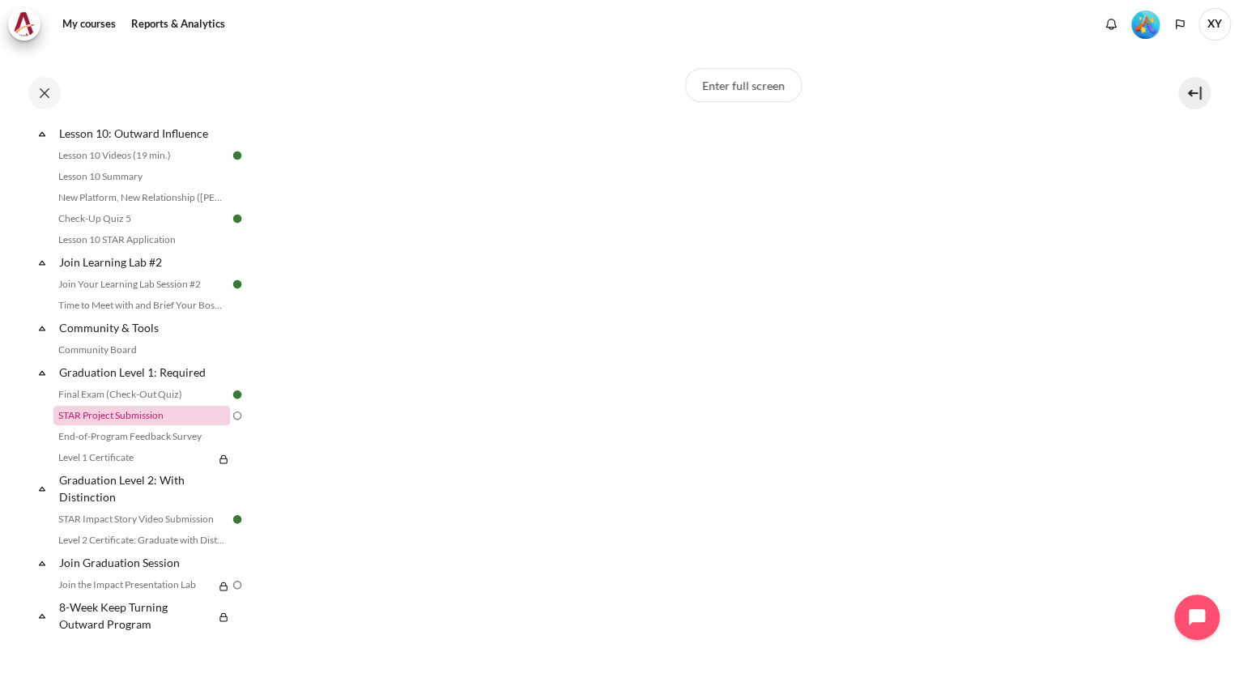
click at [136, 416] on link "STAR Project Submission" at bounding box center [141, 415] width 177 height 19
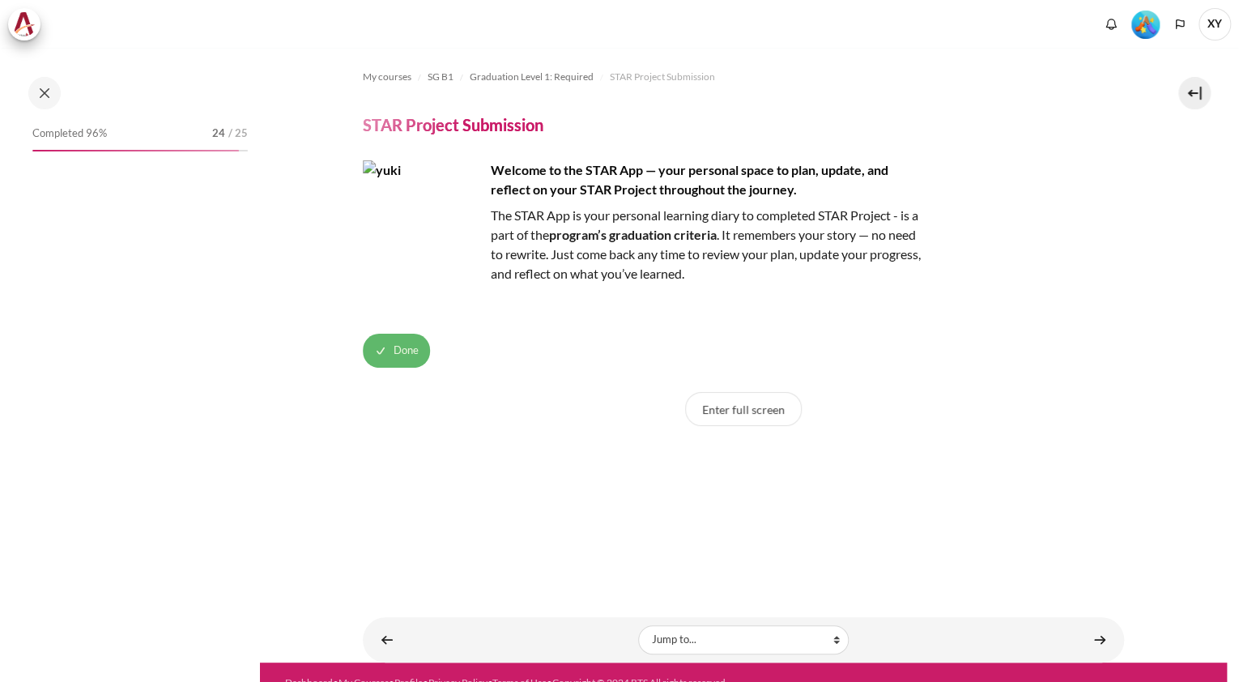
scroll to position [1538, 0]
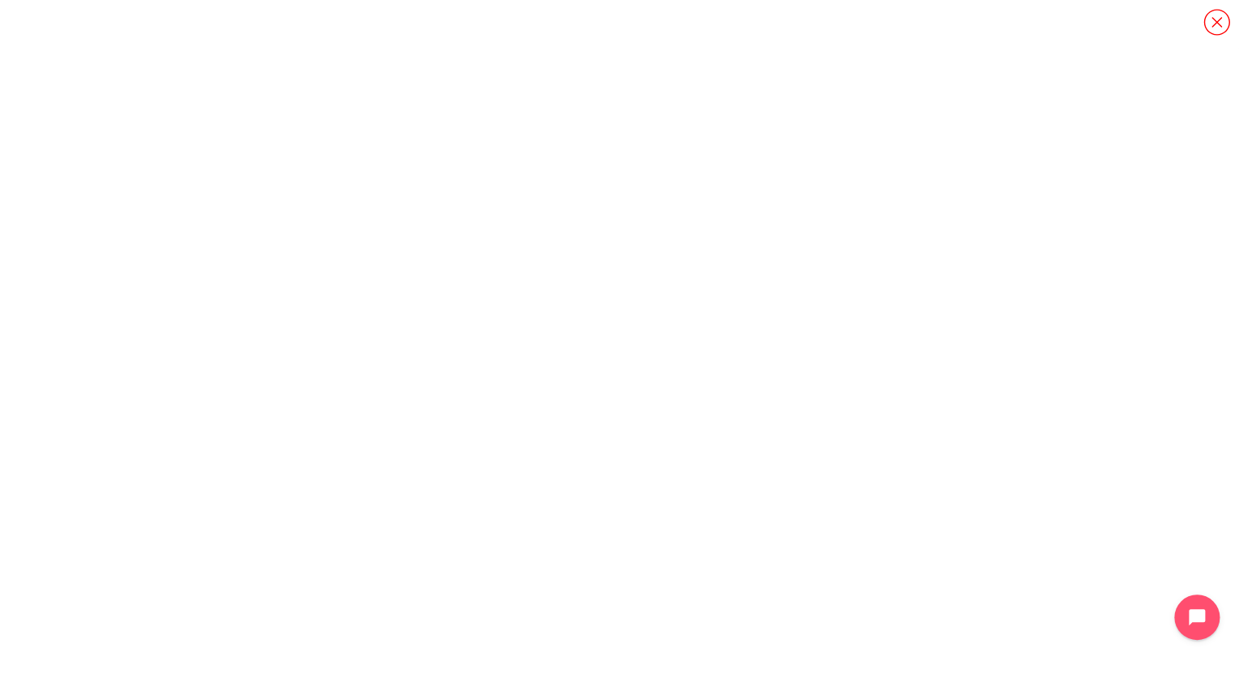
click at [1227, 28] on icon "Content" at bounding box center [1216, 22] width 26 height 26
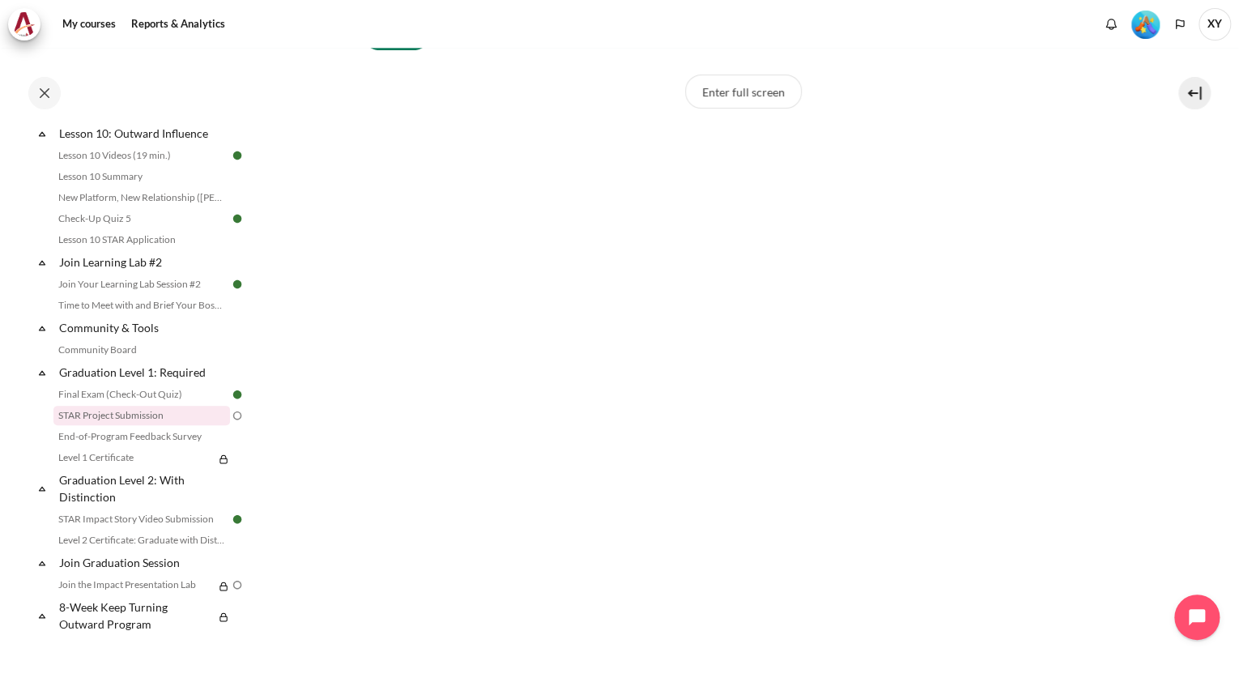
scroll to position [58, 0]
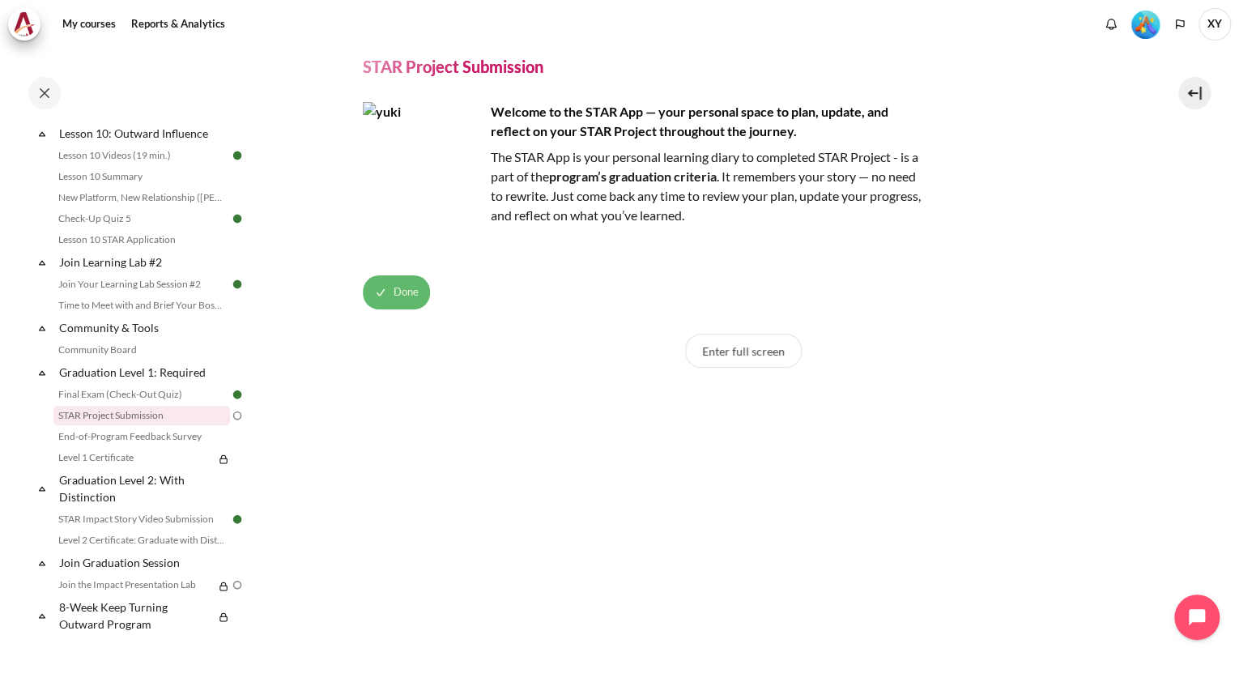
click at [385, 294] on button "Done" at bounding box center [396, 292] width 67 height 34
click at [401, 294] on button "Mark as done" at bounding box center [406, 292] width 87 height 34
click at [185, 583] on link "Join the Impact Presentation Lab" at bounding box center [133, 584] width 160 height 19
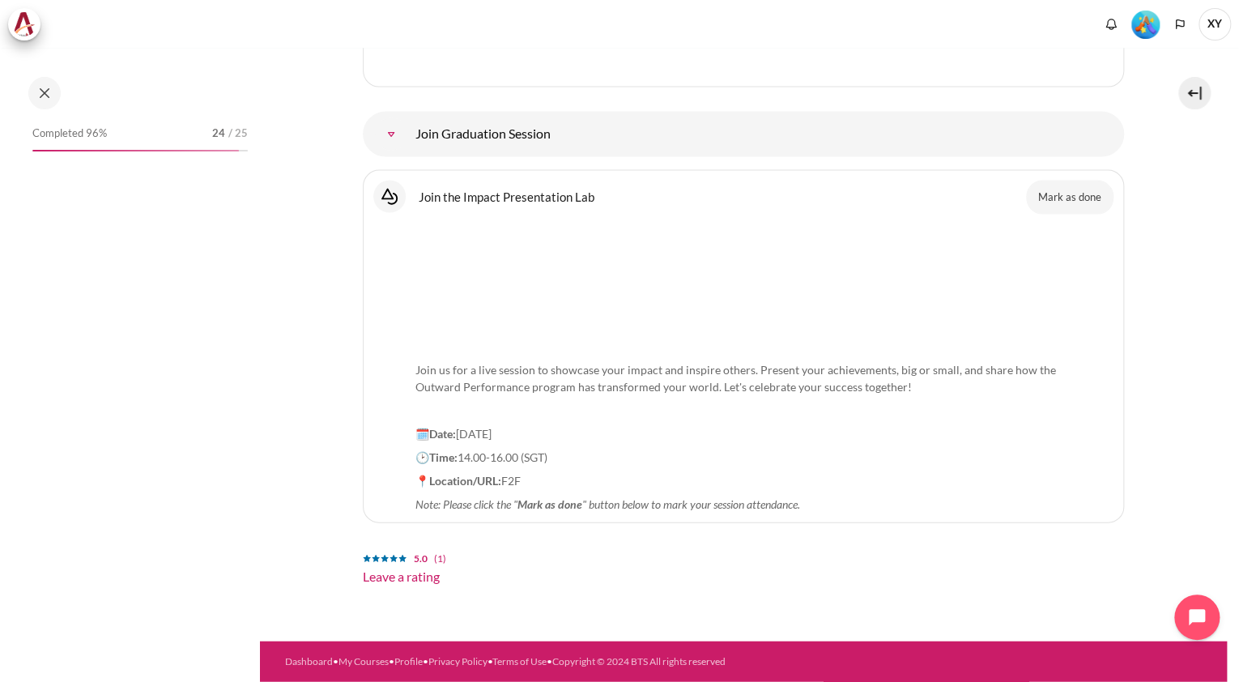
scroll to position [1665, 0]
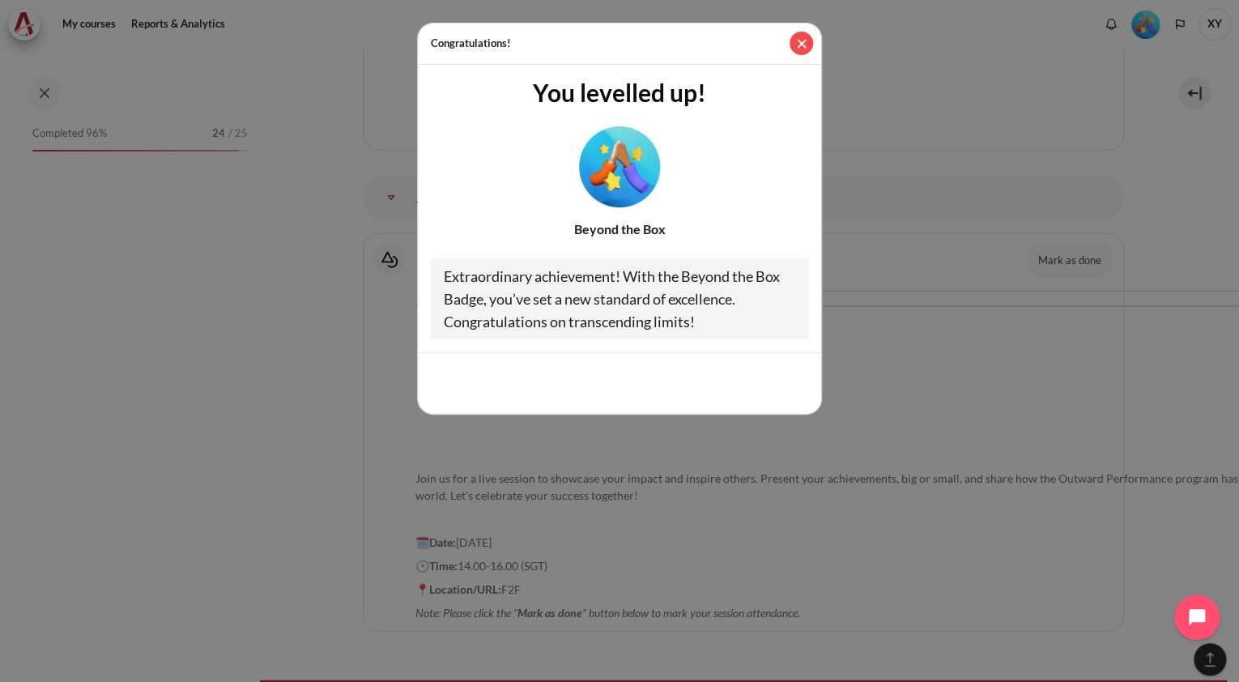
click at [802, 44] on button "Close" at bounding box center [800, 43] width 23 height 23
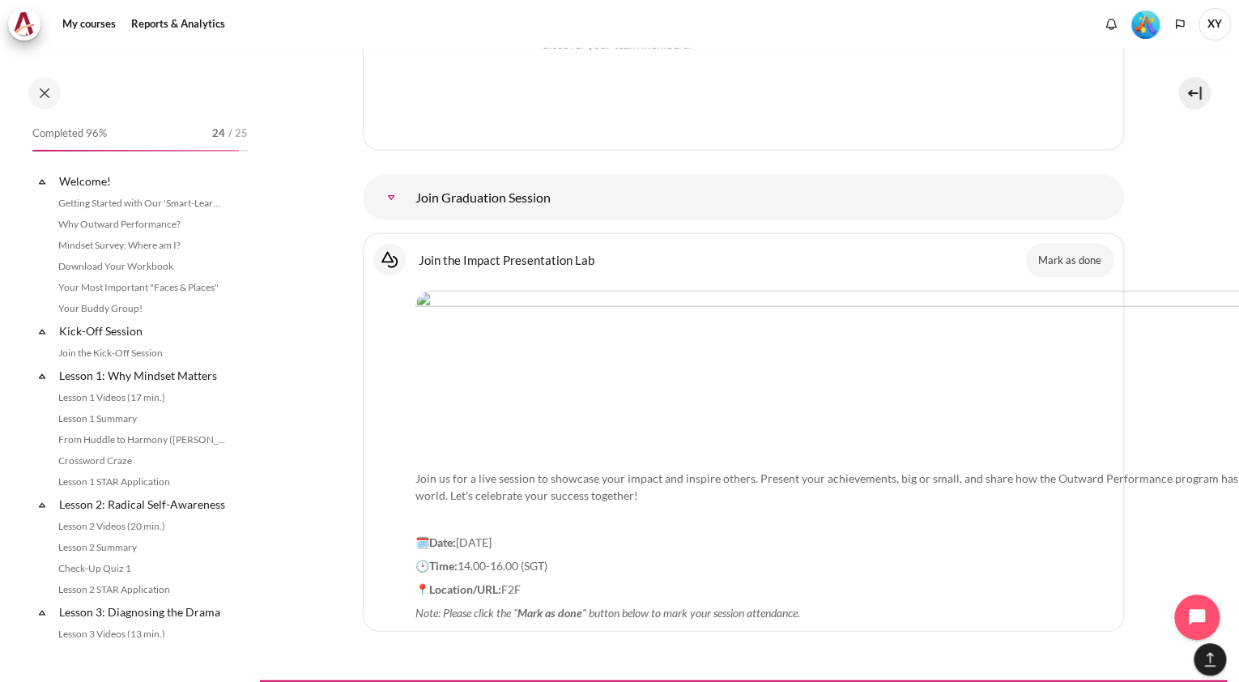
scroll to position [1742, 0]
